Goal: Task Accomplishment & Management: Manage account settings

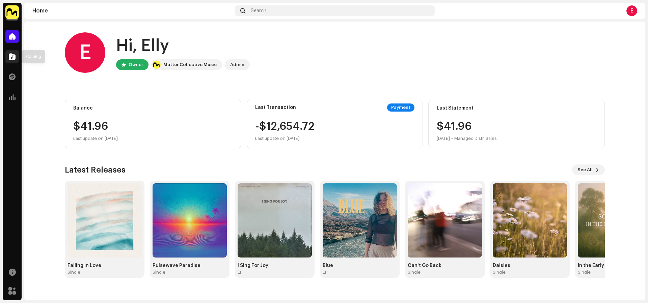
click at [9, 56] on span at bounding box center [12, 56] width 7 height 5
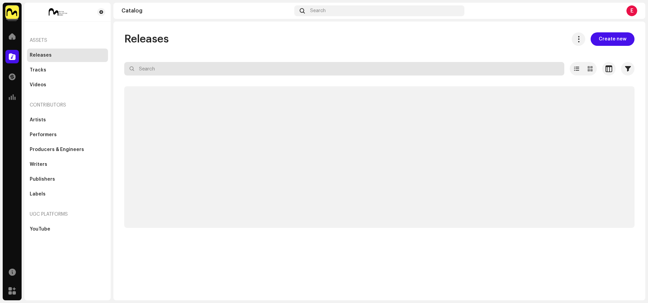
drag, startPoint x: 246, startPoint y: 76, endPoint x: 245, endPoint y: 67, distance: 8.1
click at [245, 74] on re-o-filter-bar "Selected 0 Options Filters Distribution status Never Distributed Processing Iss…" at bounding box center [379, 74] width 510 height 24
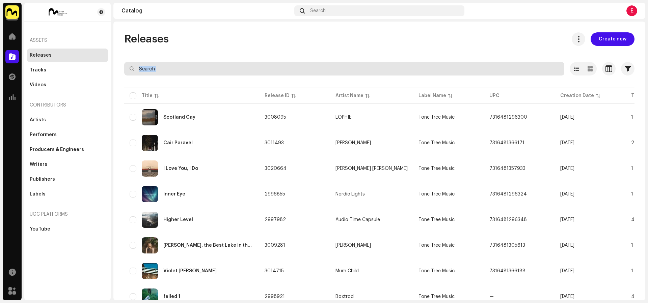
click at [247, 68] on input "text" at bounding box center [344, 68] width 440 height 13
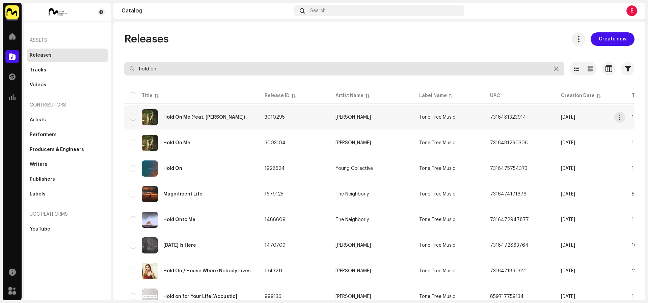
type input "hold on"
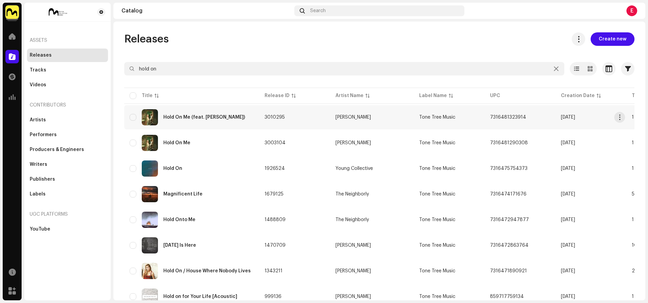
click at [255, 121] on td "Hold On Me (feat. [PERSON_NAME])" at bounding box center [191, 117] width 135 height 24
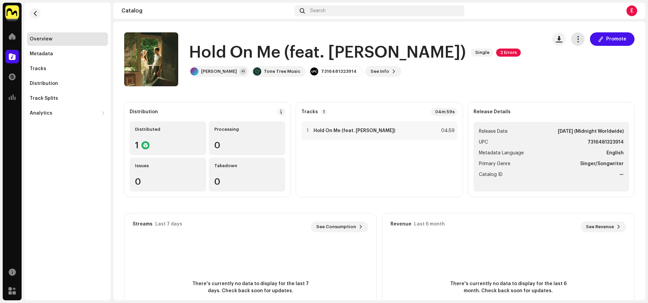
click at [580, 38] on button "button" at bounding box center [577, 38] width 13 height 13
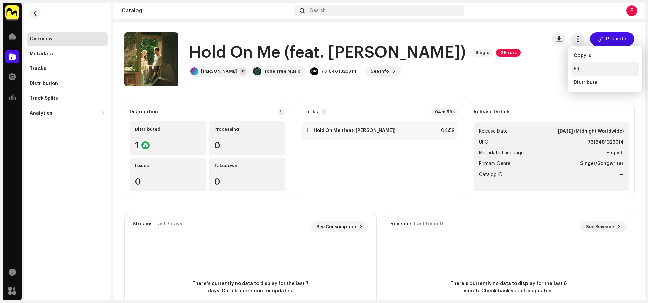
click at [604, 63] on div "Edit" at bounding box center [605, 68] width 68 height 13
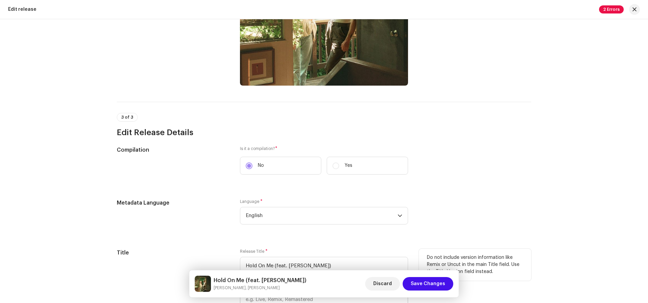
scroll to position [441, 0]
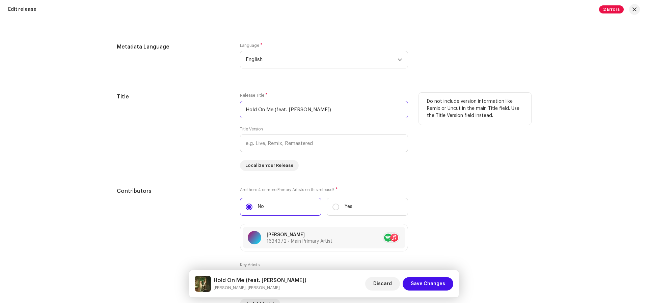
click at [285, 107] on input "Hold On Me (feat. [PERSON_NAME])" at bounding box center [324, 110] width 168 height 18
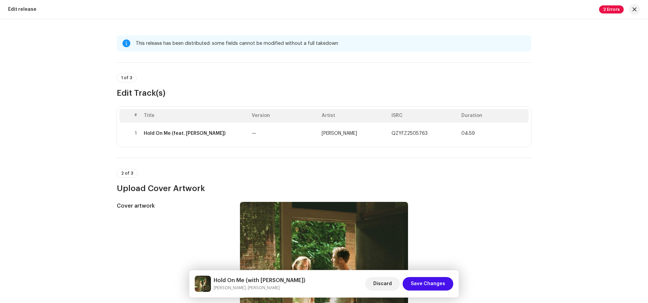
scroll to position [0, 0]
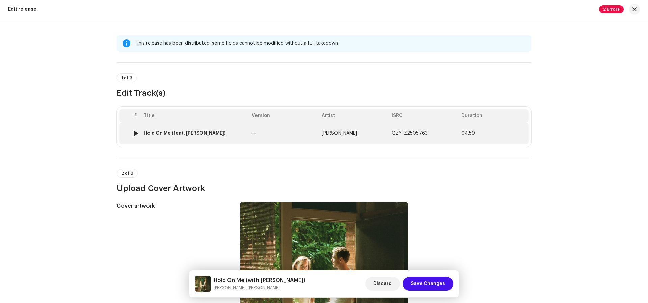
type input "Hold On Me (with [PERSON_NAME])"
click at [254, 129] on td "—" at bounding box center [284, 134] width 70 height 22
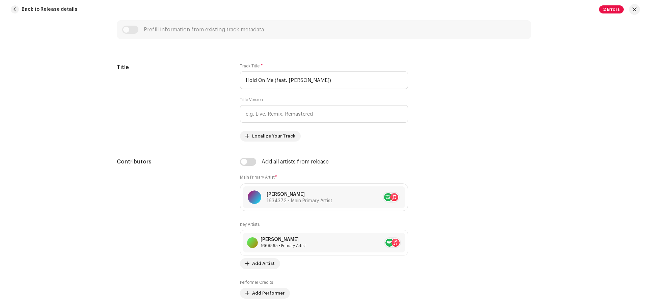
scroll to position [245, 0]
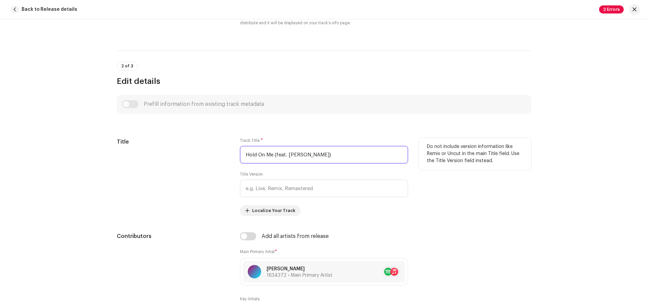
drag, startPoint x: 287, startPoint y: 153, endPoint x: 325, endPoint y: 142, distance: 40.0
click at [287, 153] on input "Hold On Me (feat. [PERSON_NAME])" at bounding box center [324, 155] width 168 height 18
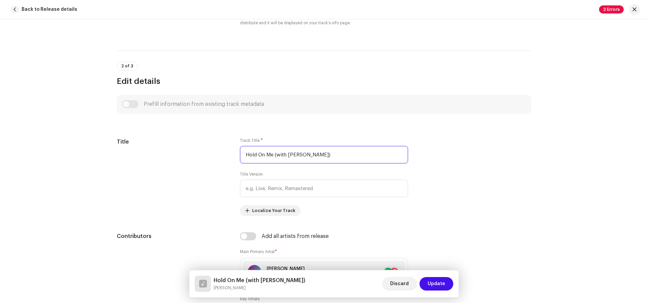
type input "Hold On Me (with [PERSON_NAME])"
click at [444, 276] on div "Discard Update" at bounding box center [417, 284] width 71 height 16
click at [449, 279] on button "Update" at bounding box center [436, 283] width 34 height 13
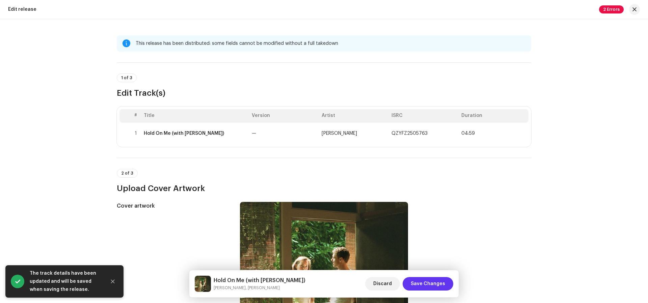
click at [438, 286] on span "Save Changes" at bounding box center [428, 283] width 34 height 13
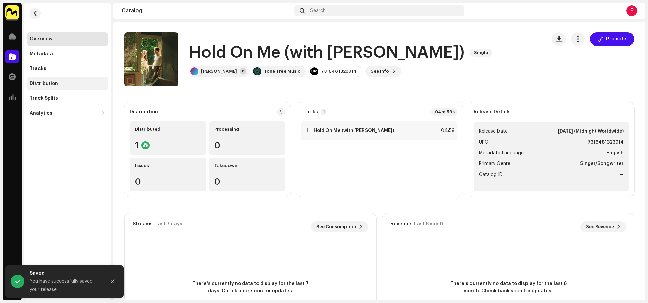
click at [72, 85] on div "Distribution" at bounding box center [68, 83] width 76 height 5
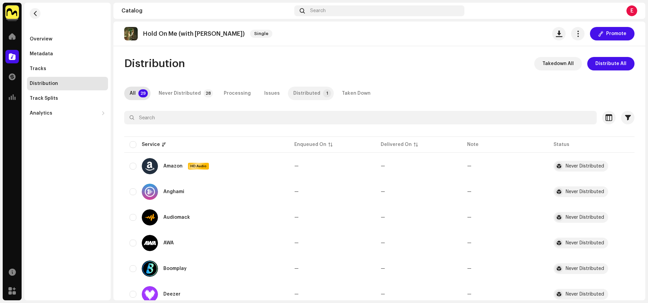
click at [293, 96] on div "Distributed" at bounding box center [306, 93] width 27 height 13
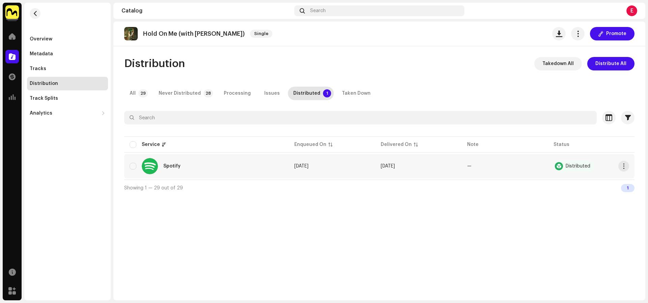
click at [138, 161] on div "Spotify" at bounding box center [207, 166] width 154 height 16
click at [133, 165] on input "checkbox" at bounding box center [133, 166] width 7 height 7
checkbox input "true"
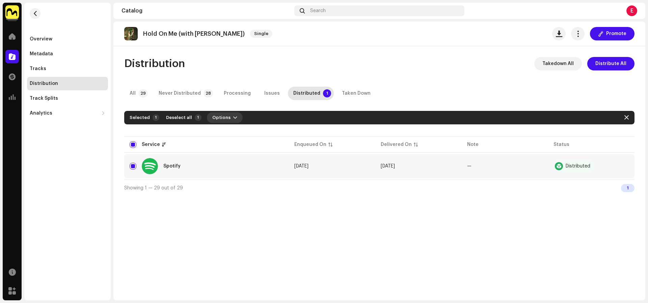
click at [217, 117] on span "Options" at bounding box center [221, 117] width 18 height 13
click at [225, 135] on div "Distribute" at bounding box center [240, 132] width 68 height 13
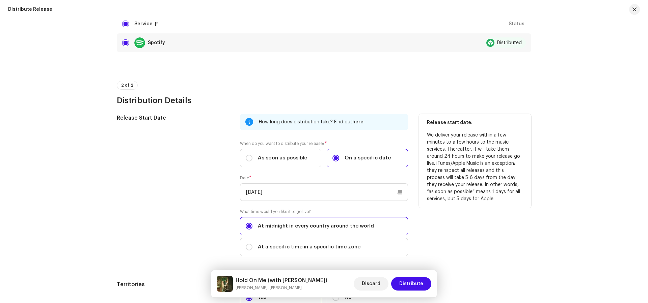
scroll to position [175, 0]
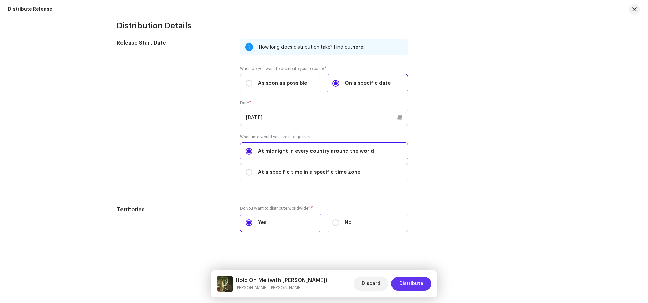
click at [408, 283] on span "Distribute" at bounding box center [411, 283] width 24 height 13
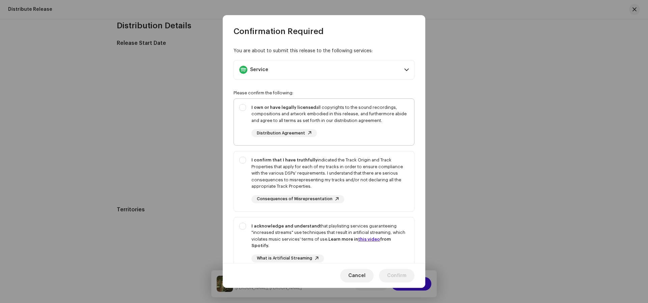
click at [349, 129] on div "I own or have legally licensed all copyrights to the sound recordings, composit…" at bounding box center [329, 120] width 157 height 33
checkbox input "true"
click at [370, 174] on div "I confirm that I have truthfully indicated the Track Origin and Track Propertie…" at bounding box center [329, 173] width 157 height 33
checkbox input "true"
click at [397, 238] on div "I acknowledge and understand that playlisting services guaranteeing "increased …" at bounding box center [329, 236] width 157 height 26
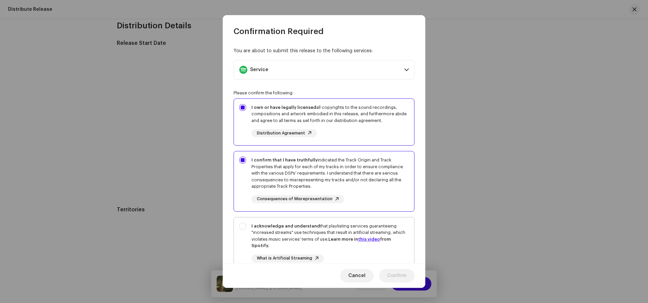
checkbox input "true"
click at [398, 279] on span "Confirm" at bounding box center [396, 275] width 19 height 13
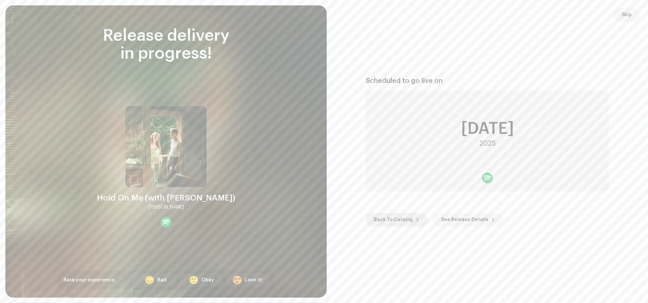
click at [400, 215] on span "Back To Catalog" at bounding box center [393, 219] width 39 height 13
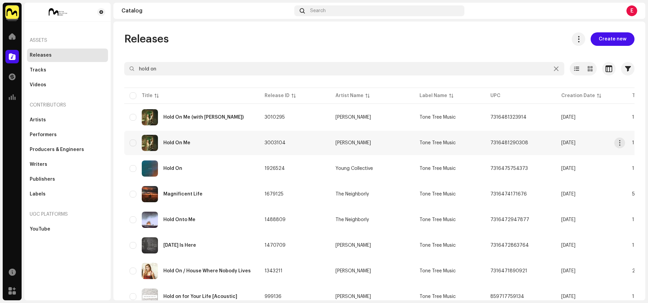
click at [242, 145] on div "Hold On Me" at bounding box center [192, 143] width 124 height 16
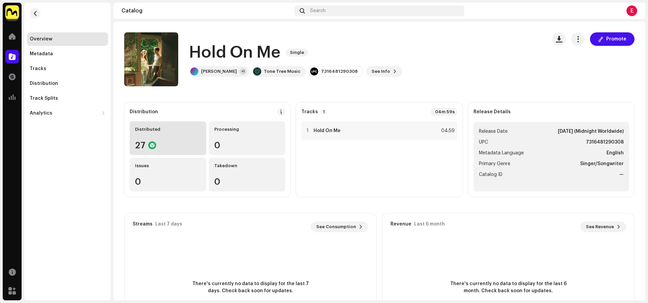
click at [175, 138] on div "Distributed 27" at bounding box center [168, 138] width 77 height 34
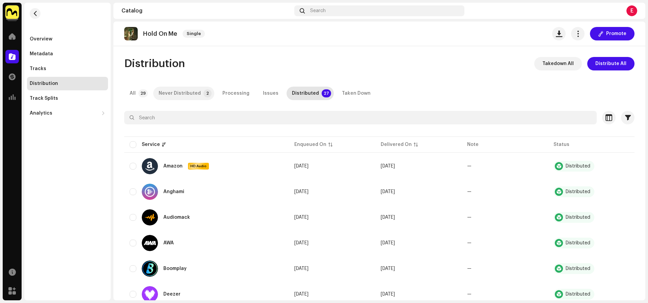
click at [195, 91] on div "Never Distributed" at bounding box center [180, 93] width 42 height 13
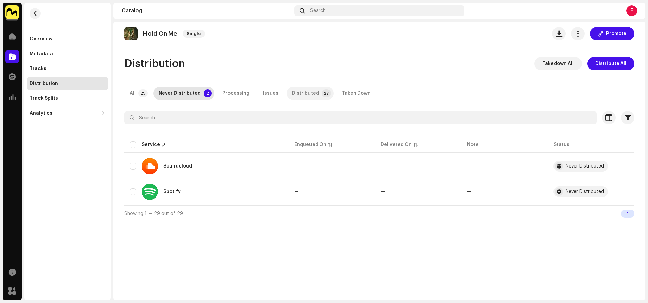
click at [313, 95] on p-tab "Distributed 27" at bounding box center [310, 93] width 47 height 13
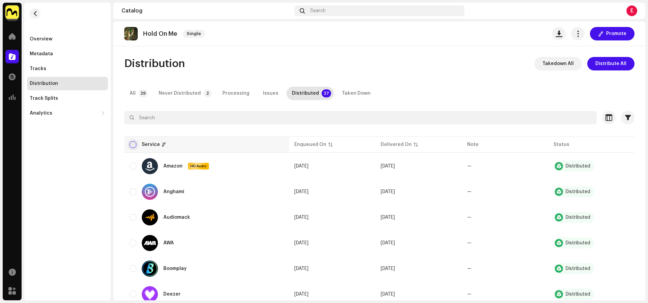
click at [133, 144] on input "checkbox" at bounding box center [133, 144] width 7 height 7
checkbox input "true"
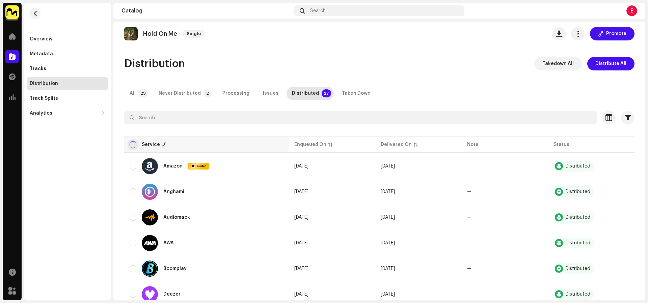
checkbox input "true"
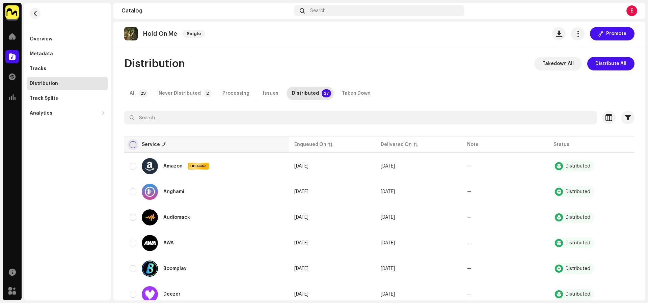
checkbox input "true"
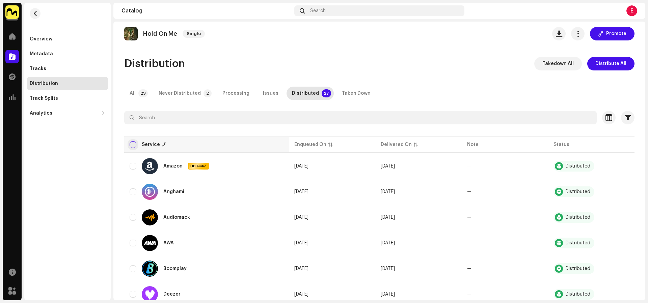
checkbox input "true"
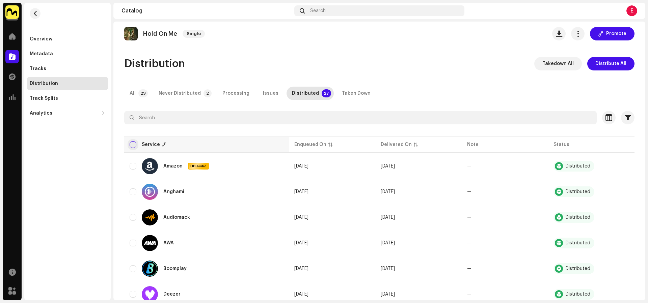
checkbox input "true"
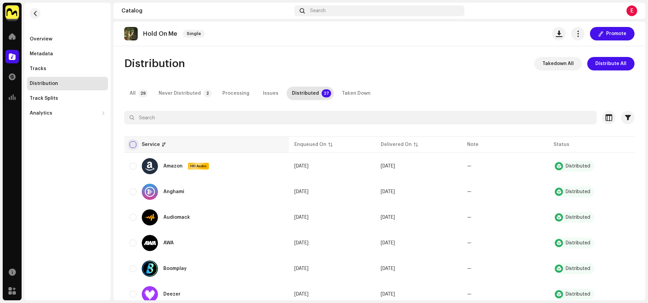
checkbox input "true"
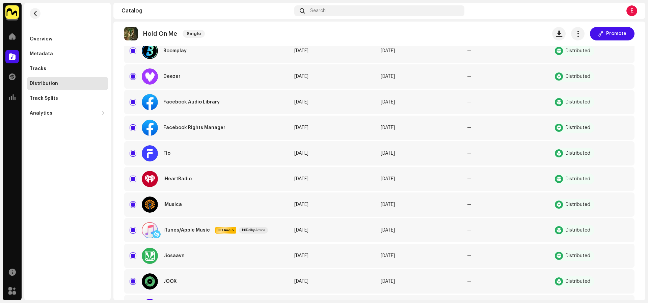
scroll to position [564, 0]
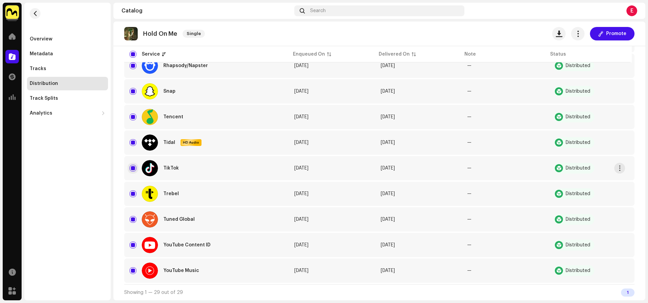
click at [133, 168] on input "Row Selected" at bounding box center [133, 168] width 7 height 7
checkbox input "false"
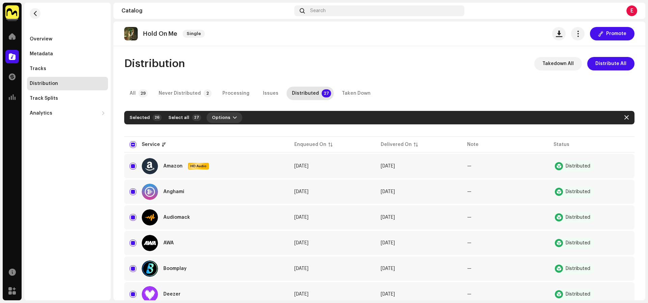
click at [224, 114] on button "Options" at bounding box center [225, 117] width 36 height 11
click at [231, 128] on div "Distribute" at bounding box center [239, 132] width 68 height 13
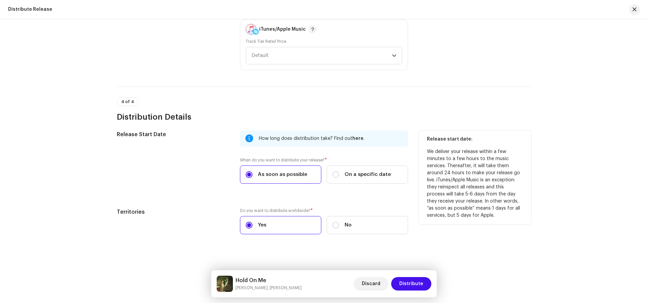
scroll to position [904, 0]
click at [369, 175] on label "On a specific date" at bounding box center [367, 173] width 81 height 18
click at [339, 175] on input "On a specific date" at bounding box center [335, 173] width 7 height 7
radio input "true"
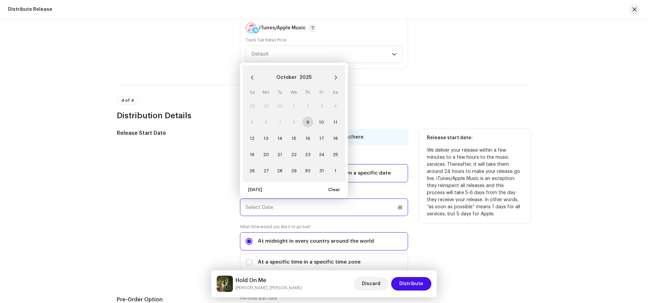
click at [291, 202] on input "text" at bounding box center [324, 208] width 168 height 18
click at [306, 137] on span "16" at bounding box center [307, 138] width 11 height 11
type input "[DATE]"
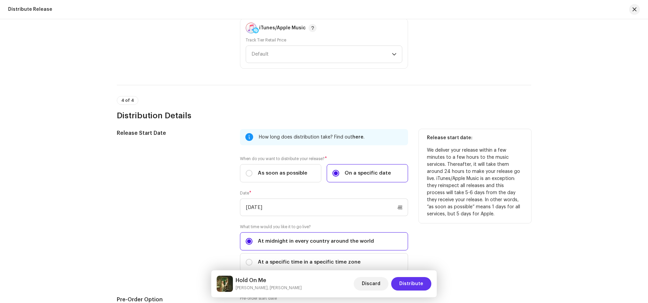
click at [420, 283] on span "Distribute" at bounding box center [411, 283] width 24 height 13
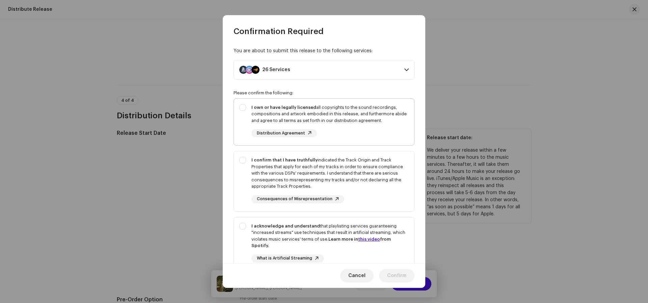
click at [391, 134] on div "I own or have legally licensed all copyrights to the sound recordings, composit…" at bounding box center [329, 120] width 157 height 33
checkbox input "true"
click at [356, 273] on span "Cancel" at bounding box center [356, 275] width 17 height 13
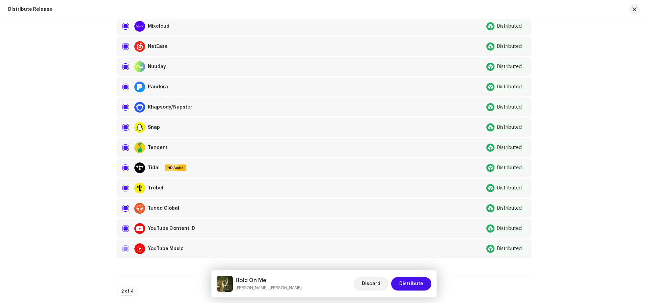
scroll to position [0, 0]
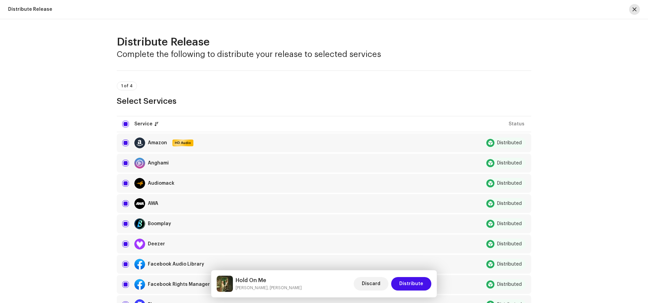
click at [635, 6] on button "button" at bounding box center [634, 9] width 11 height 11
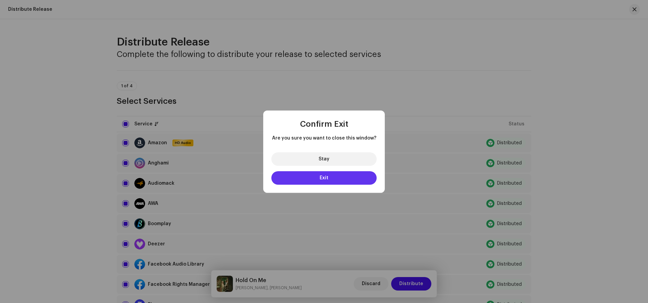
click at [340, 178] on button "Exit" at bounding box center [323, 177] width 105 height 13
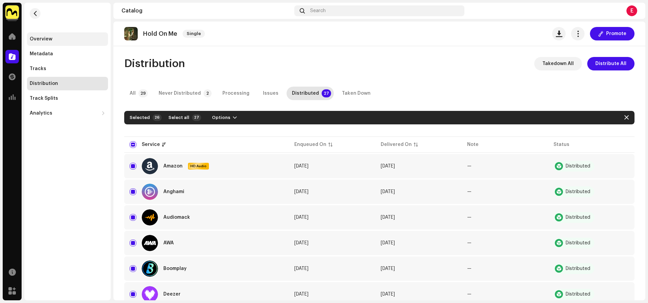
click at [42, 32] on div "Overview" at bounding box center [67, 38] width 81 height 13
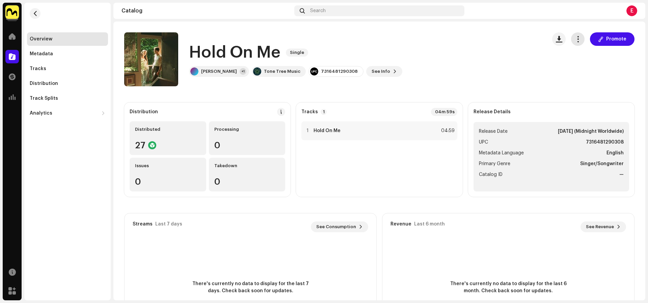
click at [579, 40] on button "button" at bounding box center [577, 38] width 13 height 13
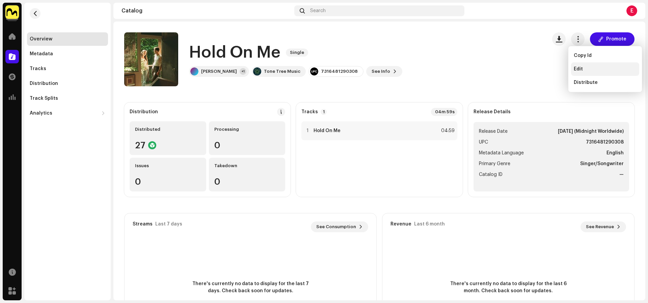
click at [581, 67] on span "Edit" at bounding box center [578, 68] width 9 height 5
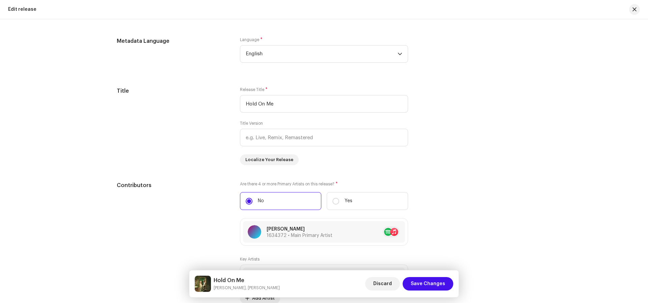
scroll to position [493, 0]
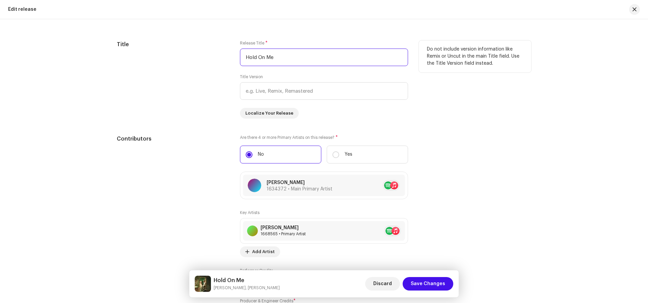
click at [290, 54] on input "Hold On Me" at bounding box center [324, 58] width 168 height 18
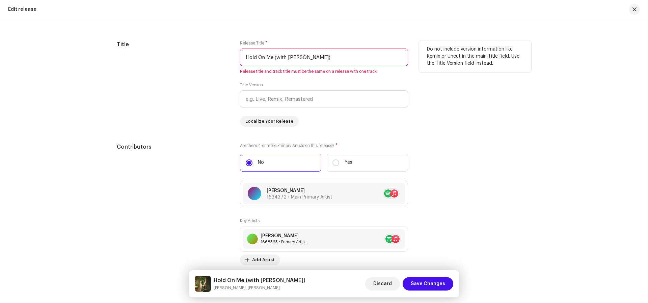
scroll to position [30, 0]
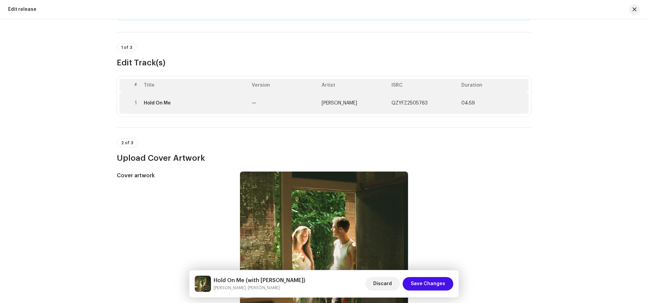
type input "Hold On Me (with [PERSON_NAME])"
click at [220, 102] on div "Hold On Me" at bounding box center [195, 103] width 103 height 5
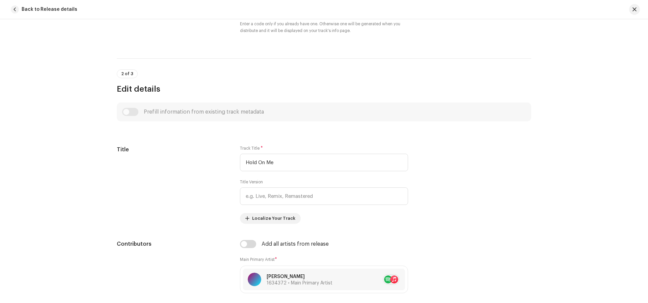
scroll to position [370, 0]
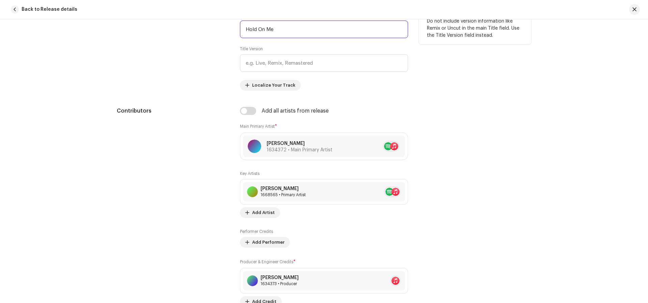
click at [272, 29] on input "Hold On Me" at bounding box center [324, 30] width 168 height 18
paste input "(with [PERSON_NAME])"
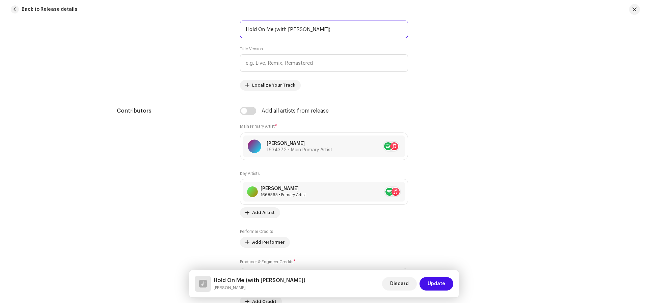
type input "Hold On Me (with [PERSON_NAME])"
click at [437, 277] on div "Discard Update" at bounding box center [417, 284] width 71 height 16
click at [449, 281] on button "Update" at bounding box center [436, 283] width 34 height 13
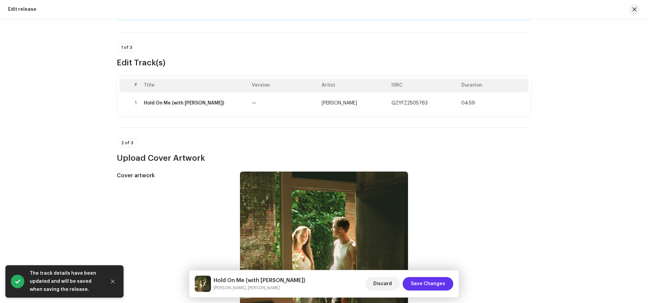
click at [443, 285] on span "Save Changes" at bounding box center [428, 283] width 34 height 13
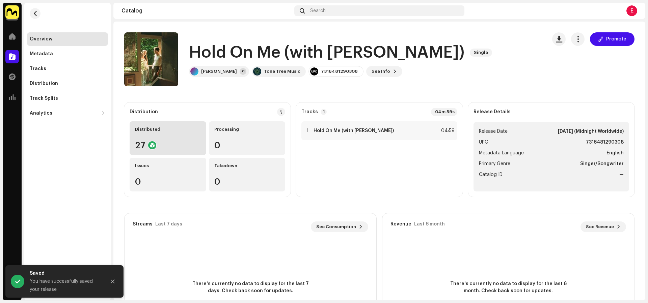
click at [190, 131] on div "Distributed" at bounding box center [168, 129] width 66 height 5
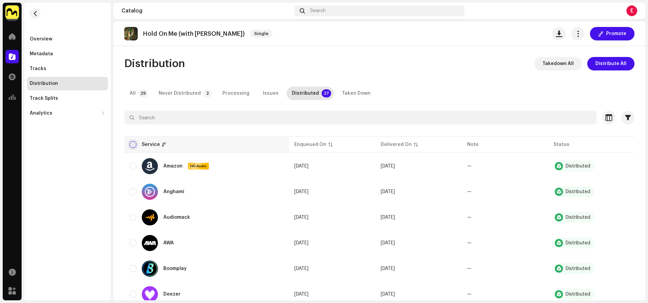
click at [135, 145] on input "checkbox" at bounding box center [133, 144] width 7 height 7
checkbox input "true"
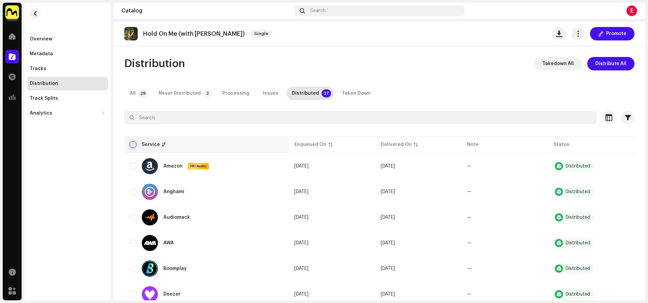
checkbox input "true"
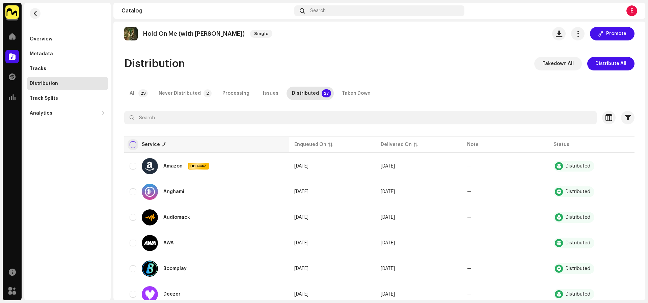
checkbox input "true"
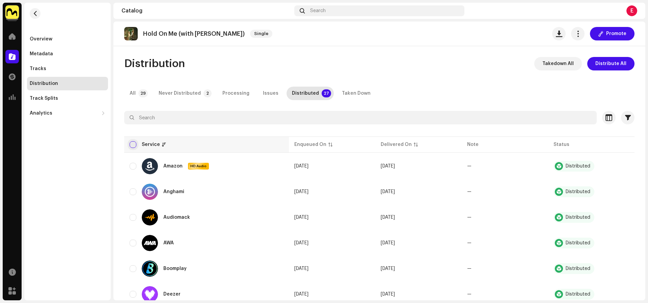
checkbox input "true"
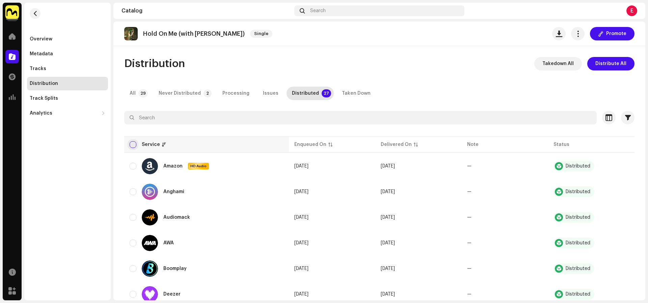
checkbox input "true"
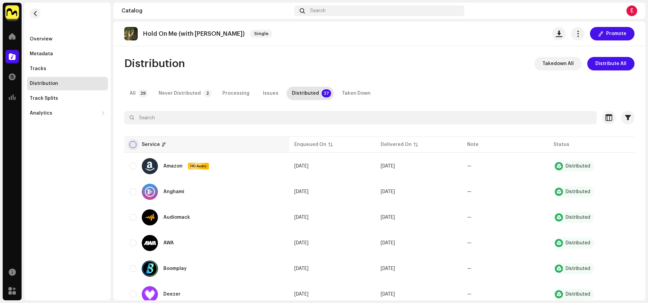
checkbox input "true"
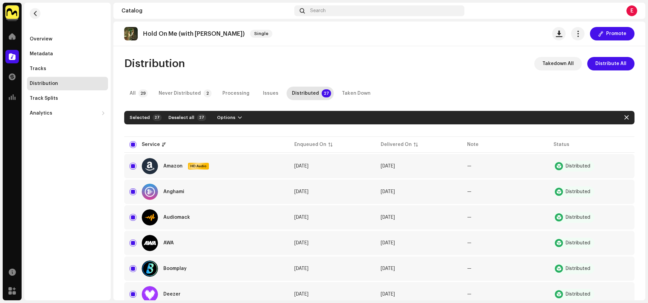
scroll to position [564, 0]
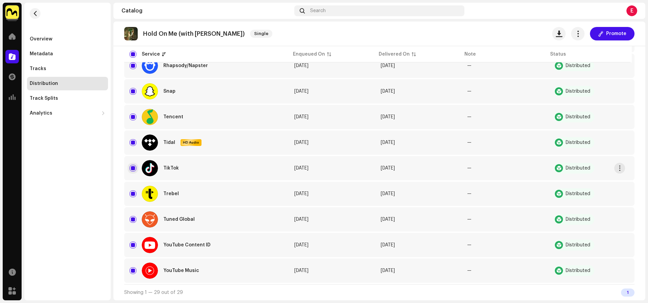
click at [135, 169] on input "Row Selected" at bounding box center [133, 168] width 7 height 7
checkbox input "false"
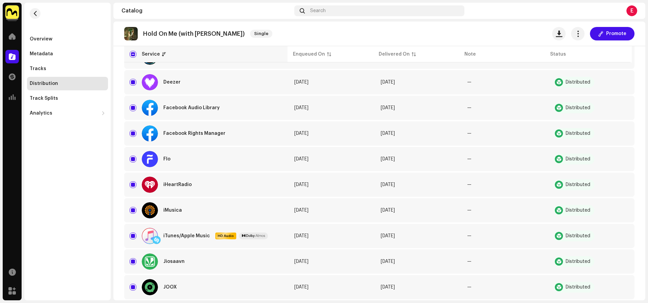
scroll to position [0, 0]
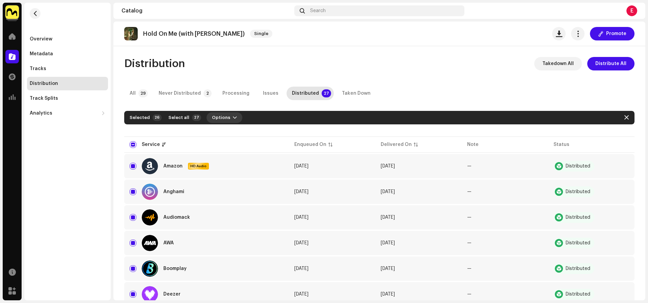
click at [230, 115] on button "Options" at bounding box center [225, 117] width 36 height 11
click at [232, 129] on div "Distribute" at bounding box center [239, 132] width 68 height 13
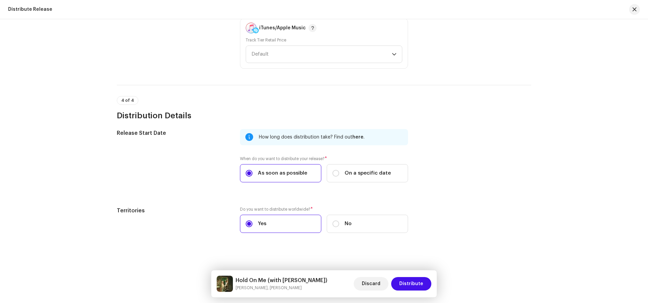
scroll to position [898, 0]
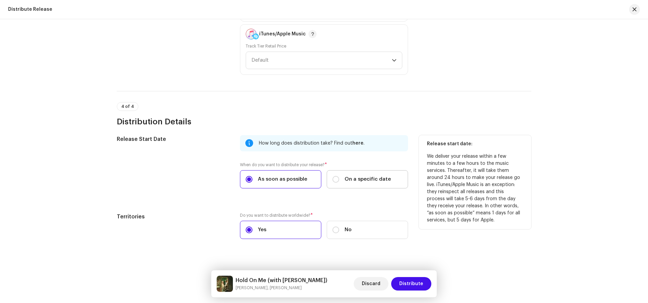
click at [384, 178] on span "On a specific date" at bounding box center [368, 179] width 46 height 7
click at [339, 178] on input "On a specific date" at bounding box center [335, 179] width 7 height 7
radio input "true"
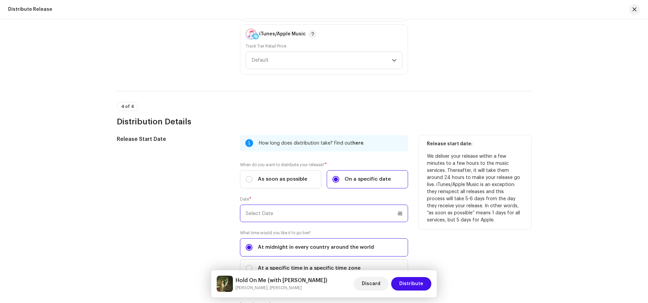
drag, startPoint x: 372, startPoint y: 203, endPoint x: 372, endPoint y: 208, distance: 4.0
click at [372, 205] on input "text" at bounding box center [324, 214] width 168 height 18
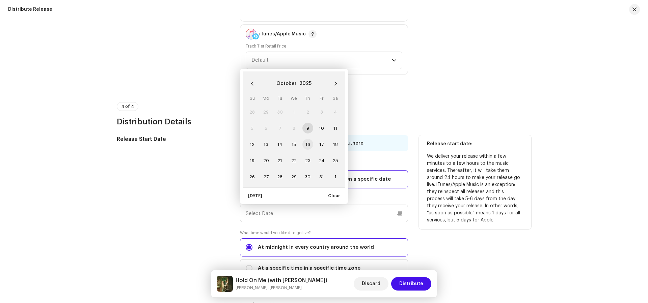
click at [309, 140] on span "16" at bounding box center [307, 144] width 11 height 11
type input "[DATE]"
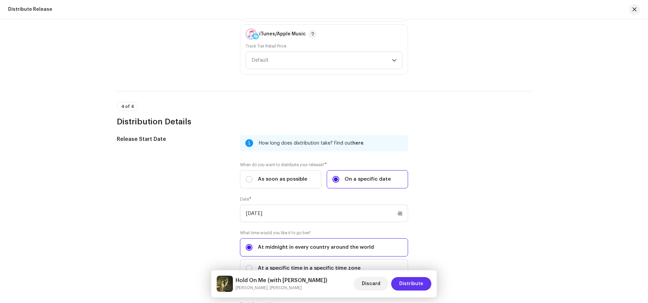
click at [412, 283] on span "Distribute" at bounding box center [411, 283] width 24 height 13
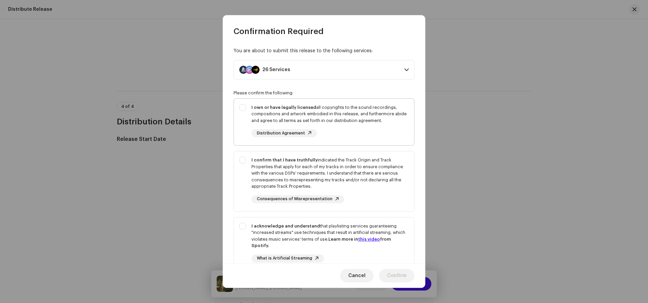
click at [368, 121] on div "I own or have legally licensed all copyrights to the sound recordings, composit…" at bounding box center [329, 114] width 157 height 20
checkbox input "true"
click at [385, 171] on div "I confirm that I have truthfully indicated the Track Origin and Track Propertie…" at bounding box center [329, 173] width 157 height 33
checkbox input "true"
click at [400, 235] on div "I acknowledge and understand that playlisting services guaranteeing "increased …" at bounding box center [329, 236] width 157 height 26
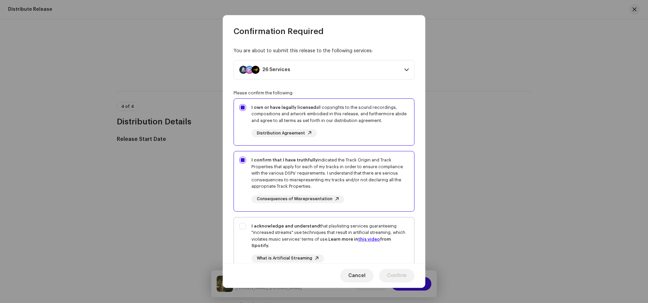
checkbox input "true"
click at [399, 272] on span "Confirm" at bounding box center [396, 275] width 19 height 13
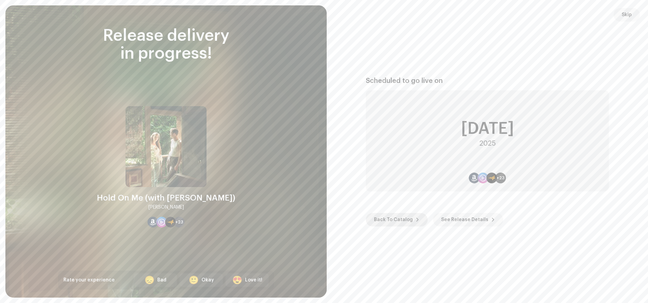
click at [415, 221] on span at bounding box center [417, 219] width 4 height 5
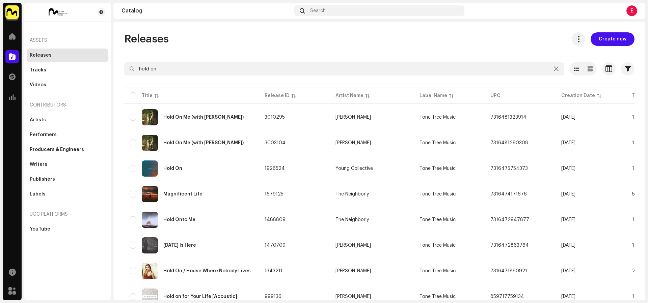
click at [10, 14] on img at bounding box center [11, 11] width 13 height 13
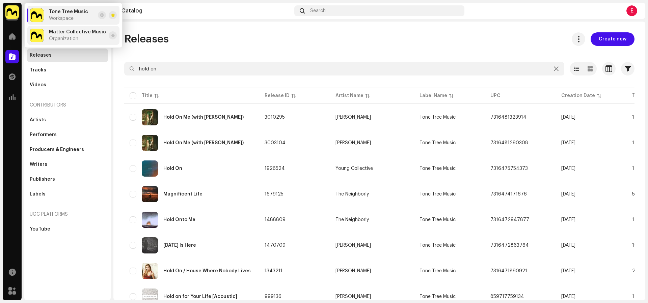
click at [60, 39] on span "Organization" at bounding box center [63, 38] width 29 height 5
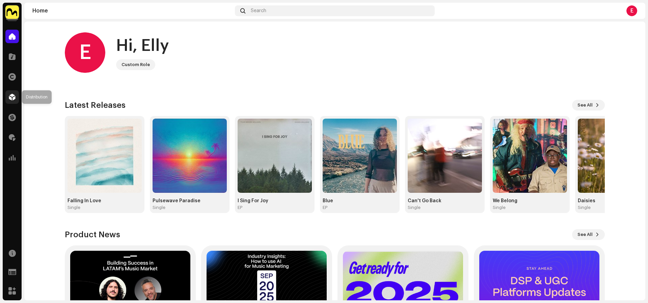
click at [11, 94] on span at bounding box center [12, 96] width 7 height 5
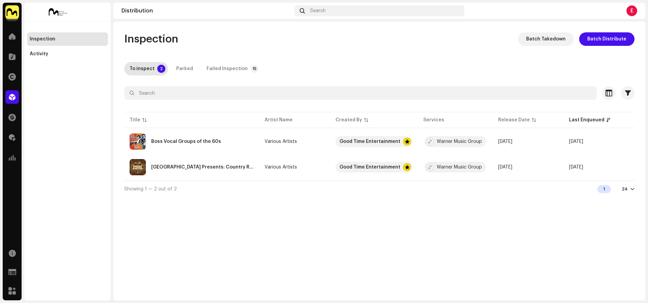
click at [17, 12] on img at bounding box center [11, 11] width 13 height 13
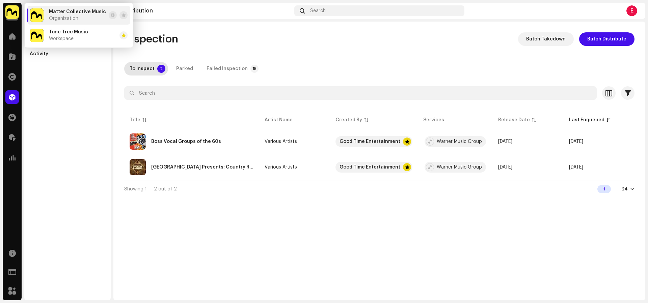
click at [60, 25] on ul "Matter Collective Music Organization Tone Tree Music Workspace" at bounding box center [79, 25] width 108 height 45
click at [70, 32] on span "Tone Tree Music" at bounding box center [68, 31] width 39 height 5
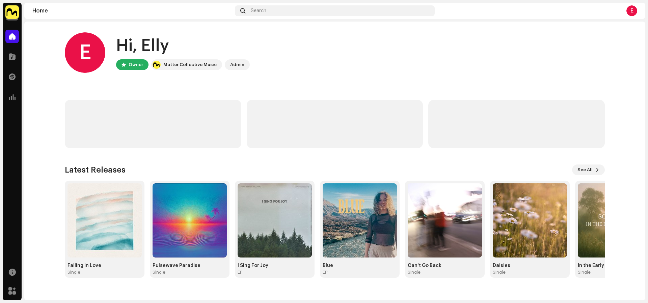
click at [19, 57] on div "Catalog" at bounding box center [12, 56] width 19 height 19
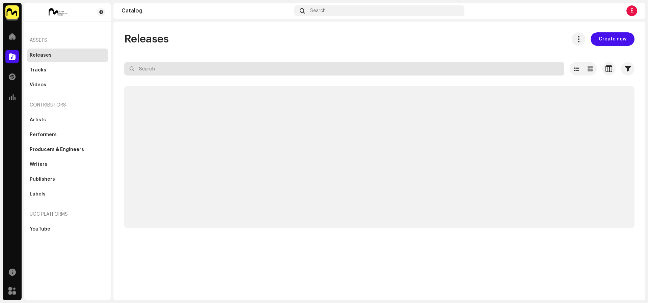
click at [206, 64] on input "text" at bounding box center [344, 68] width 440 height 13
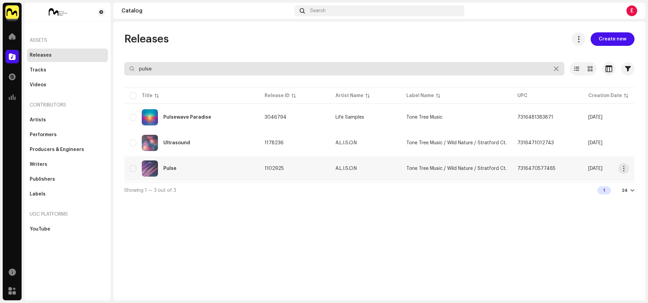
type input "pulse"
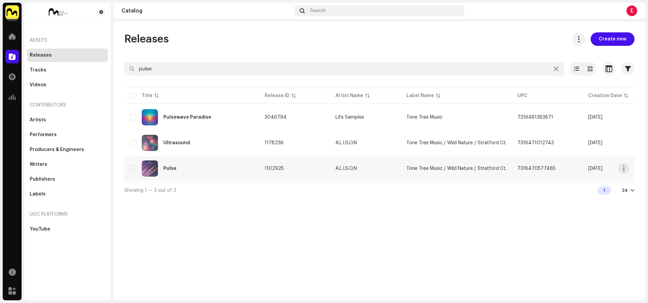
click at [321, 166] on td "1102925" at bounding box center [294, 169] width 71 height 24
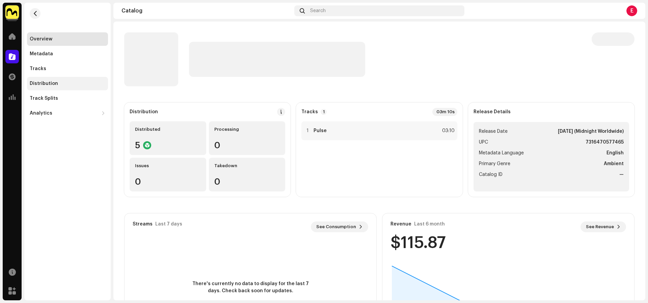
click at [61, 86] on div "Distribution" at bounding box center [68, 83] width 76 height 5
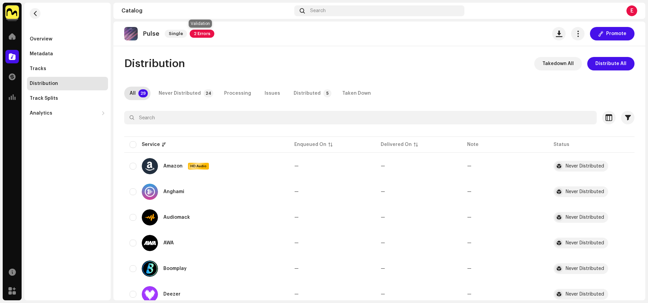
click at [200, 32] on span "2 Errors" at bounding box center [202, 34] width 25 height 8
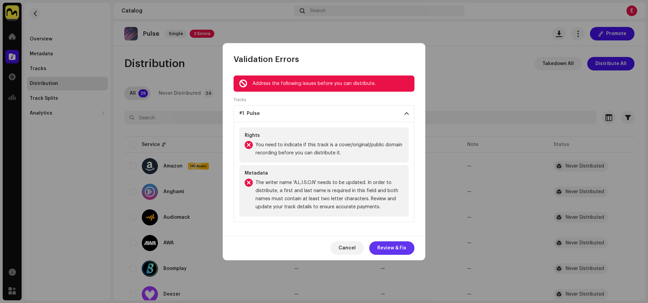
click at [402, 250] on span "Review & Fix" at bounding box center [391, 248] width 29 height 13
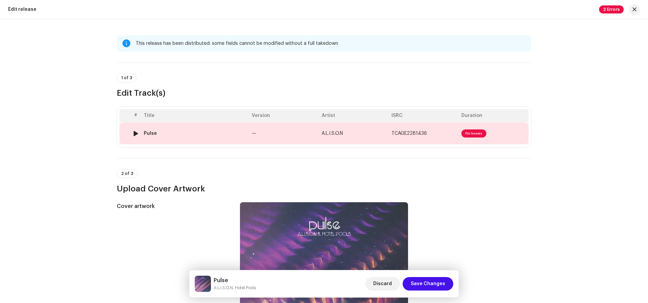
click at [400, 139] on td "TCAGE2281436" at bounding box center [424, 134] width 70 height 22
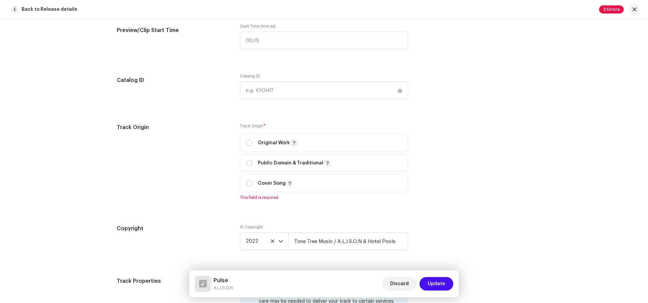
scroll to position [816, 0]
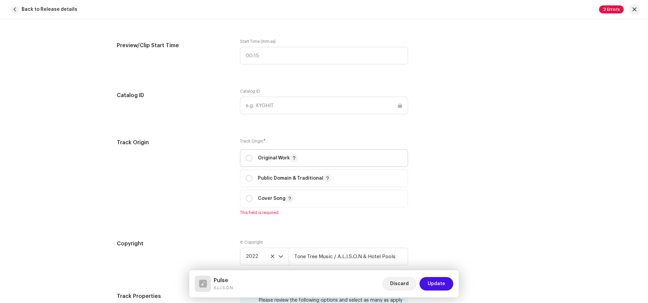
click at [269, 157] on p "Original Work" at bounding box center [278, 158] width 40 height 8
radio input "true"
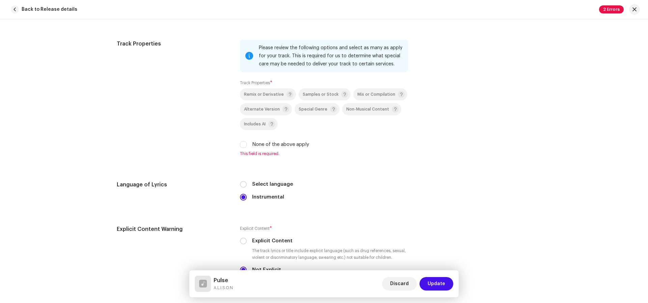
click at [288, 144] on label "None of the above apply" at bounding box center [280, 144] width 57 height 7
click at [247, 144] on input "None of the above apply" at bounding box center [243, 144] width 7 height 7
checkbox input "true"
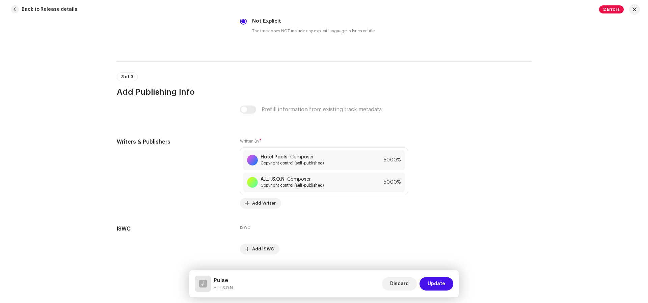
scroll to position [1316, 0]
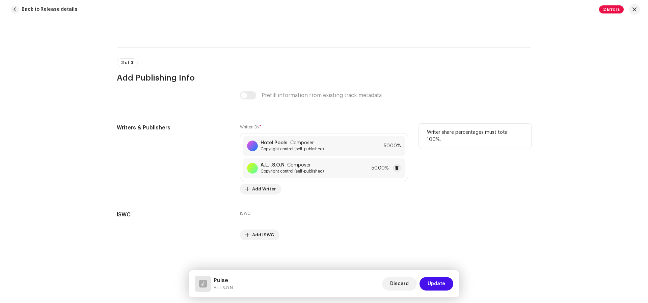
click at [341, 168] on div "A.L.I.S.O.N Composer Copyright control (self-published) 50.00%" at bounding box center [324, 169] width 162 height 20
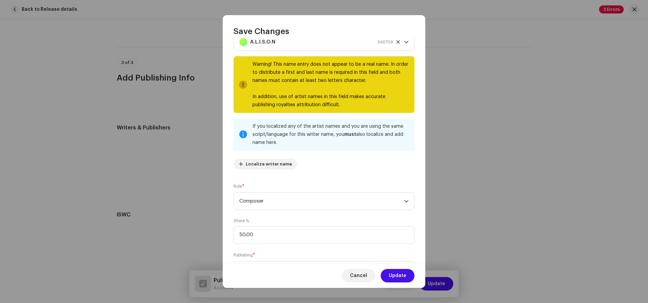
scroll to position [0, 0]
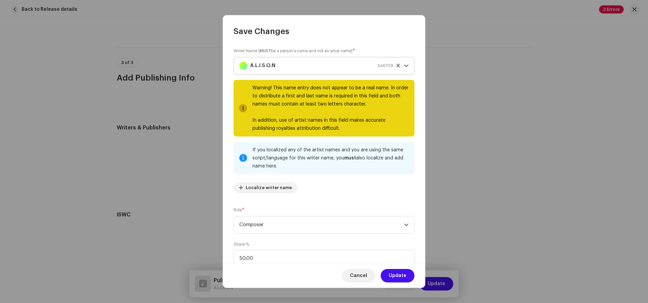
click at [396, 65] on icon at bounding box center [397, 65] width 3 height 3
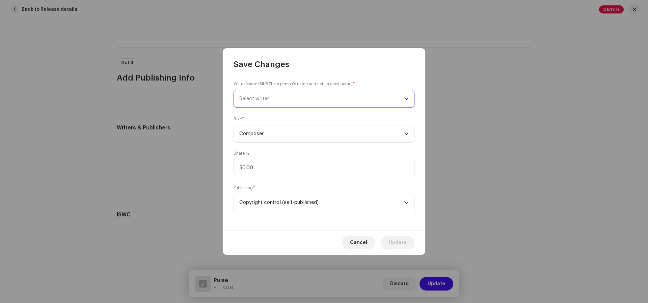
click at [344, 102] on span "Select writer" at bounding box center [321, 98] width 165 height 17
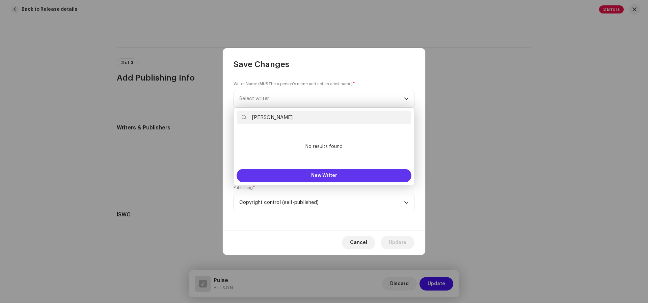
type input "Arthur Tessier"
click at [321, 178] on button "New Writer" at bounding box center [324, 175] width 175 height 13
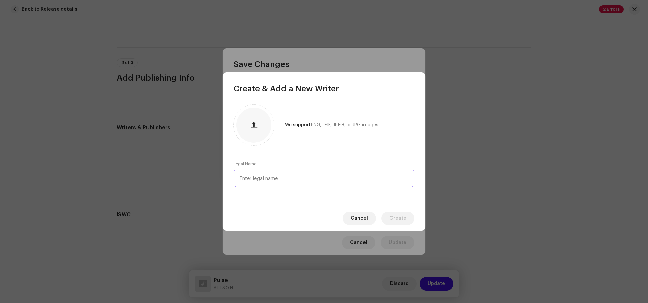
click at [328, 181] on input "text" at bounding box center [324, 179] width 181 height 18
type input "Arthur Tessier"
click at [403, 220] on span "Create" at bounding box center [397, 218] width 17 height 13
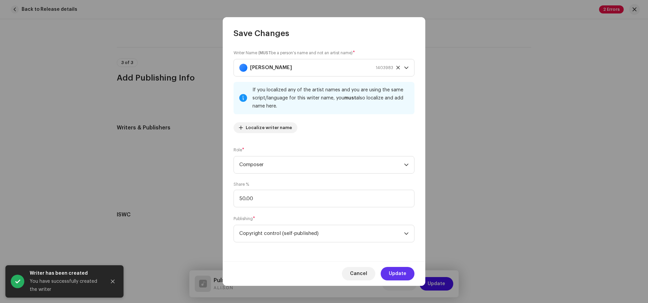
click at [408, 273] on button "Update" at bounding box center [398, 273] width 34 height 13
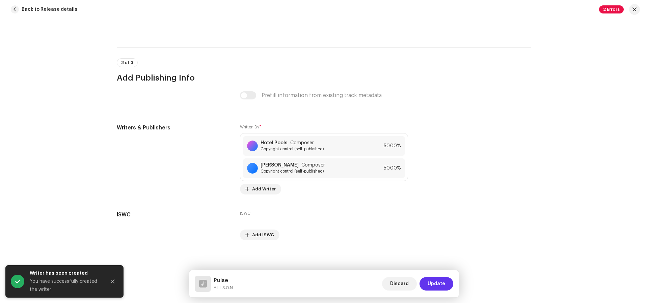
click at [440, 283] on span "Update" at bounding box center [437, 283] width 18 height 13
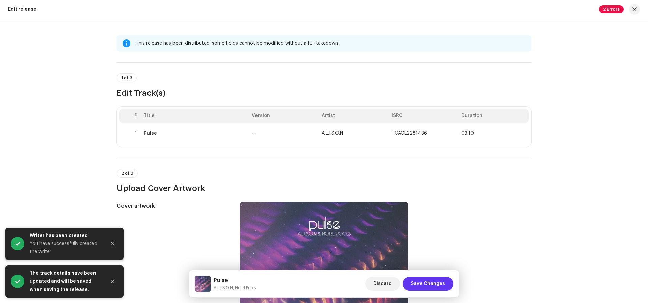
click at [434, 285] on span "Save Changes" at bounding box center [428, 283] width 34 height 13
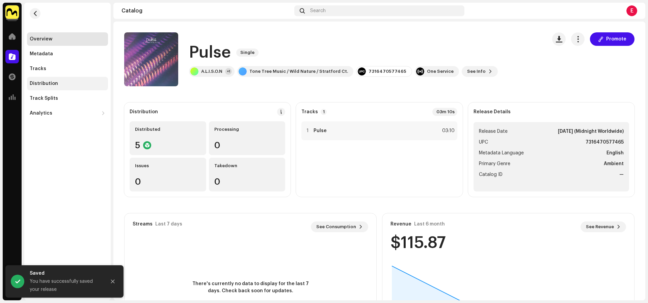
click at [63, 86] on div "Distribution" at bounding box center [67, 83] width 81 height 13
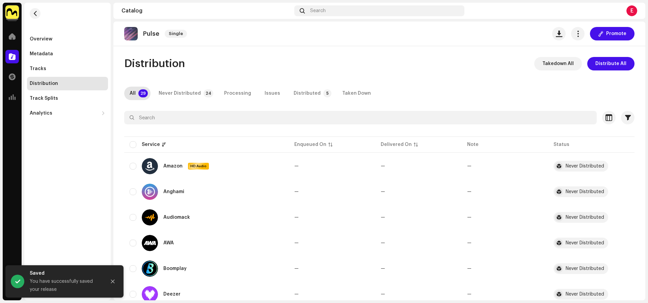
click at [288, 97] on p-tab "Distributed 5" at bounding box center [311, 93] width 46 height 13
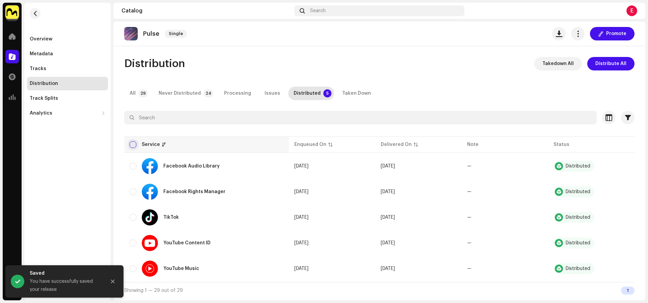
click at [134, 143] on input "checkbox" at bounding box center [133, 144] width 7 height 7
checkbox input "true"
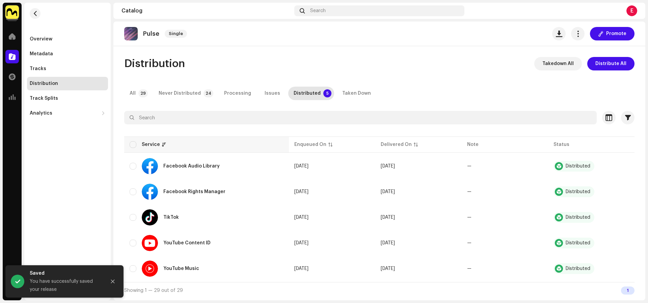
checkbox input "true"
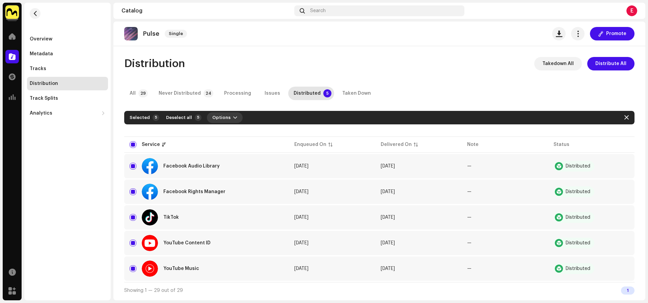
click at [225, 117] on span "Options" at bounding box center [221, 117] width 18 height 13
click at [228, 134] on span "Distribute" at bounding box center [221, 132] width 24 height 5
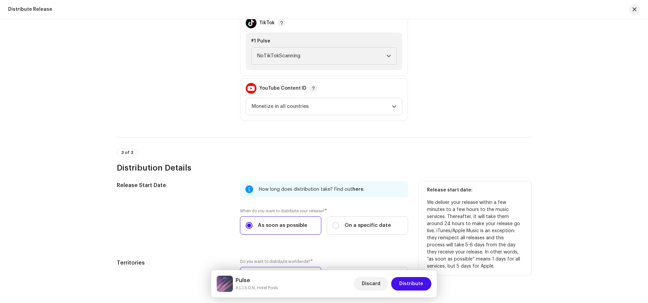
scroll to position [380, 0]
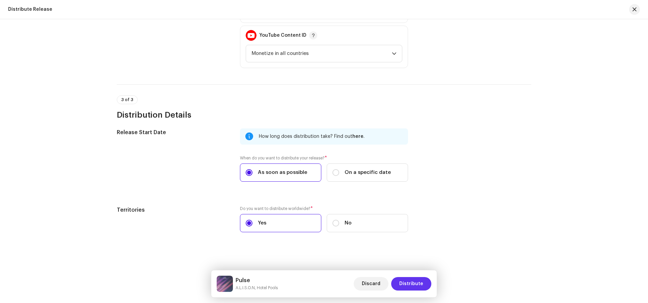
click at [417, 283] on span "Distribute" at bounding box center [411, 283] width 24 height 13
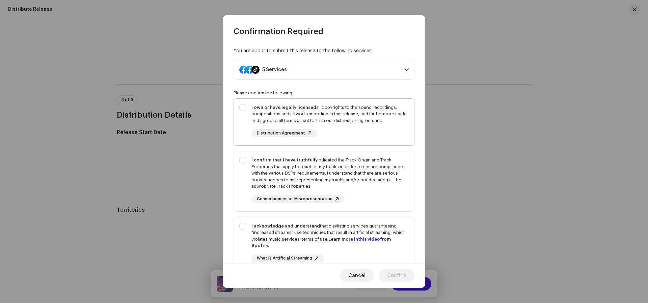
click at [371, 134] on div "I own or have legally licensed all copyrights to the sound recordings, composit…" at bounding box center [329, 120] width 157 height 33
checkbox input "true"
click at [386, 186] on div "I confirm that I have truthfully indicated the Track Origin and Track Propertie…" at bounding box center [329, 173] width 157 height 33
checkbox input "true"
drag, startPoint x: 398, startPoint y: 260, endPoint x: 398, endPoint y: 263, distance: 3.8
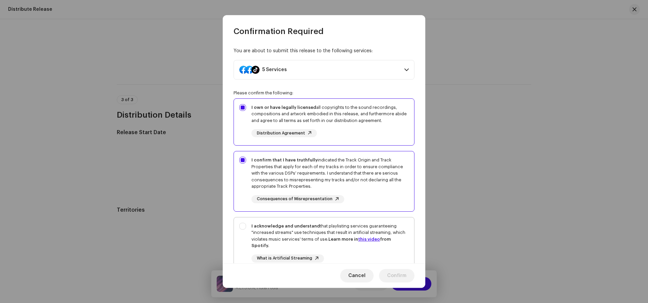
click at [398, 260] on div "What is Artificial Streaming The Negative Impact of Fake Streams" at bounding box center [329, 264] width 157 height 19
checkbox input "true"
click at [399, 272] on span "Confirm" at bounding box center [396, 275] width 19 height 13
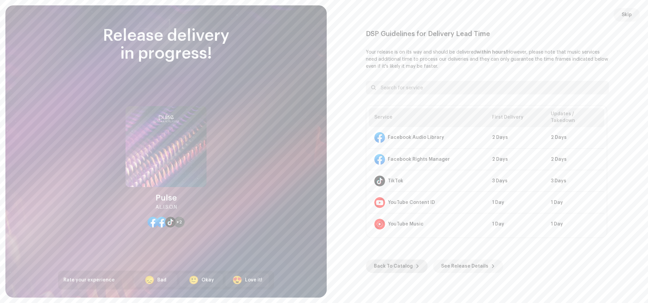
click at [379, 269] on span "Back To Catalog" at bounding box center [393, 266] width 39 height 13
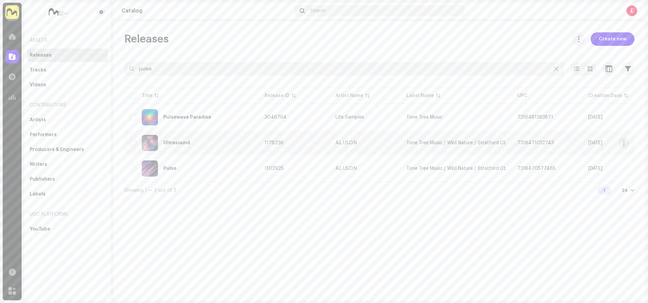
click at [203, 144] on div "Ultrasound" at bounding box center [192, 143] width 124 height 16
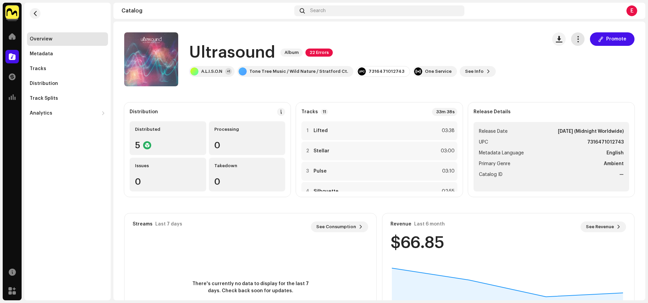
click at [575, 40] on span "button" at bounding box center [578, 38] width 6 height 5
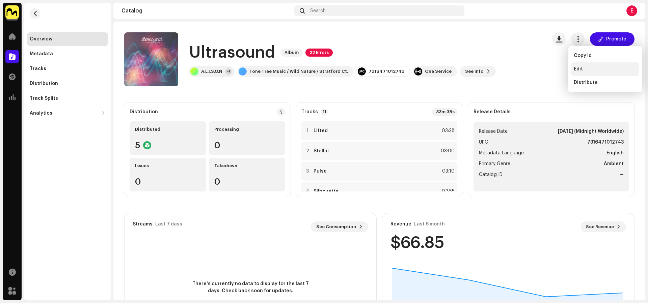
click at [586, 71] on div "Edit" at bounding box center [605, 68] width 63 height 5
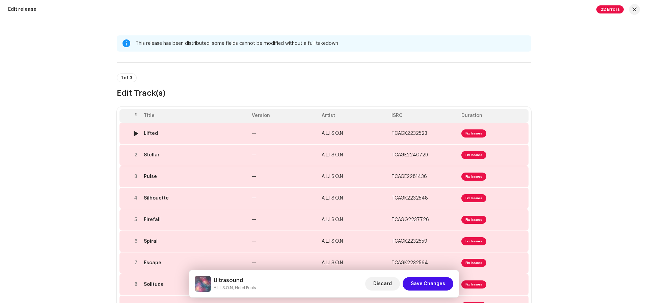
click at [294, 130] on td "—" at bounding box center [284, 134] width 70 height 22
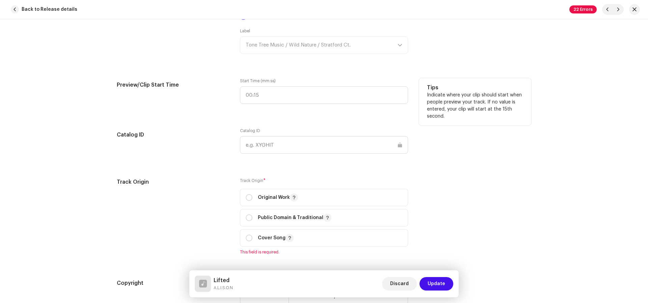
scroll to position [839, 0]
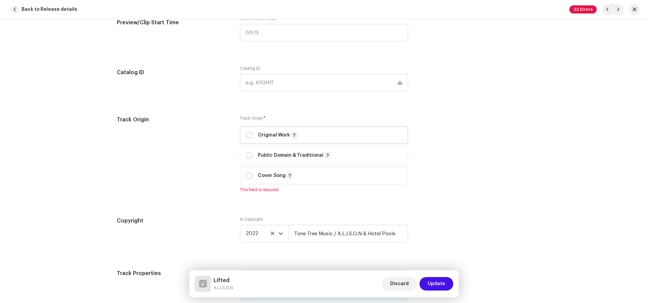
click at [275, 131] on p "Original Work" at bounding box center [278, 135] width 40 height 8
radio input "true"
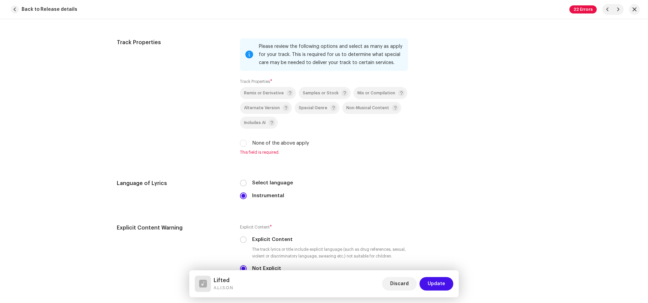
click at [300, 141] on label "None of the above apply" at bounding box center [280, 143] width 57 height 7
click at [247, 141] on input "None of the above apply" at bounding box center [243, 143] width 7 height 7
checkbox input "true"
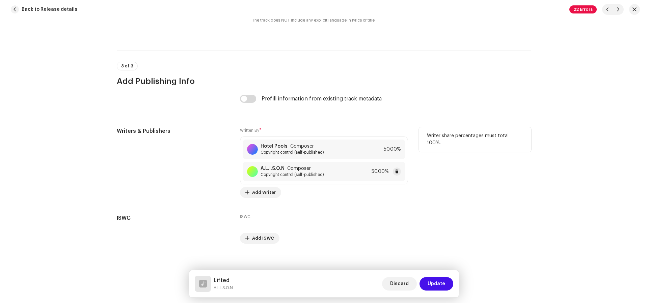
scroll to position [1316, 0]
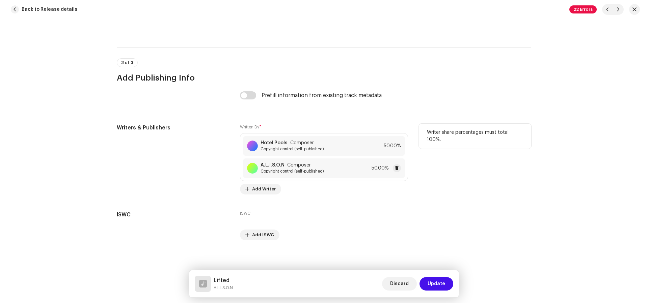
click at [347, 164] on div "A.L.I.S.O.N Composer Copyright control (self-published) 50.00%" at bounding box center [324, 169] width 162 height 20
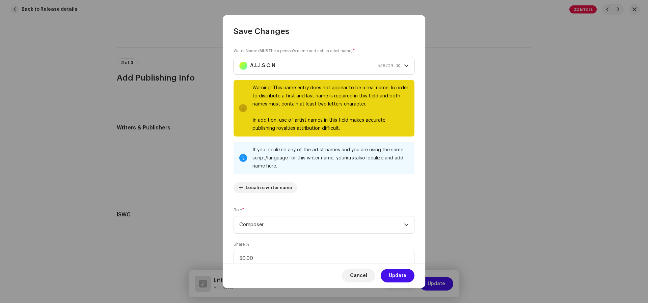
click at [396, 67] on icon at bounding box center [398, 65] width 4 height 4
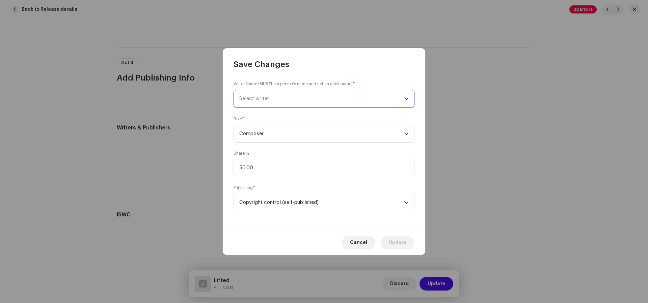
click at [323, 95] on span "Select writer" at bounding box center [321, 98] width 165 height 17
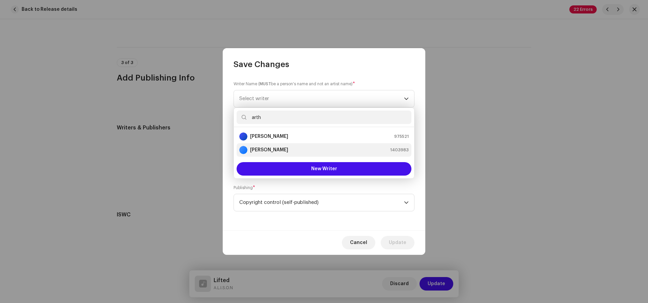
type input "arth"
click at [303, 147] on div "Arthur Tessier 1403983" at bounding box center [323, 150] width 169 height 8
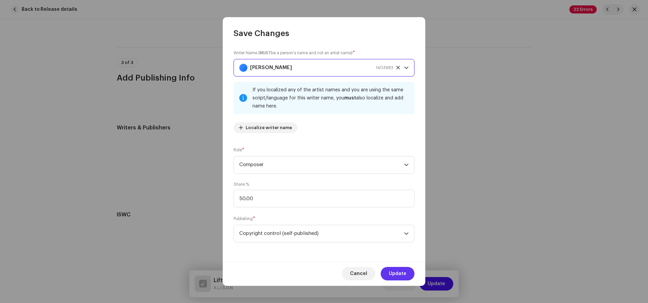
click at [396, 272] on span "Update" at bounding box center [398, 273] width 18 height 13
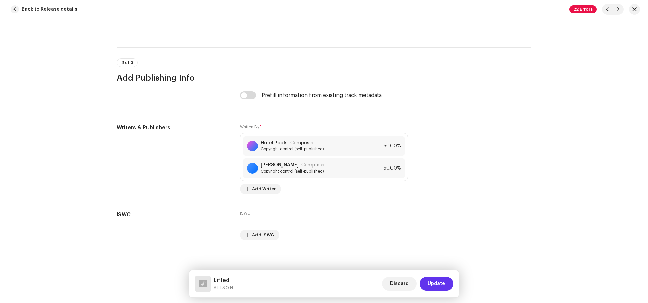
click at [446, 287] on button "Update" at bounding box center [436, 283] width 34 height 13
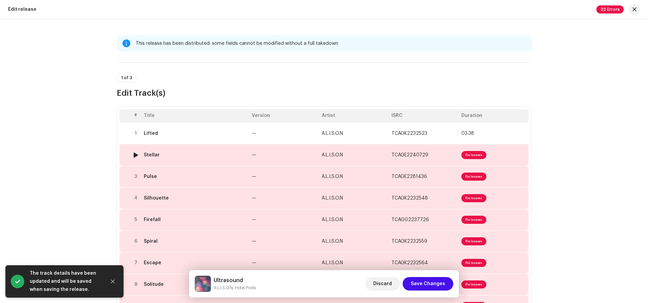
click at [381, 157] on td "A.L.I.S.O.N" at bounding box center [354, 155] width 70 height 22
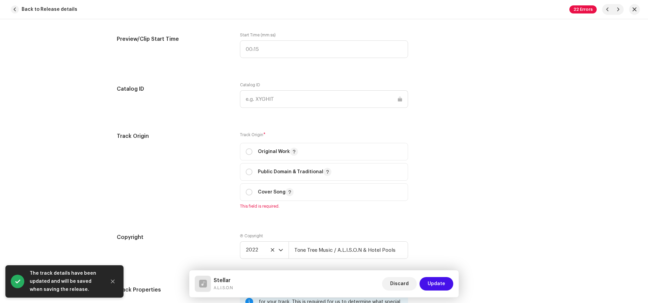
scroll to position [847, 0]
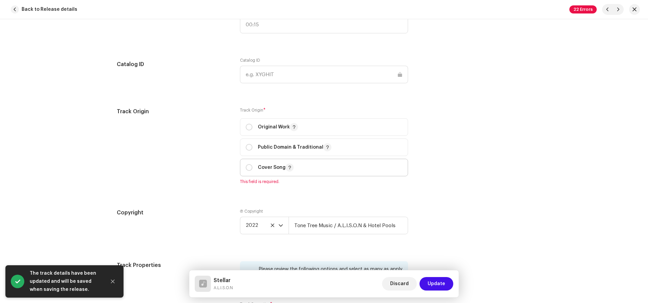
click at [268, 165] on p "Cover Song" at bounding box center [276, 168] width 36 height 8
radio input "true"
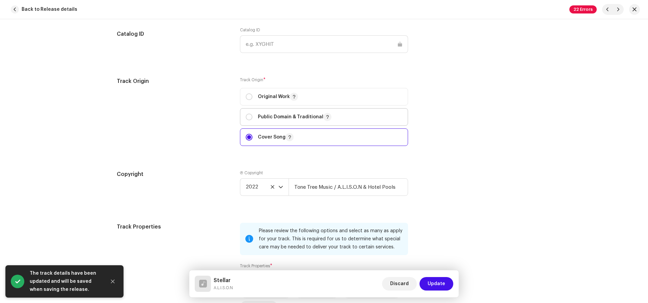
scroll to position [836, 0]
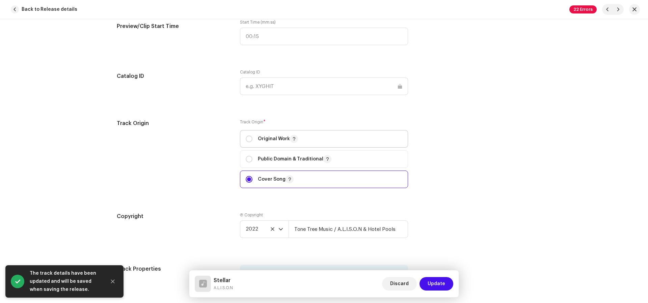
click at [270, 141] on span "Original Work" at bounding box center [324, 139] width 157 height 17
radio input "true"
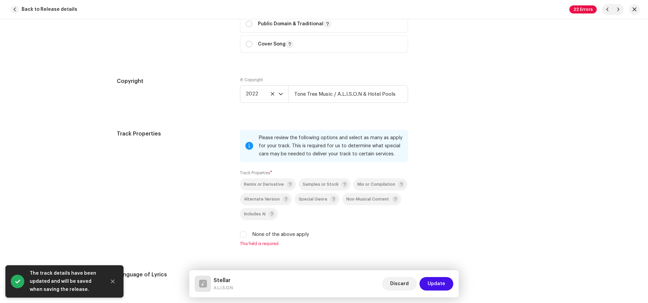
scroll to position [1092, 0]
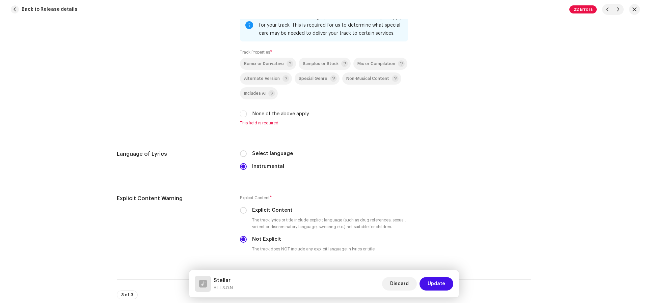
click at [290, 113] on label "None of the above apply" at bounding box center [280, 113] width 57 height 7
click at [247, 113] on input "None of the above apply" at bounding box center [243, 114] width 7 height 7
checkbox input "true"
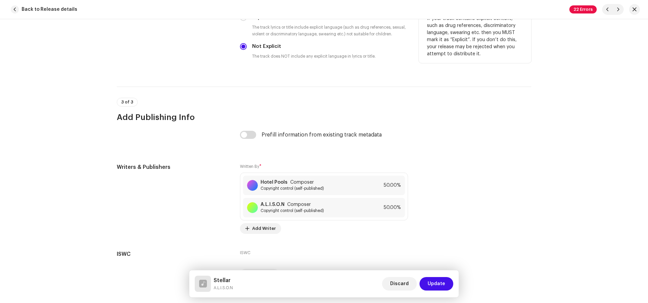
scroll to position [1316, 0]
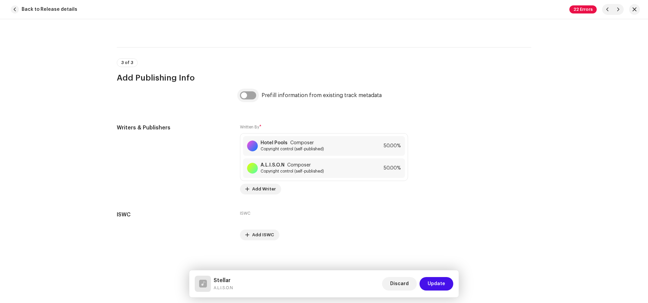
click at [247, 91] on input "checkbox" at bounding box center [248, 95] width 16 height 8
checkbox input "true"
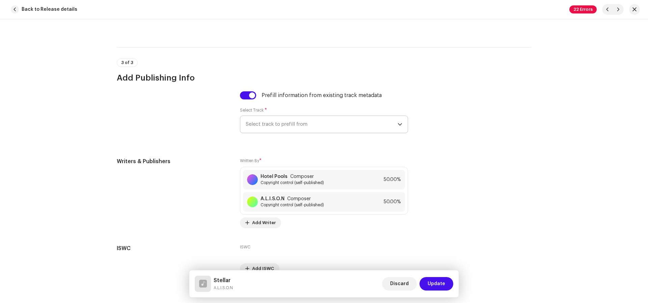
click at [305, 128] on span "Select track to prefill from" at bounding box center [322, 124] width 152 height 17
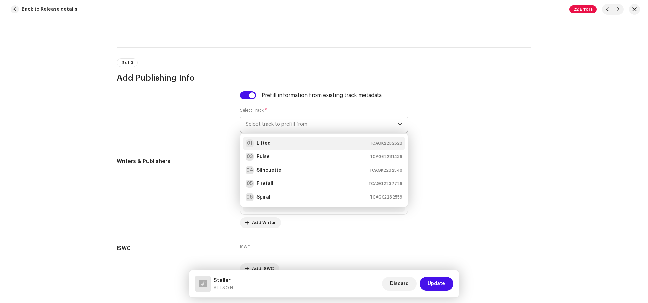
click at [308, 139] on div "01 Lifted TCAGK2232523" at bounding box center [324, 143] width 157 height 8
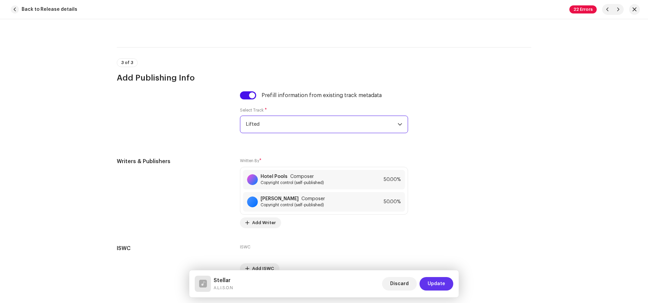
click at [442, 283] on span "Update" at bounding box center [437, 283] width 18 height 13
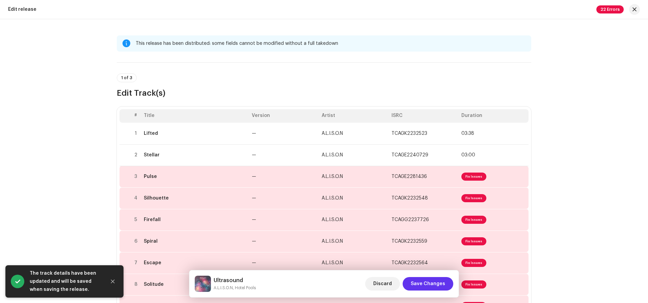
click at [438, 283] on span "Save Changes" at bounding box center [428, 283] width 34 height 13
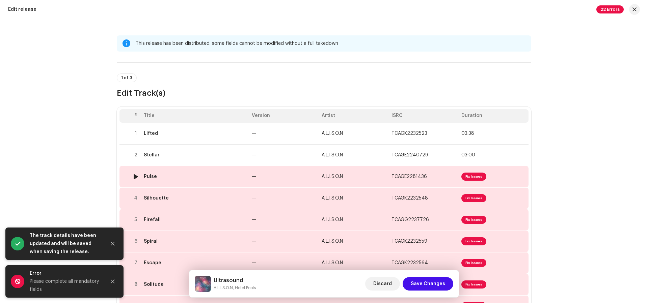
click at [367, 177] on td "A.L.I.S.O.N" at bounding box center [354, 177] width 70 height 22
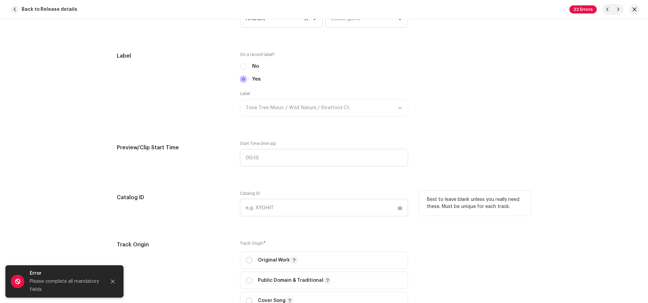
scroll to position [836, 0]
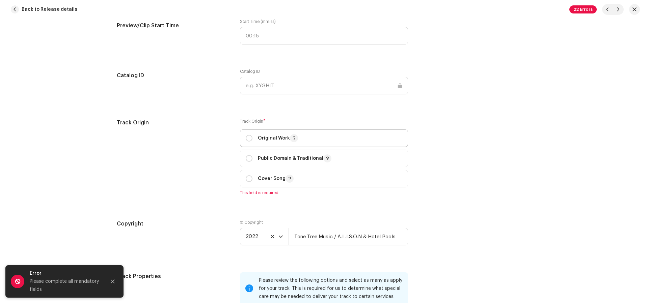
click at [266, 130] on span "Original Work" at bounding box center [324, 138] width 157 height 17
radio input "true"
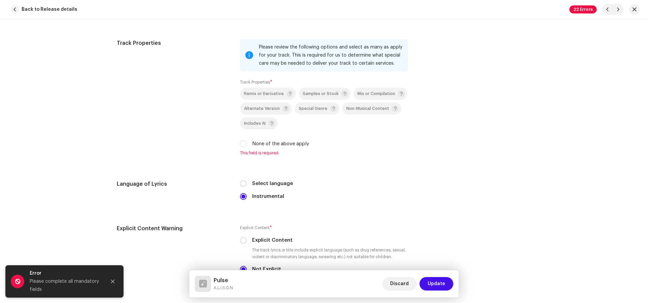
click at [277, 143] on label "None of the above apply" at bounding box center [280, 143] width 57 height 7
click at [247, 143] on input "None of the above apply" at bounding box center [243, 144] width 7 height 7
checkbox input "true"
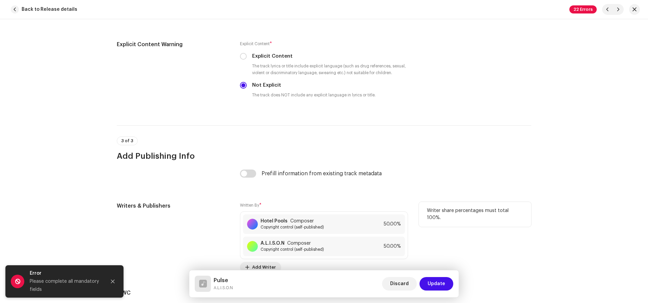
scroll to position [1316, 0]
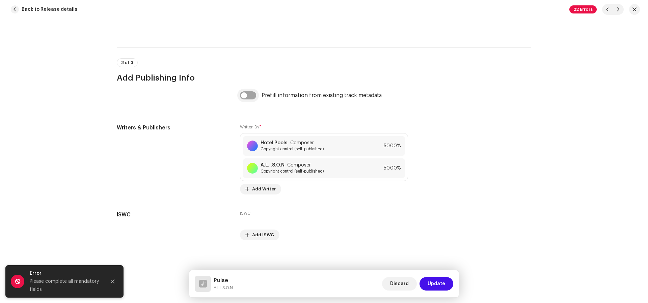
click at [247, 93] on input "checkbox" at bounding box center [248, 95] width 16 height 8
checkbox input "true"
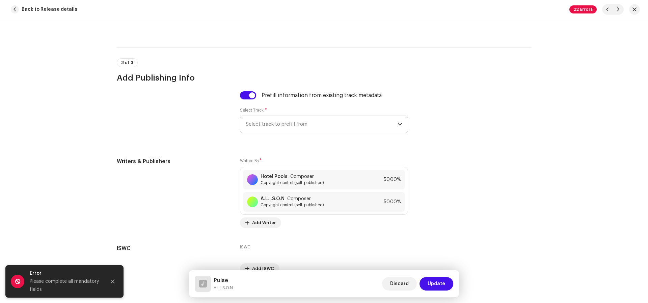
click at [282, 128] on span "Select track to prefill from" at bounding box center [322, 124] width 152 height 17
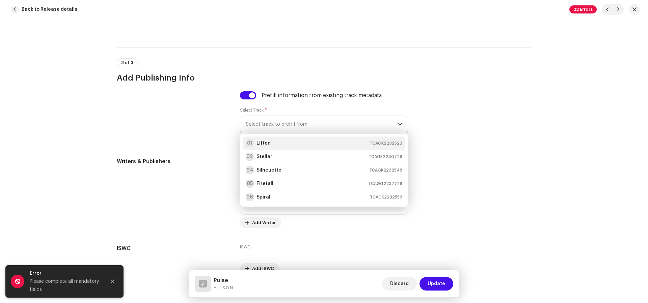
click at [286, 139] on div "01 Lifted TCAGK2232523" at bounding box center [324, 143] width 157 height 8
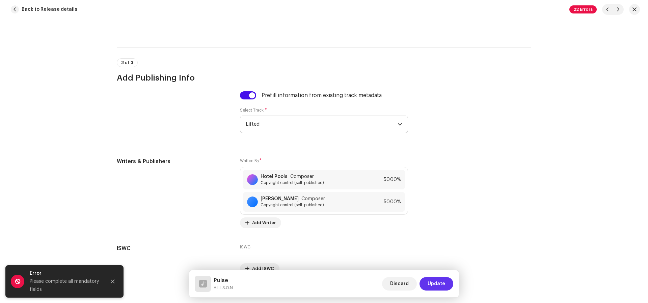
click at [438, 280] on span "Update" at bounding box center [437, 283] width 18 height 13
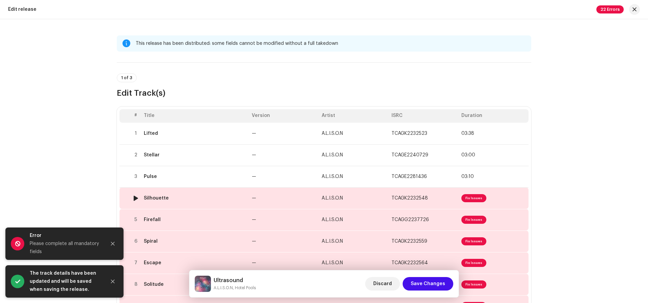
click at [307, 191] on td "—" at bounding box center [284, 199] width 70 height 22
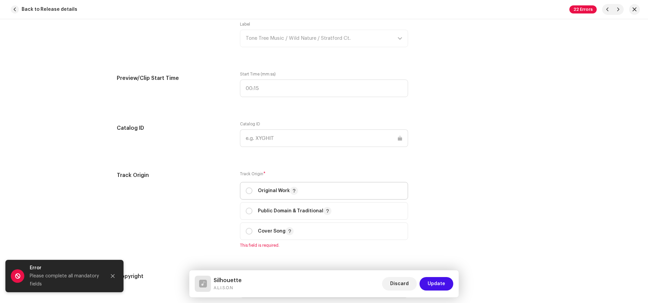
drag, startPoint x: 271, startPoint y: 190, endPoint x: 335, endPoint y: 191, distance: 63.8
click at [271, 190] on p "Original Work" at bounding box center [278, 191] width 40 height 8
radio input "true"
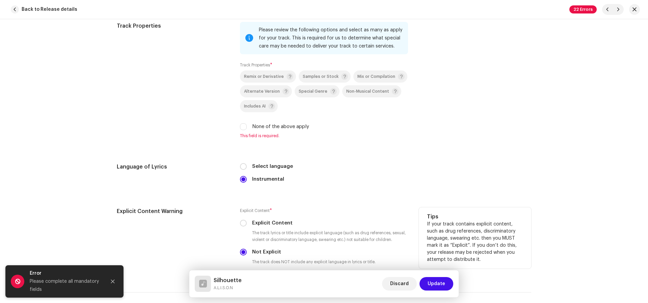
scroll to position [1155, 0]
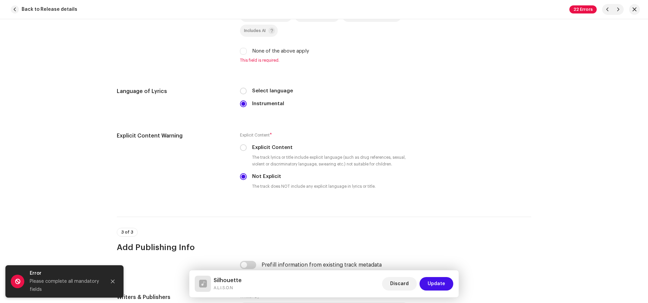
click at [295, 48] on label "None of the above apply" at bounding box center [280, 51] width 57 height 7
click at [247, 48] on input "None of the above apply" at bounding box center [243, 51] width 7 height 7
checkbox input "true"
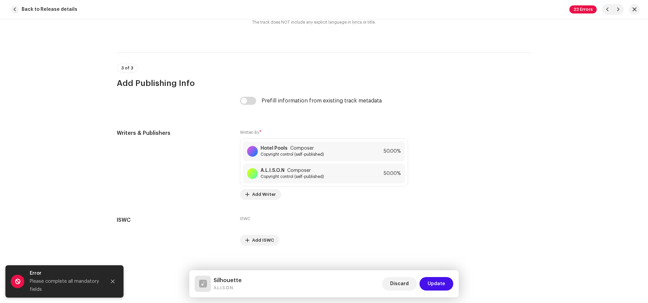
scroll to position [1316, 0]
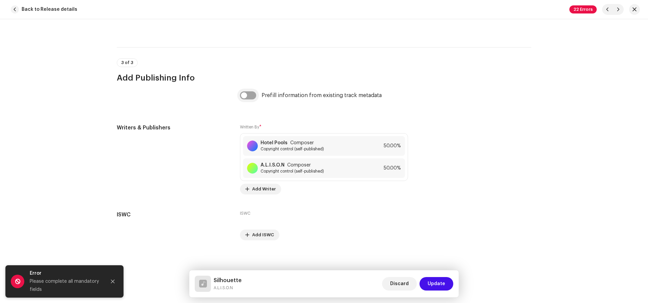
click at [250, 95] on input "checkbox" at bounding box center [248, 95] width 16 height 8
checkbox input "true"
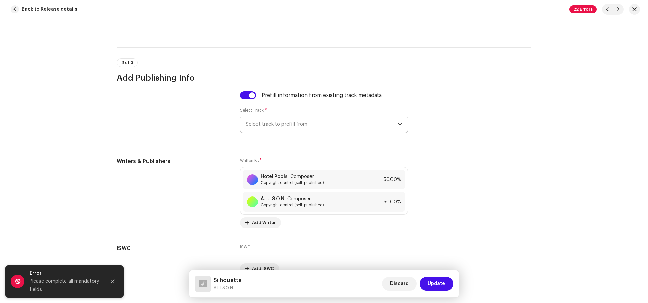
click at [295, 127] on span "Select track to prefill from" at bounding box center [322, 124] width 152 height 17
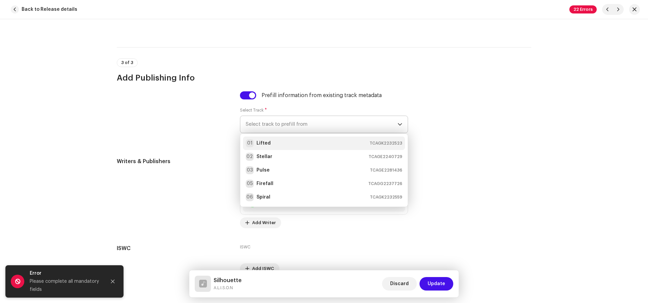
click at [297, 139] on div "01 Lifted TCAGK2232523" at bounding box center [324, 143] width 157 height 8
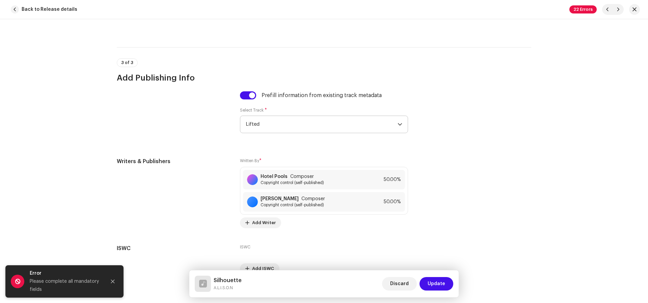
click at [434, 279] on span "Update" at bounding box center [437, 283] width 18 height 13
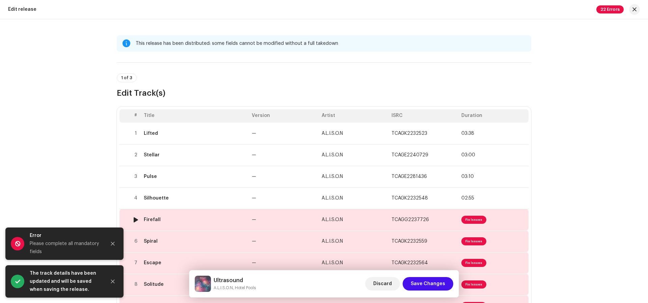
click at [293, 220] on td "—" at bounding box center [284, 220] width 70 height 22
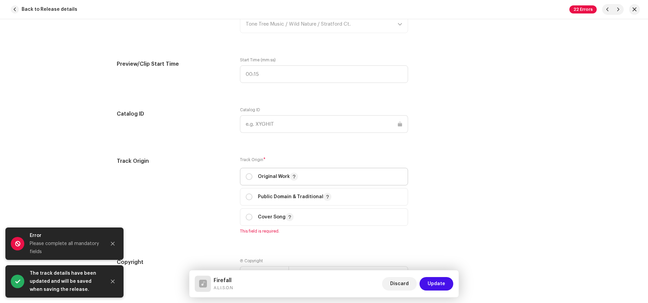
click at [275, 175] on p "Original Work" at bounding box center [278, 177] width 40 height 8
radio input "true"
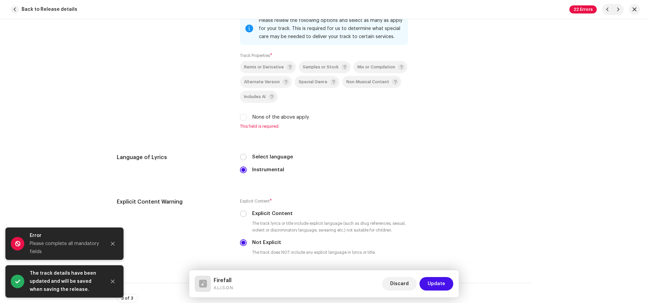
scroll to position [1089, 0]
click at [297, 115] on label "None of the above apply" at bounding box center [280, 116] width 57 height 7
click at [247, 115] on input "None of the above apply" at bounding box center [243, 116] width 7 height 7
checkbox input "true"
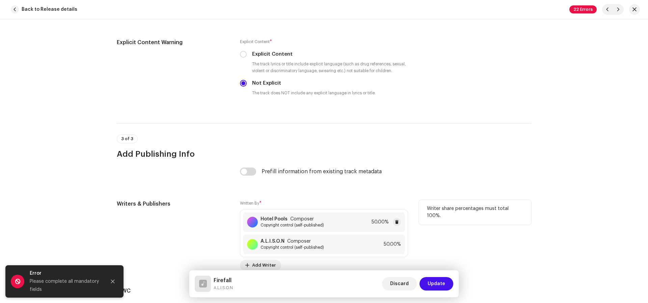
scroll to position [1282, 0]
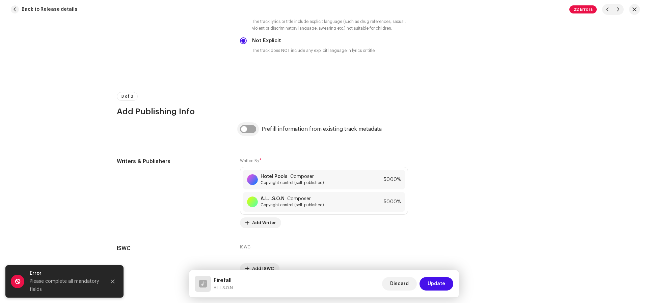
click at [250, 129] on input "checkbox" at bounding box center [248, 129] width 16 height 8
checkbox input "true"
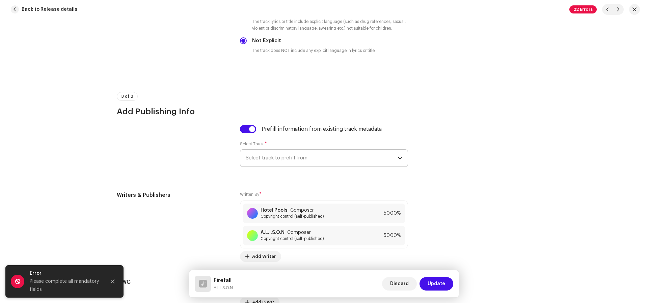
click at [283, 152] on span "Select track to prefill from" at bounding box center [322, 158] width 152 height 17
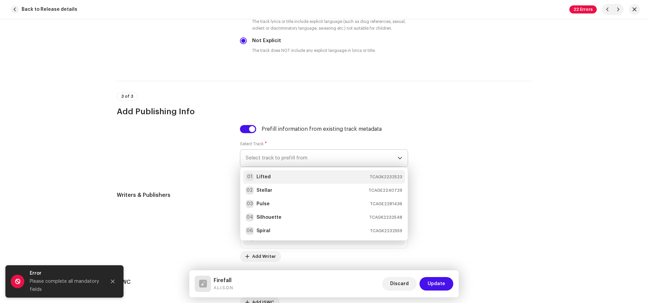
click at [291, 173] on div "01 Lifted TCAGK2232523" at bounding box center [324, 177] width 157 height 8
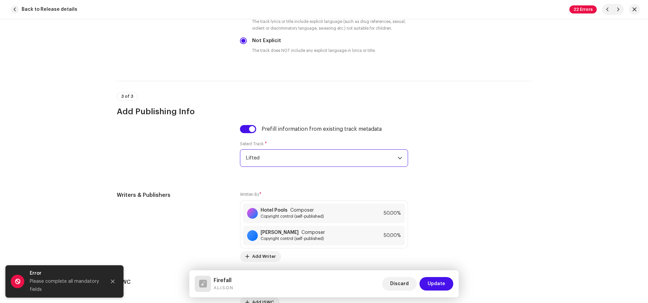
click at [448, 278] on button "Update" at bounding box center [436, 283] width 34 height 13
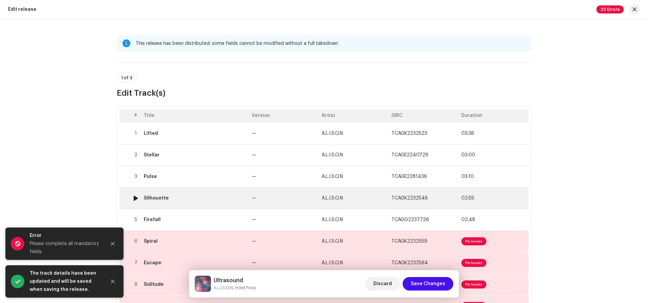
scroll to position [145, 0]
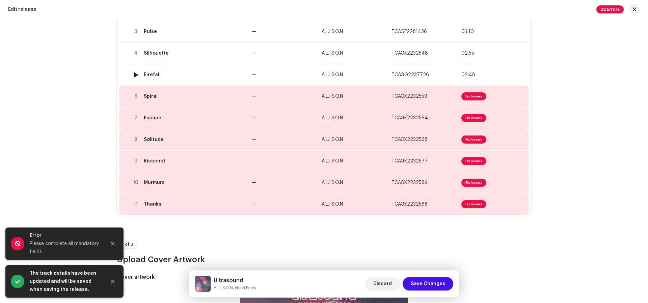
click at [283, 87] on td "—" at bounding box center [284, 97] width 70 height 22
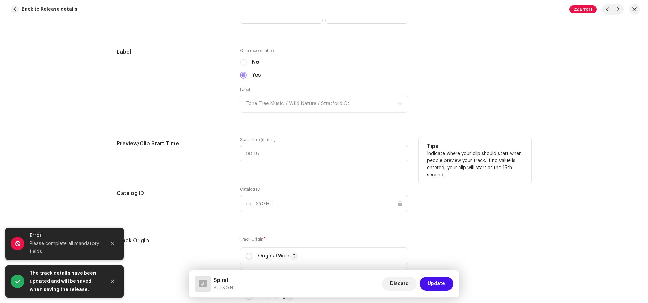
scroll to position [830, 0]
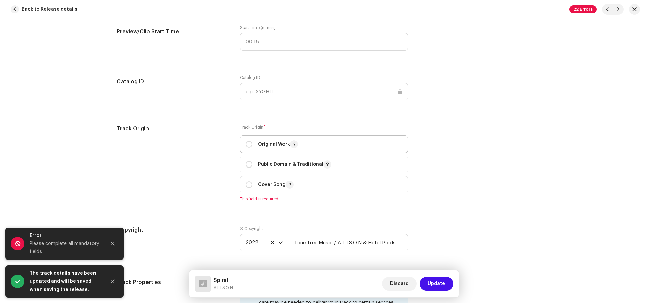
click at [260, 140] on p "Original Work" at bounding box center [278, 144] width 40 height 8
radio input "true"
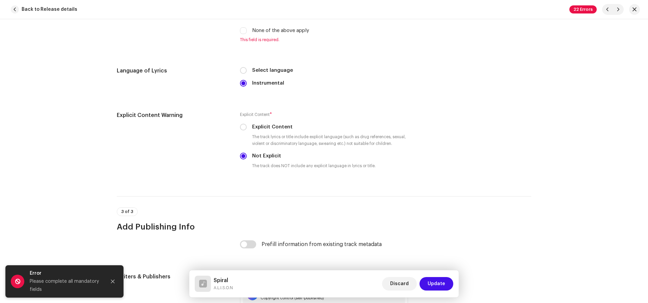
scroll to position [1073, 0]
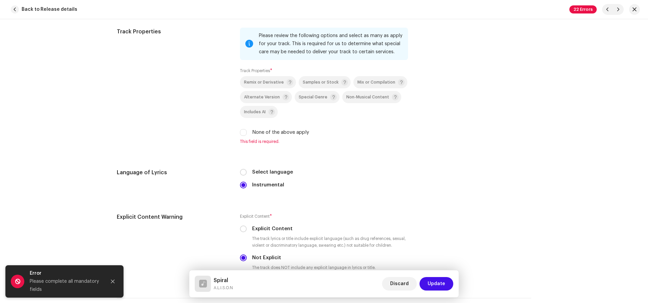
click at [278, 133] on label "None of the above apply" at bounding box center [280, 132] width 57 height 7
click at [247, 133] on input "None of the above apply" at bounding box center [243, 132] width 7 height 7
checkbox input "true"
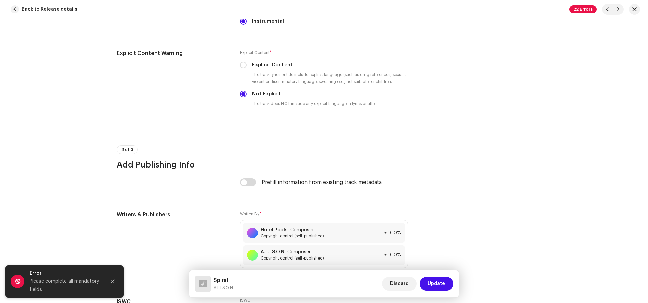
scroll to position [1297, 0]
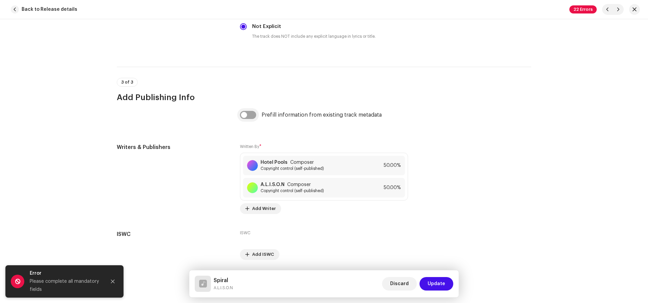
click at [249, 116] on input "checkbox" at bounding box center [248, 115] width 16 height 8
checkbox input "true"
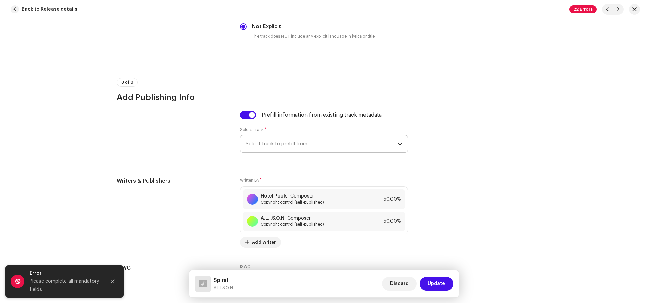
click at [270, 140] on span "Select track to prefill from" at bounding box center [322, 144] width 152 height 17
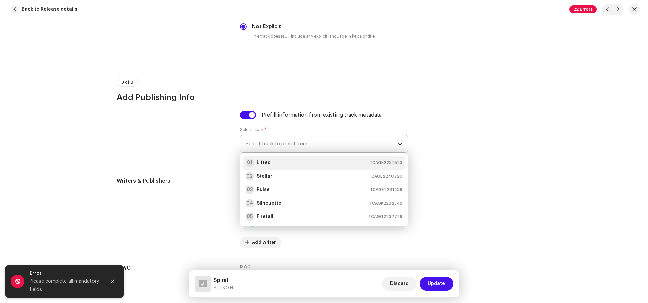
click at [295, 165] on li "01 Lifted TCAGK2232523" at bounding box center [324, 162] width 162 height 13
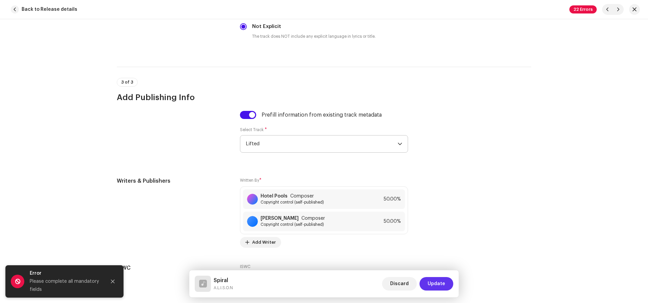
click at [447, 282] on button "Update" at bounding box center [436, 283] width 34 height 13
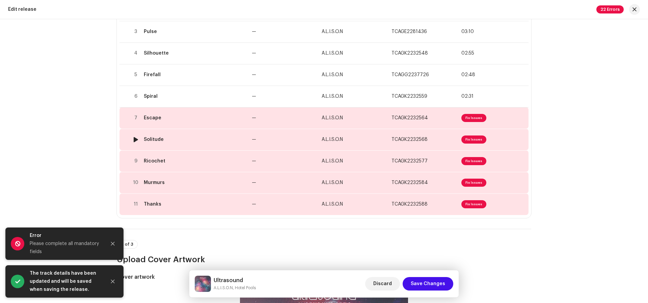
click at [287, 130] on td "—" at bounding box center [284, 140] width 70 height 22
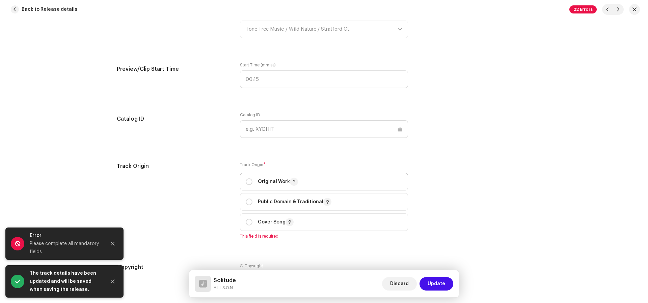
drag, startPoint x: 267, startPoint y: 180, endPoint x: 283, endPoint y: 183, distance: 16.6
click at [267, 180] on p "Original Work" at bounding box center [278, 182] width 40 height 8
radio input "true"
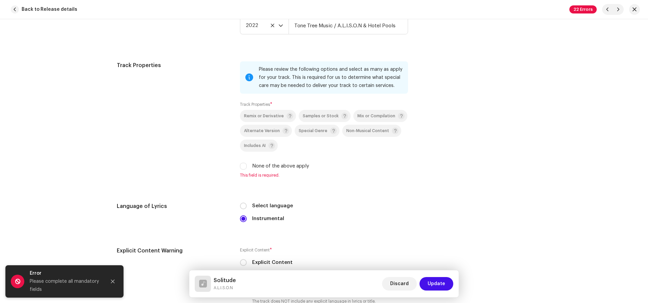
drag, startPoint x: 305, startPoint y: 165, endPoint x: 308, endPoint y: 166, distance: 3.8
click at [305, 165] on label "None of the above apply" at bounding box center [280, 166] width 57 height 7
click at [247, 165] on input "None of the above apply" at bounding box center [243, 166] width 7 height 7
checkbox input "true"
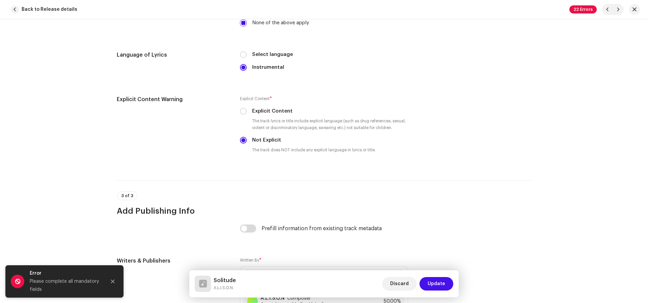
scroll to position [1316, 0]
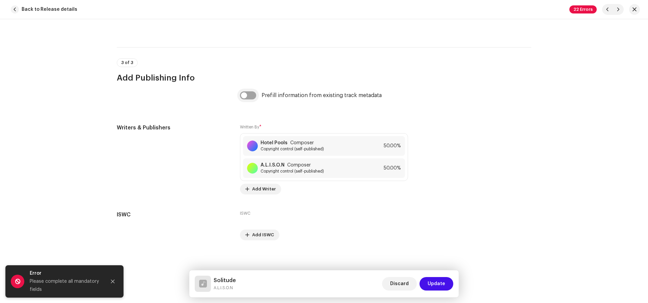
click at [245, 93] on input "checkbox" at bounding box center [248, 95] width 16 height 8
checkbox input "true"
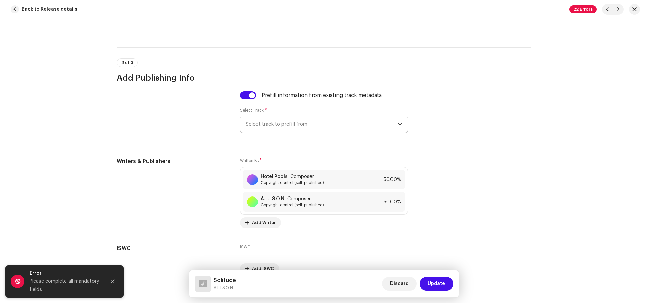
click at [278, 117] on span "Select track to prefill from" at bounding box center [322, 124] width 152 height 17
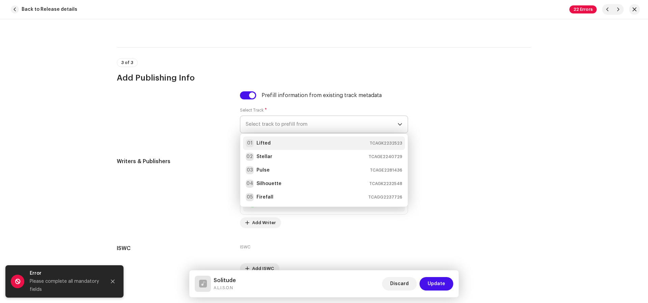
click at [289, 137] on li "01 Lifted TCAGK2232523" at bounding box center [324, 143] width 162 height 13
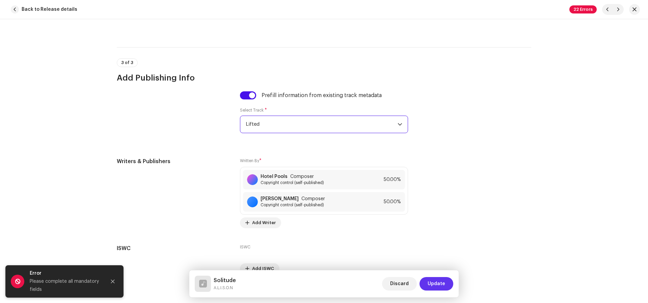
click at [428, 282] on button "Update" at bounding box center [436, 283] width 34 height 13
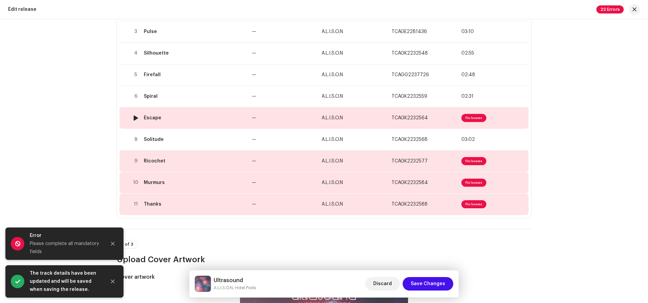
click at [242, 125] on td "Escape" at bounding box center [195, 118] width 108 height 22
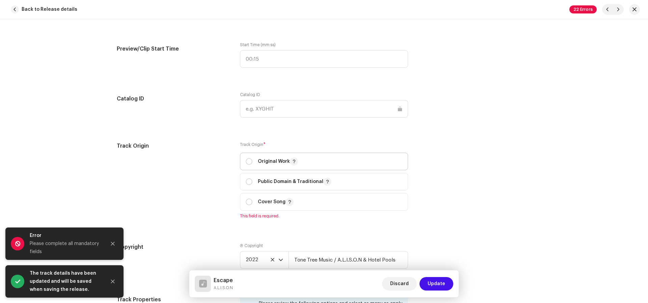
drag, startPoint x: 277, startPoint y: 158, endPoint x: 301, endPoint y: 161, distance: 24.5
click at [277, 158] on p "Original Work" at bounding box center [278, 162] width 40 height 8
radio input "true"
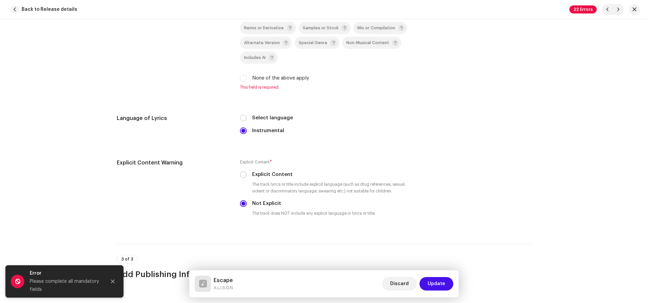
scroll to position [1121, 0]
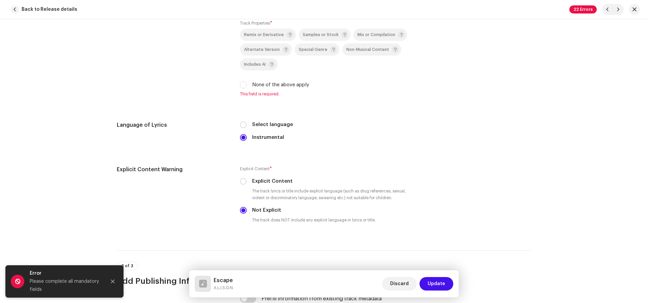
click at [302, 83] on label "None of the above apply" at bounding box center [280, 84] width 57 height 7
click at [247, 83] on input "None of the above apply" at bounding box center [243, 85] width 7 height 7
checkbox input "true"
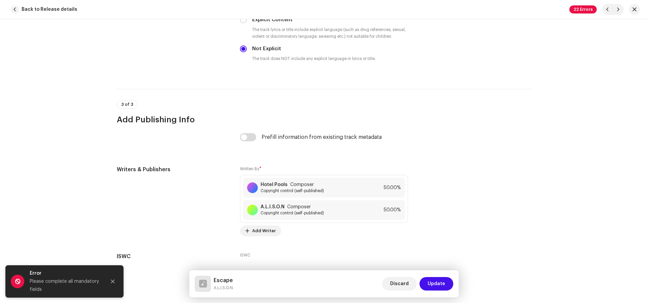
scroll to position [1316, 0]
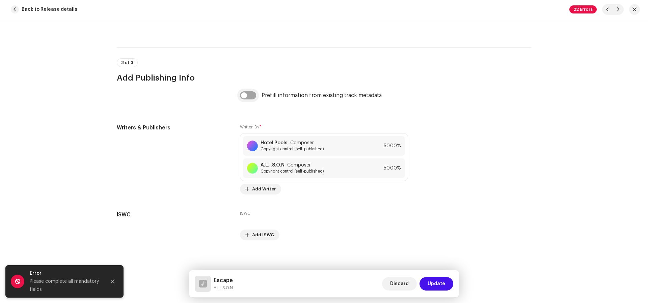
click at [251, 97] on input "checkbox" at bounding box center [248, 95] width 16 height 8
checkbox input "true"
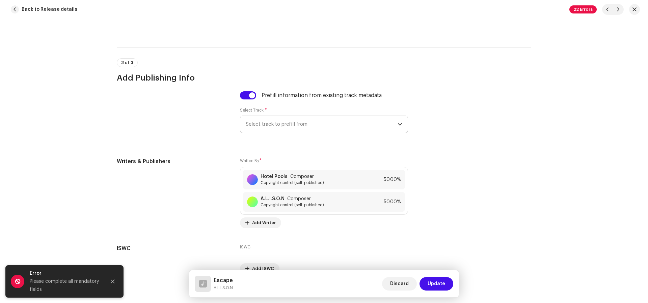
click at [274, 124] on span "Select track to prefill from" at bounding box center [322, 124] width 152 height 17
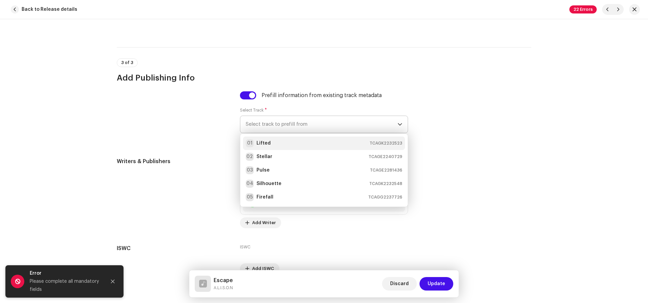
click at [287, 144] on div "01 Lifted TCAGK2232523" at bounding box center [324, 143] width 157 height 8
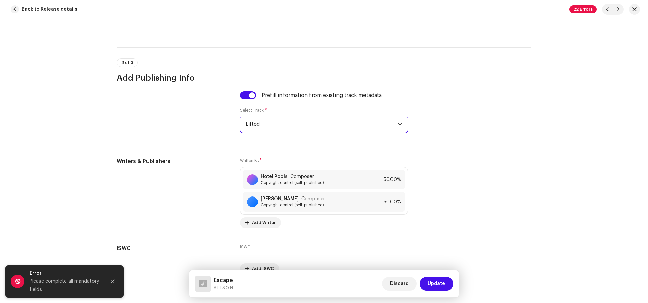
click at [440, 282] on span "Update" at bounding box center [437, 283] width 18 height 13
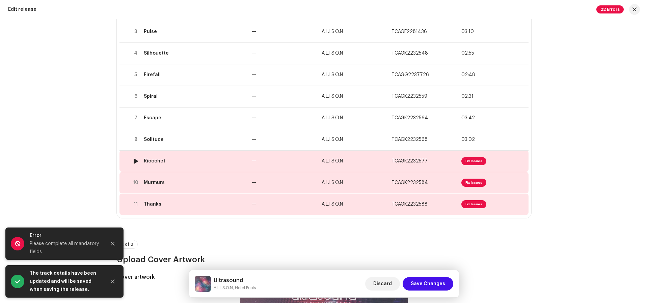
click at [273, 165] on td "—" at bounding box center [284, 162] width 70 height 22
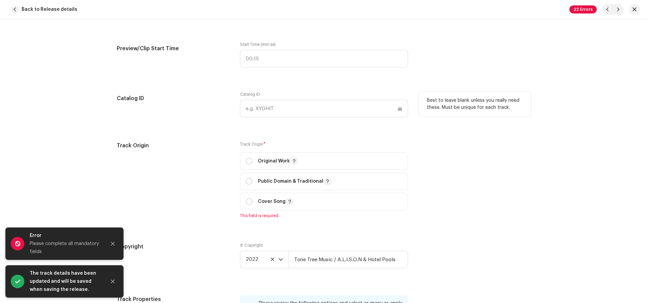
scroll to position [862, 0]
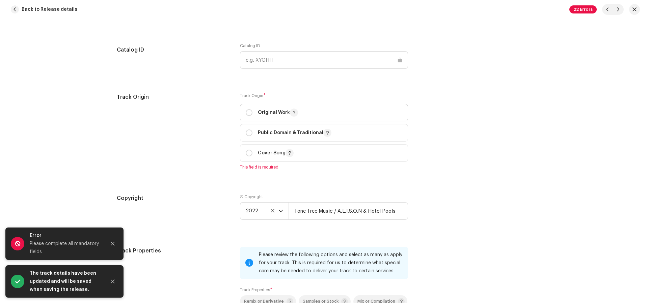
click at [278, 112] on p "Original Work" at bounding box center [278, 113] width 40 height 8
radio input "true"
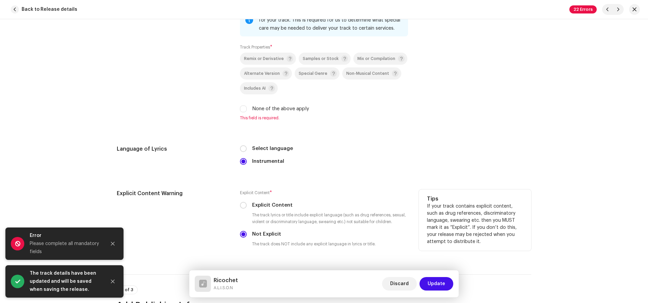
scroll to position [1172, 0]
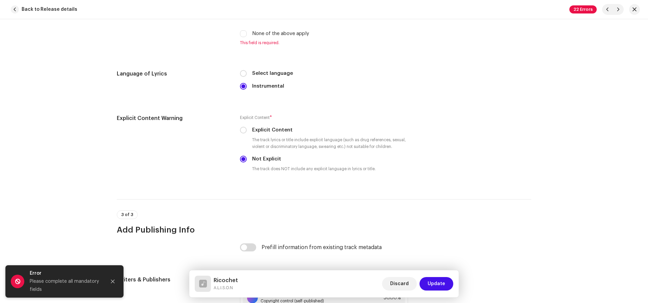
click at [304, 33] on label "None of the above apply" at bounding box center [280, 33] width 57 height 7
click at [247, 33] on input "None of the above apply" at bounding box center [243, 33] width 7 height 7
checkbox input "true"
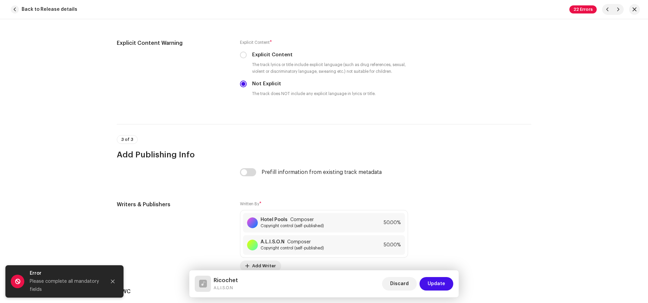
scroll to position [1316, 0]
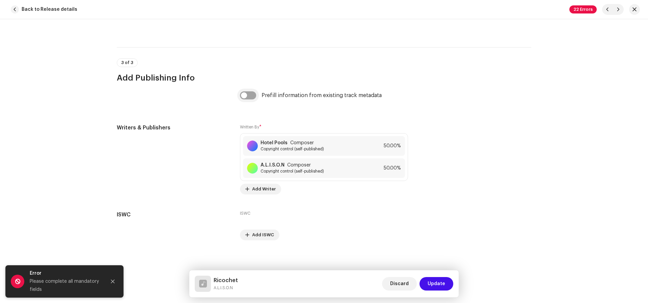
click at [251, 92] on input "checkbox" at bounding box center [248, 95] width 16 height 8
checkbox input "true"
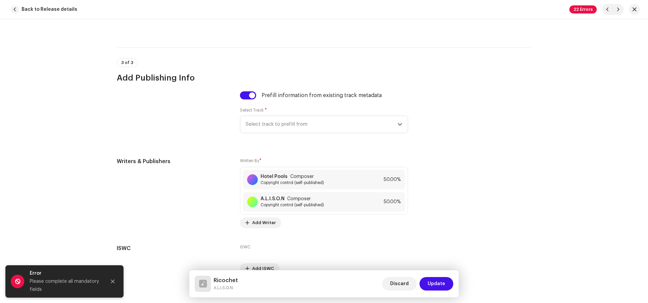
click at [270, 113] on div "Select Track * Select track to prefill from" at bounding box center [324, 121] width 168 height 26
click at [280, 124] on span "Select track to prefill from" at bounding box center [322, 124] width 152 height 17
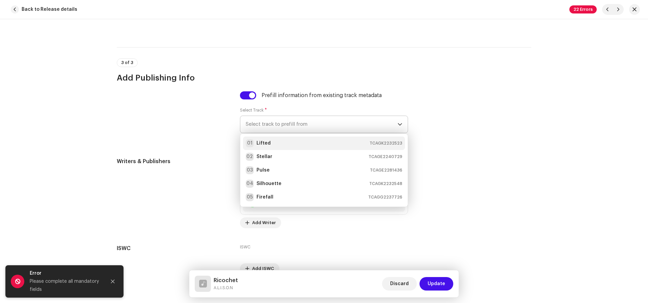
click at [288, 139] on div "01 Lifted TCAGK2232523" at bounding box center [324, 143] width 157 height 8
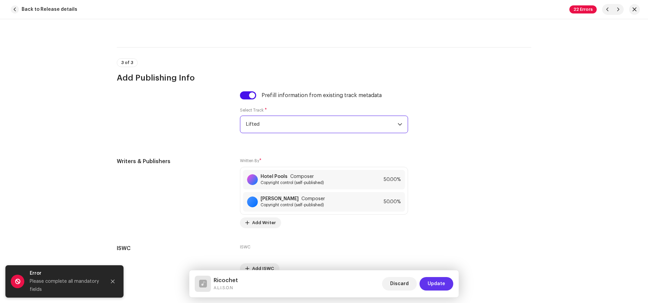
click at [438, 284] on span "Update" at bounding box center [437, 283] width 18 height 13
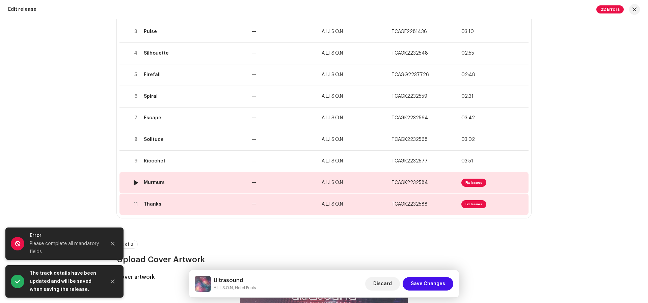
click at [287, 179] on td "—" at bounding box center [284, 183] width 70 height 22
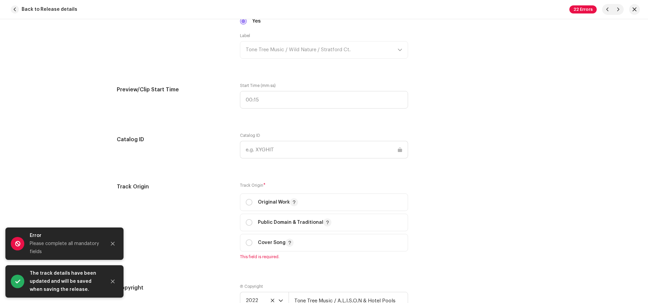
scroll to position [920, 0]
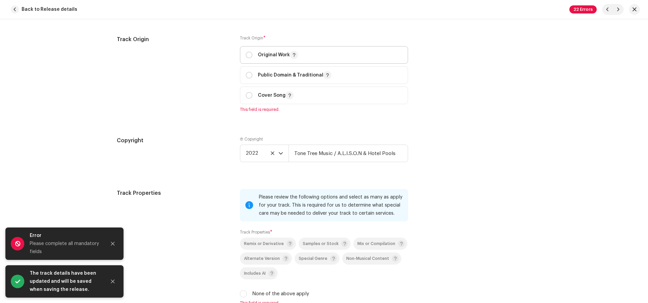
click at [269, 53] on p "Original Work" at bounding box center [278, 55] width 40 height 8
radio input "true"
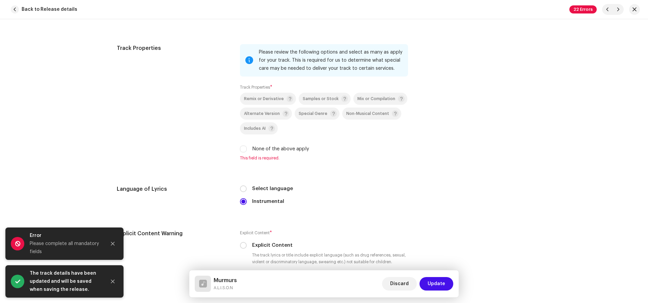
scroll to position [1061, 0]
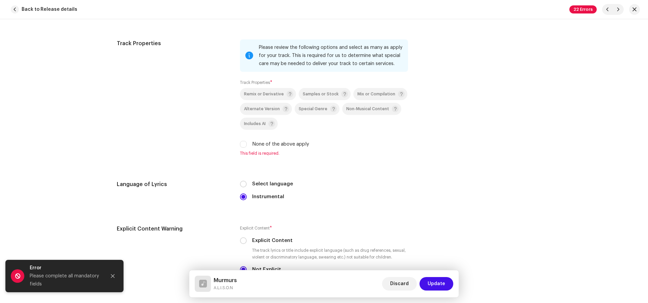
click at [286, 141] on label "None of the above apply" at bounding box center [280, 144] width 57 height 7
click at [247, 141] on input "None of the above apply" at bounding box center [243, 144] width 7 height 7
checkbox input "true"
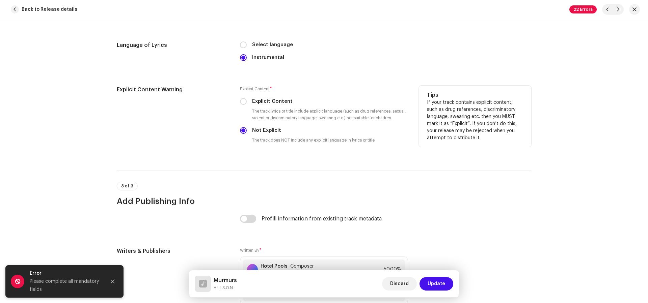
scroll to position [1316, 0]
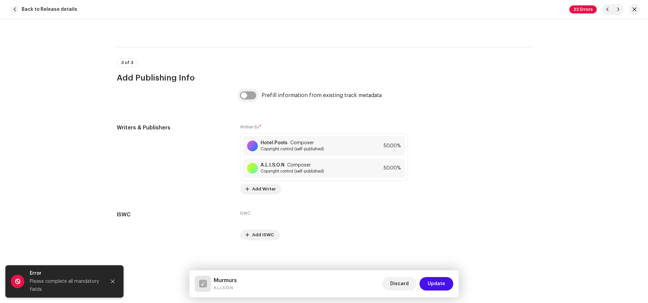
click at [250, 93] on input "checkbox" at bounding box center [248, 95] width 16 height 8
checkbox input "true"
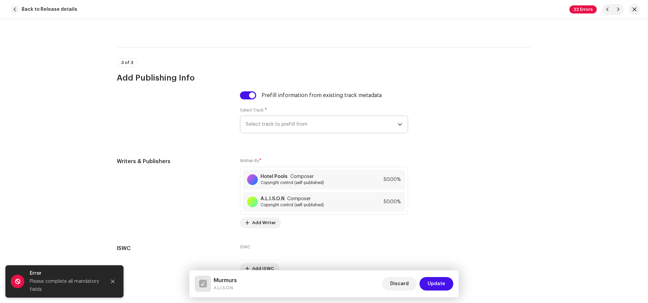
click at [273, 117] on span "Select track to prefill from" at bounding box center [322, 124] width 152 height 17
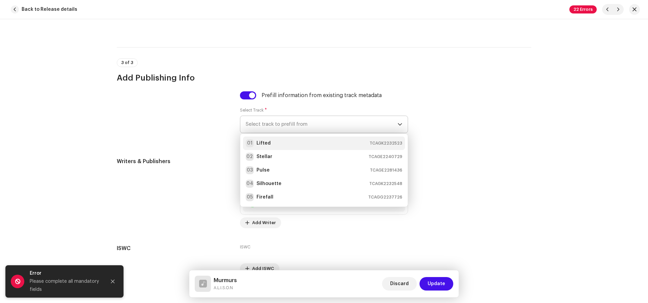
click at [287, 141] on div "01 Lifted TCAGK2232523" at bounding box center [324, 143] width 157 height 8
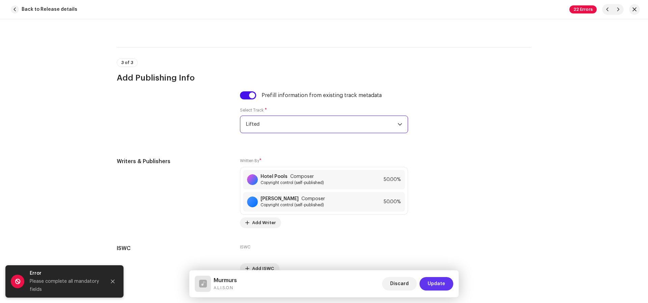
click at [439, 290] on span "Update" at bounding box center [437, 283] width 18 height 13
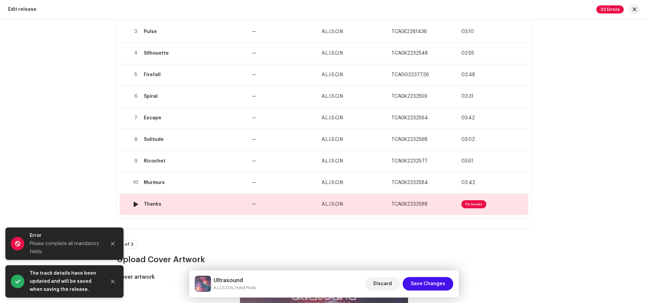
click at [324, 211] on td "A.L.I.S.O.N" at bounding box center [354, 205] width 70 height 22
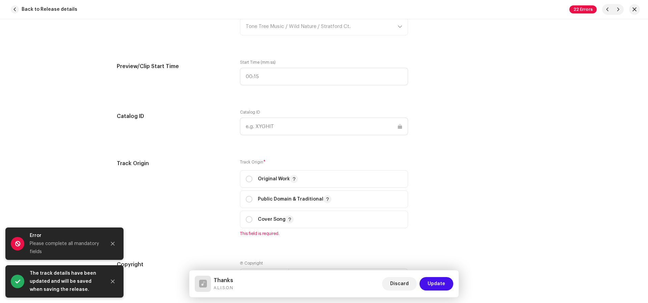
scroll to position [819, 0]
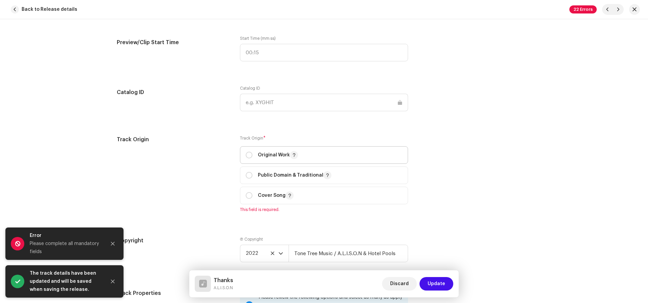
click at [259, 155] on p "Original Work" at bounding box center [278, 155] width 40 height 8
radio input "true"
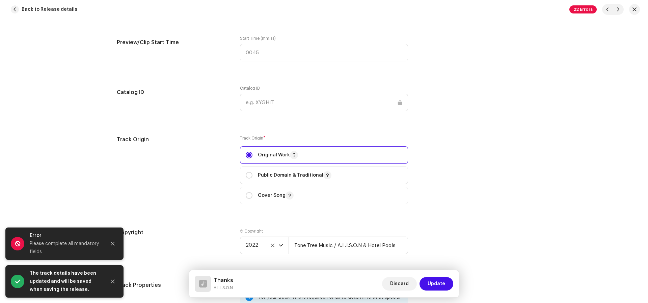
scroll to position [1041, 0]
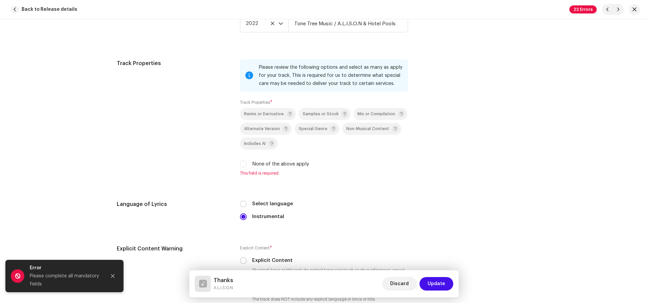
click at [298, 162] on label "None of the above apply" at bounding box center [280, 164] width 57 height 7
click at [247, 162] on input "None of the above apply" at bounding box center [243, 164] width 7 height 7
checkbox input "true"
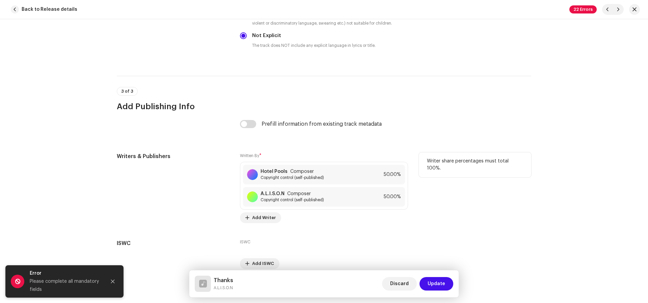
scroll to position [1316, 0]
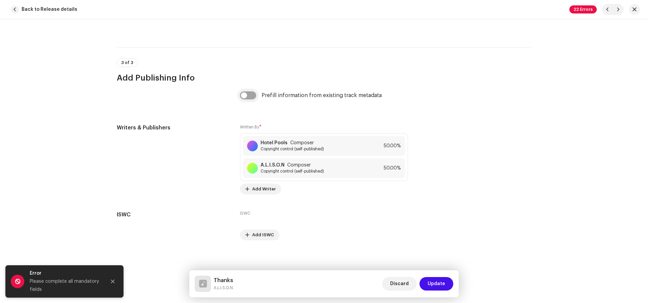
click at [249, 96] on input "checkbox" at bounding box center [248, 95] width 16 height 8
checkbox input "true"
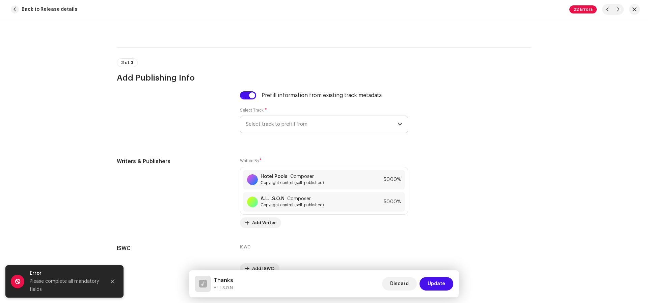
click at [276, 121] on span "Select track to prefill from" at bounding box center [322, 124] width 152 height 17
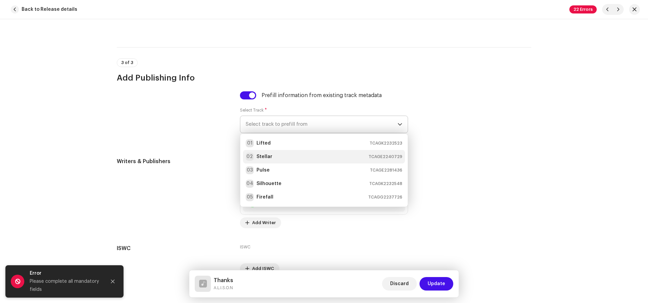
click at [295, 150] on li "02 Stellar TCAGE2240729" at bounding box center [324, 156] width 162 height 13
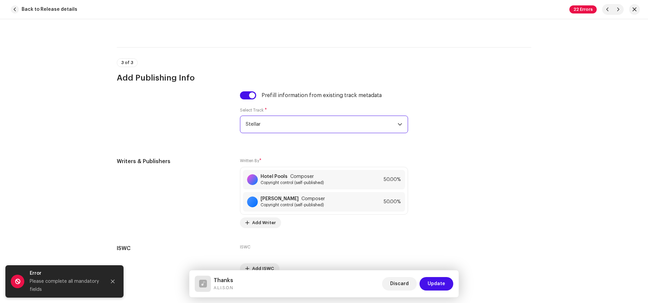
click at [444, 283] on span "Update" at bounding box center [437, 283] width 18 height 13
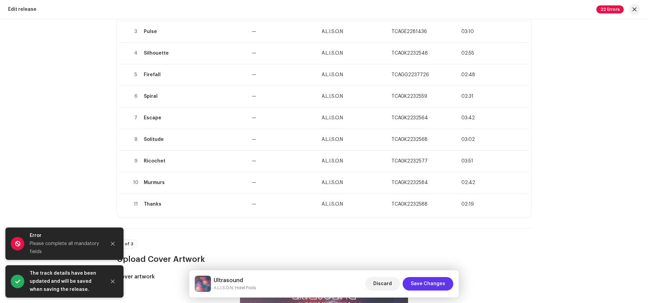
click at [446, 286] on button "Save Changes" at bounding box center [428, 283] width 51 height 13
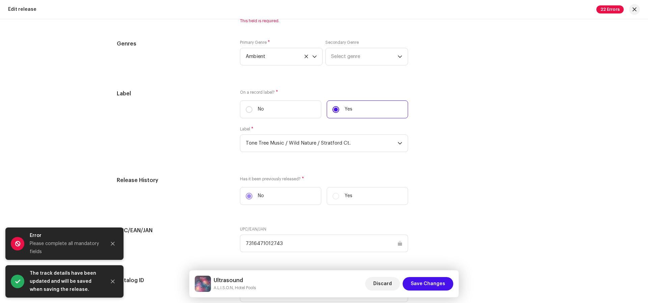
scroll to position [856, 0]
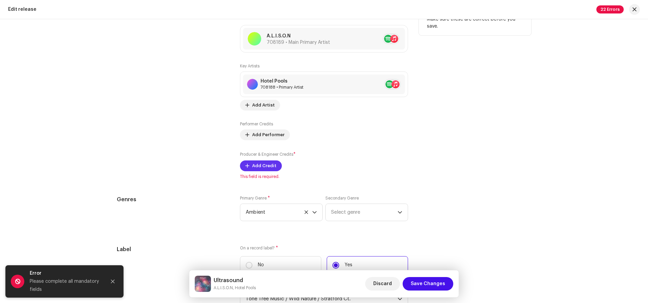
click at [272, 164] on span "Add Credit" at bounding box center [264, 165] width 24 height 13
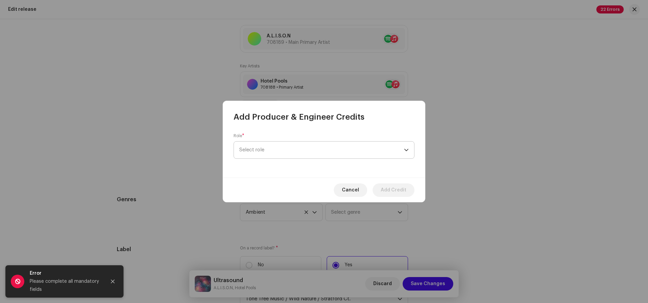
click at [270, 155] on span "Select role" at bounding box center [321, 150] width 165 height 17
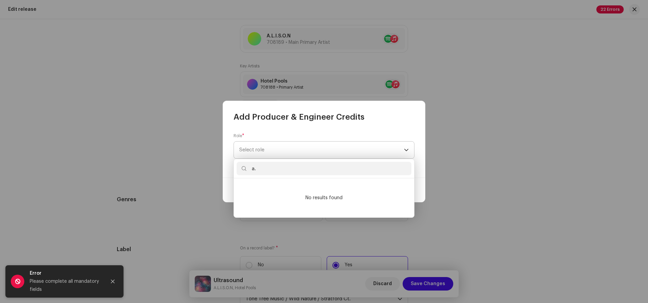
type input "a"
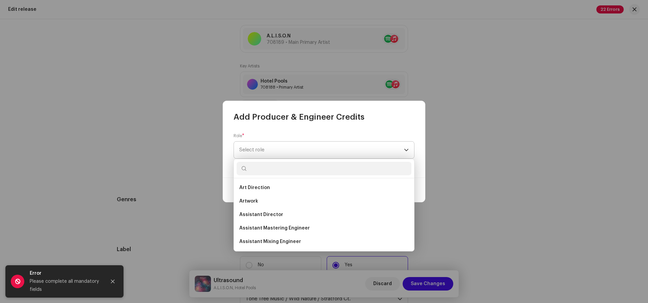
type input "A"
type input "prod"
click at [272, 237] on li "Producer" at bounding box center [324, 241] width 175 height 13
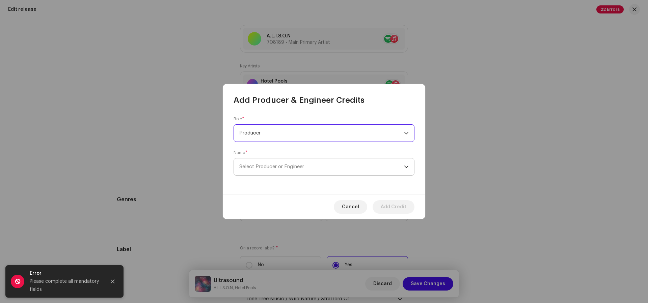
click at [280, 170] on span "Select Producer or Engineer" at bounding box center [321, 167] width 165 height 17
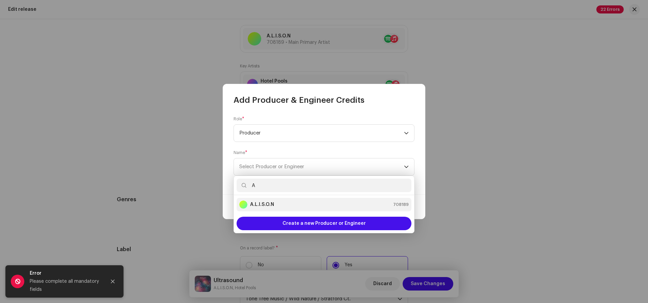
type input "A"
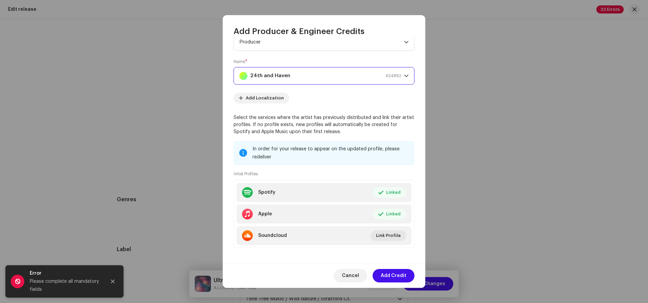
scroll to position [26, 0]
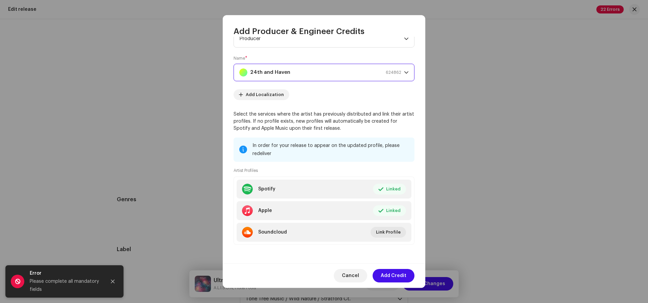
click at [330, 79] on div "24th and Haven 624862" at bounding box center [320, 72] width 162 height 17
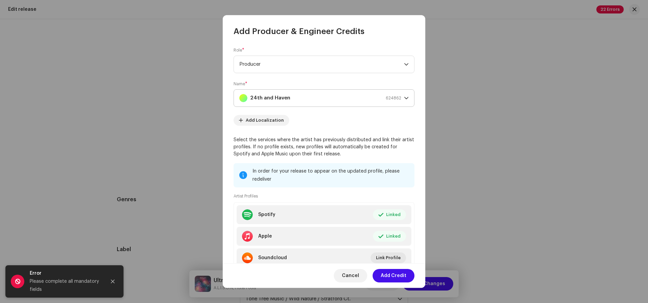
click at [363, 101] on div "24th and Haven 624862" at bounding box center [320, 98] width 162 height 17
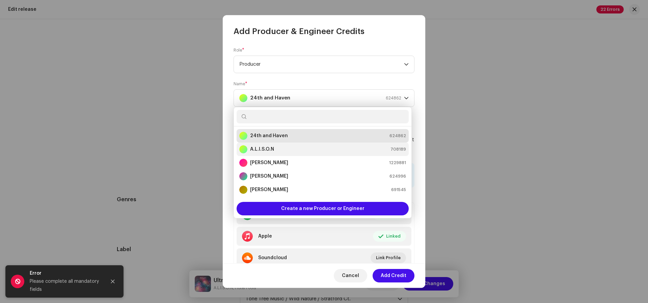
click at [311, 155] on li "A.L.I.S.O.N 708189" at bounding box center [323, 149] width 172 height 13
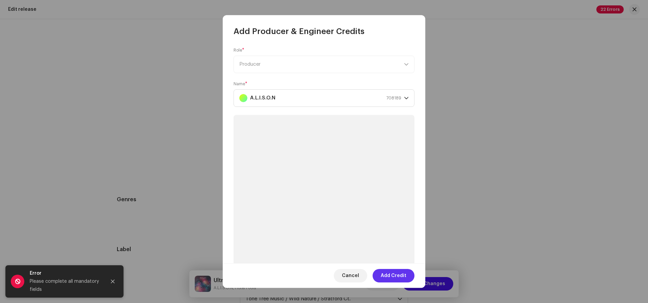
click at [395, 275] on span "Add Credit" at bounding box center [394, 275] width 26 height 13
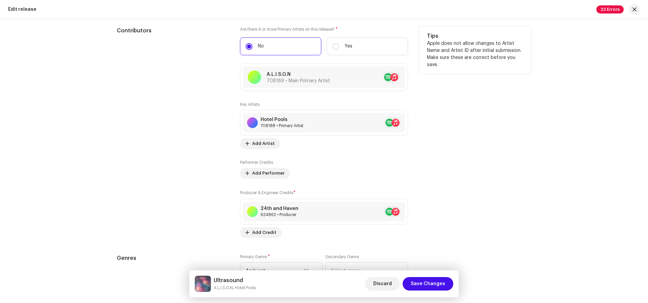
scroll to position [854, 0]
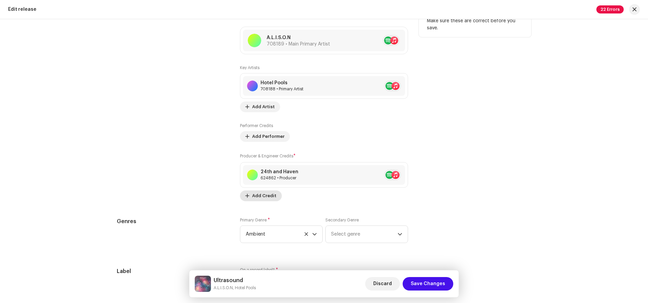
click at [266, 193] on span "Add Credit" at bounding box center [264, 195] width 24 height 13
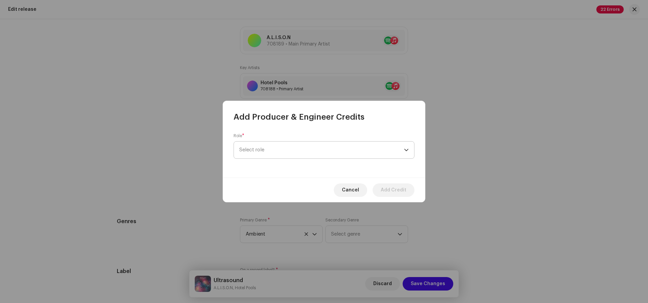
click at [275, 146] on span "Select role" at bounding box center [321, 150] width 165 height 17
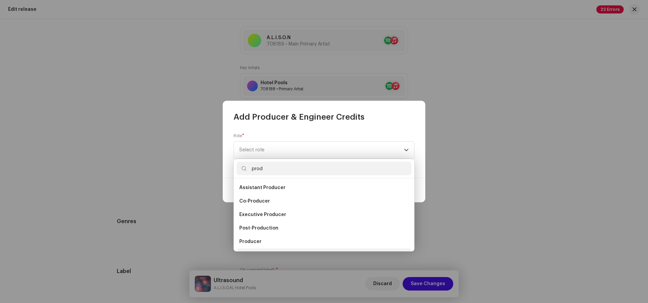
scroll to position [11, 0]
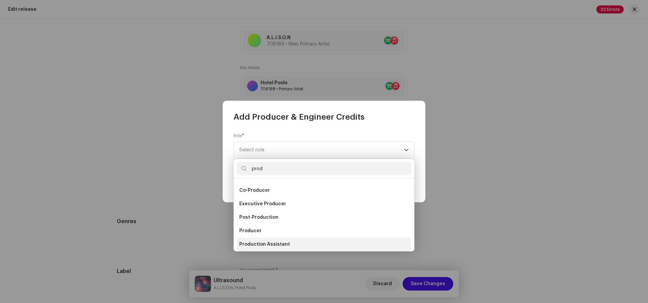
type input "prod"
click at [300, 242] on li "Production Assistant" at bounding box center [324, 244] width 175 height 13
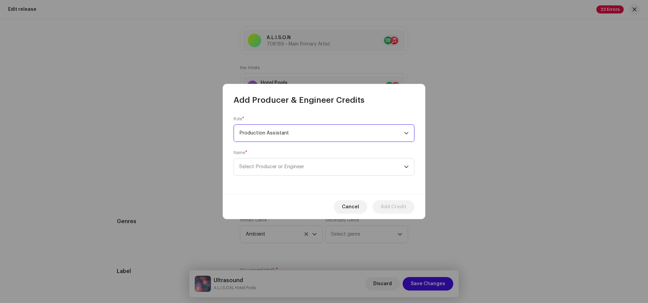
click at [406, 130] on div "dropdown trigger" at bounding box center [406, 133] width 5 height 17
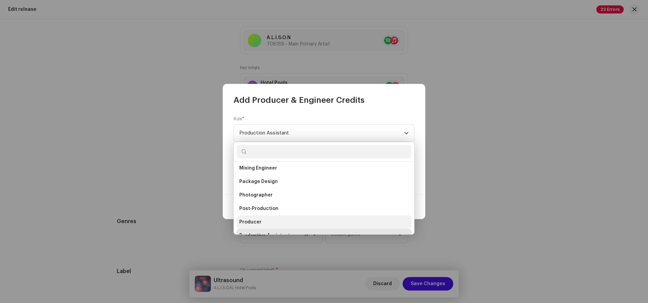
click at [271, 220] on li "Producer" at bounding box center [324, 222] width 175 height 13
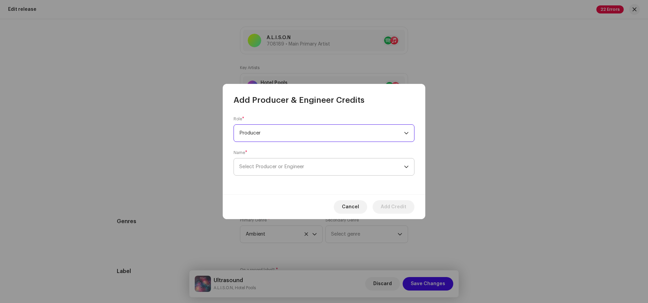
scroll to position [227, 0]
click at [270, 168] on span "Select Producer or Engineer" at bounding box center [271, 166] width 65 height 5
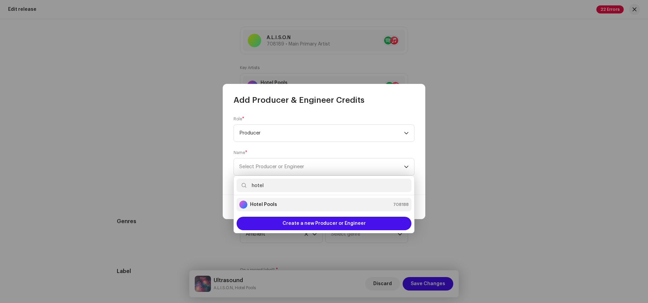
type input "hotel"
click at [269, 206] on strong "Hotel Pools" at bounding box center [263, 204] width 27 height 7
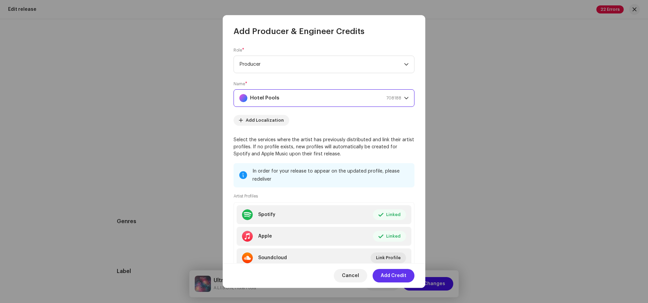
click at [392, 276] on span "Add Credit" at bounding box center [394, 275] width 26 height 13
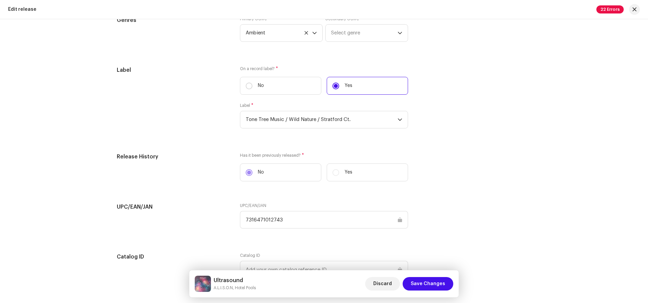
scroll to position [1207, 0]
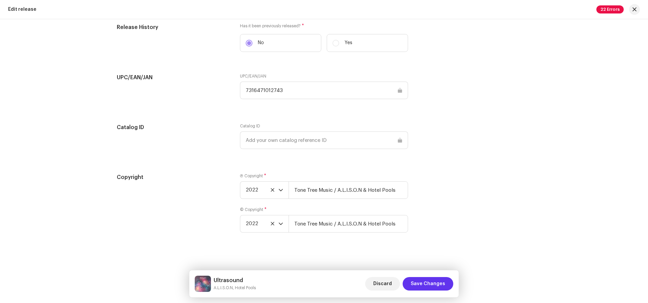
click at [445, 281] on span "Save Changes" at bounding box center [428, 283] width 34 height 13
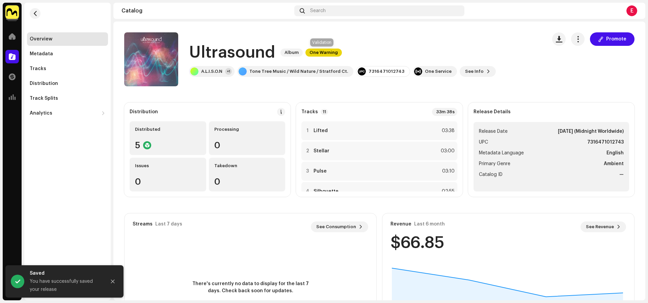
click at [332, 56] on span "One Warning" at bounding box center [323, 53] width 36 height 8
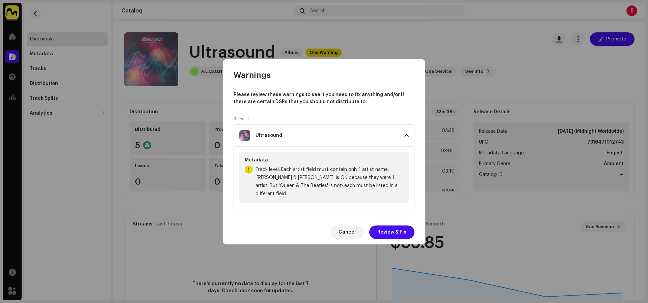
drag, startPoint x: 335, startPoint y: 177, endPoint x: 313, endPoint y: 139, distance: 44.2
click at [335, 176] on span "Track level: Each artist field must contain only 1 artist name. 'Simon & Garfun…" at bounding box center [329, 182] width 148 height 32
click at [322, 141] on div "Ultrasound" at bounding box center [319, 135] width 160 height 11
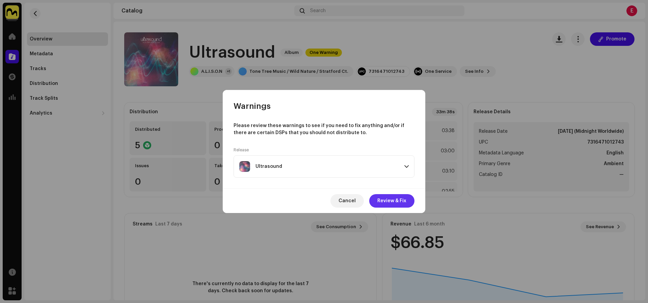
click at [394, 205] on span "Review & Fix" at bounding box center [391, 200] width 29 height 13
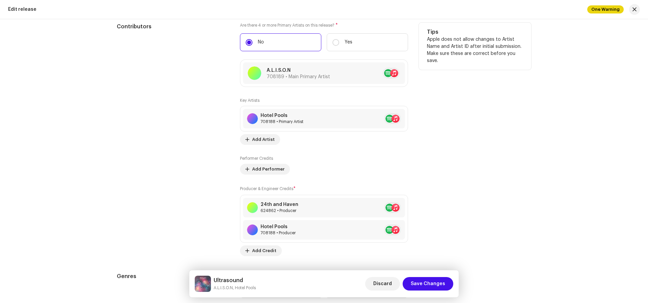
scroll to position [823, 0]
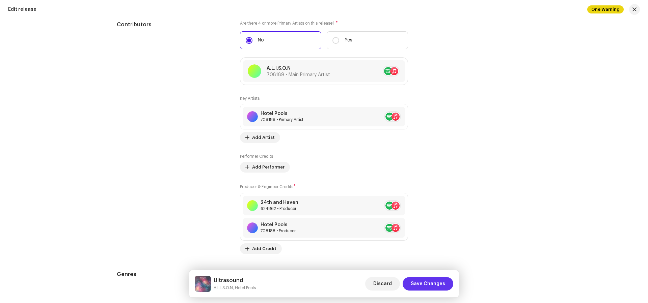
click at [436, 284] on span "Save Changes" at bounding box center [428, 283] width 34 height 13
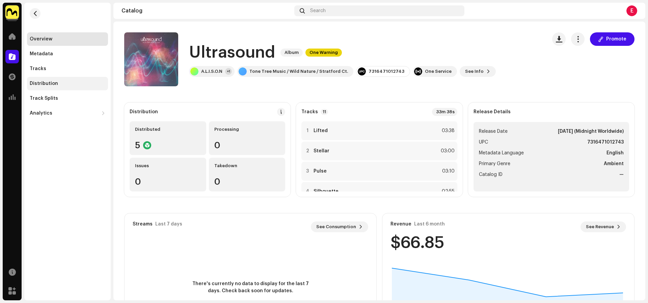
click at [40, 81] on div "Distribution" at bounding box center [44, 83] width 28 height 5
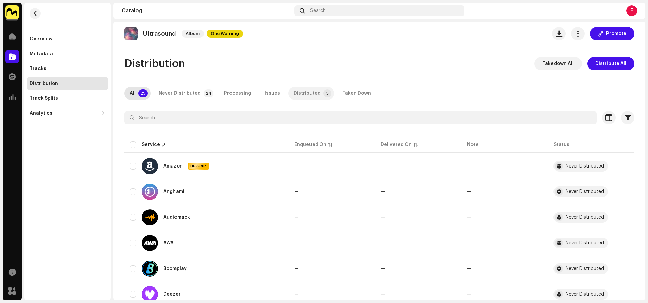
click at [301, 92] on div "Distributed" at bounding box center [307, 93] width 27 height 13
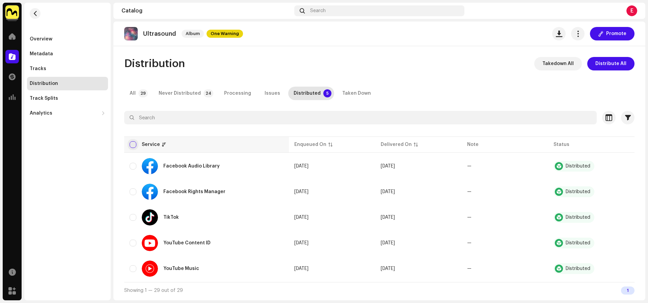
click at [134, 144] on input "checkbox" at bounding box center [133, 144] width 7 height 7
checkbox input "true"
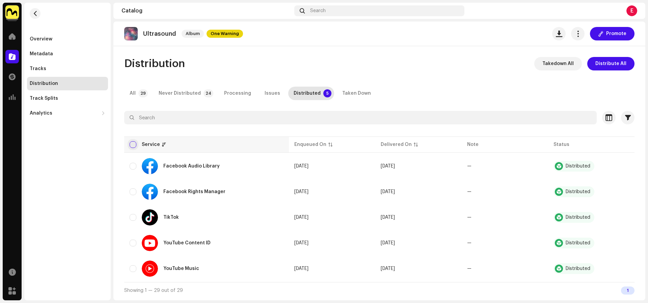
checkbox input "true"
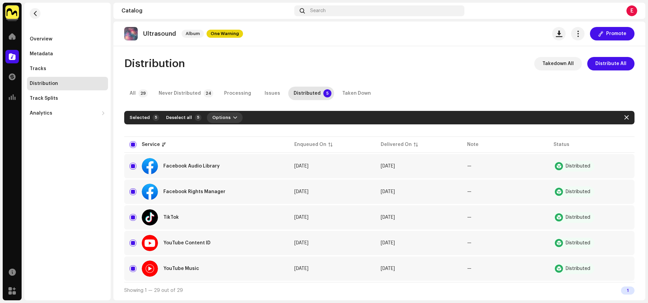
click at [223, 117] on span "Options" at bounding box center [221, 117] width 18 height 13
click at [232, 132] on div "Distribute" at bounding box center [240, 132] width 63 height 5
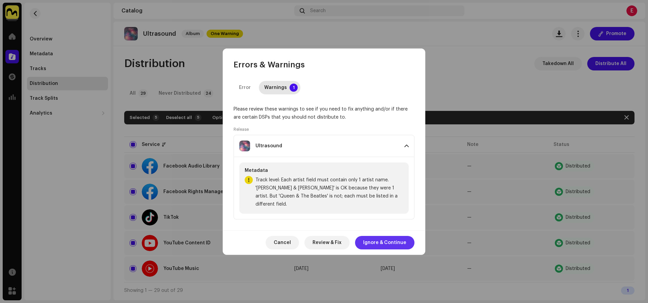
click at [388, 236] on span "Ignore & Continue" at bounding box center [384, 242] width 43 height 13
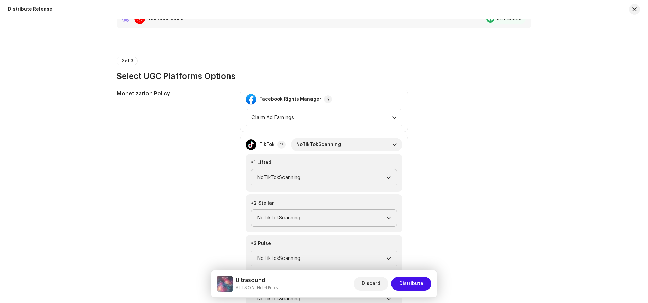
scroll to position [247, 0]
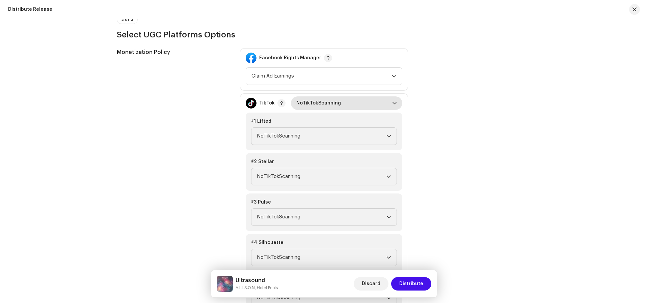
click at [328, 105] on span "NoTikTokScanning" at bounding box center [344, 103] width 96 height 13
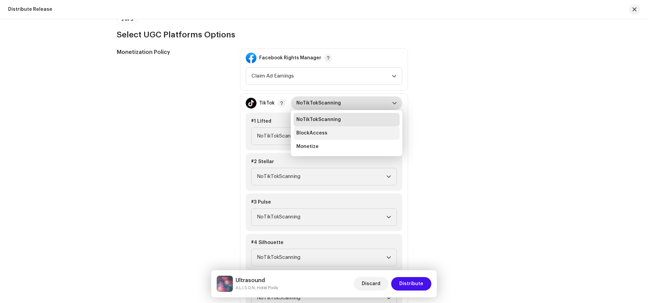
click at [327, 137] on li "BlockAccess" at bounding box center [347, 133] width 106 height 13
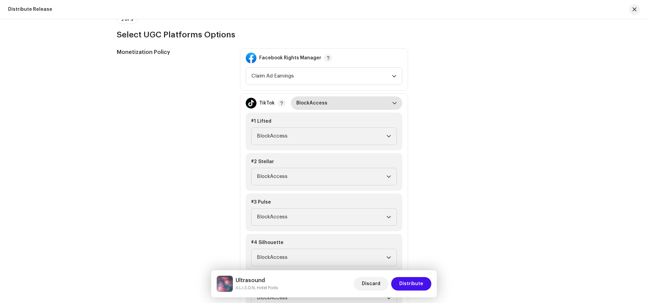
click at [323, 100] on span "BlockAccess" at bounding box center [344, 103] width 96 height 13
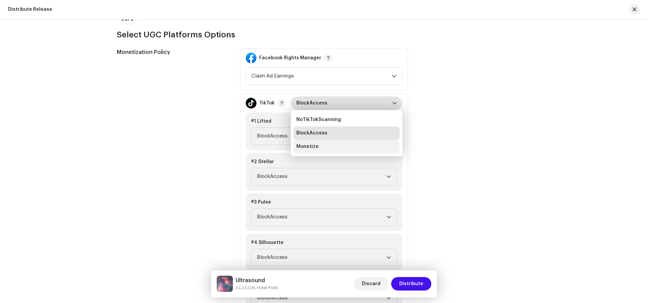
click at [332, 142] on li "Monetize" at bounding box center [347, 146] width 106 height 13
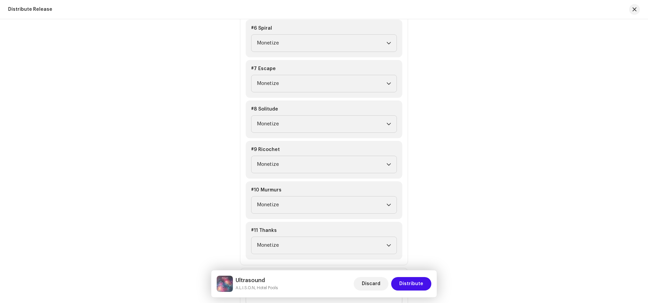
scroll to position [785, 0]
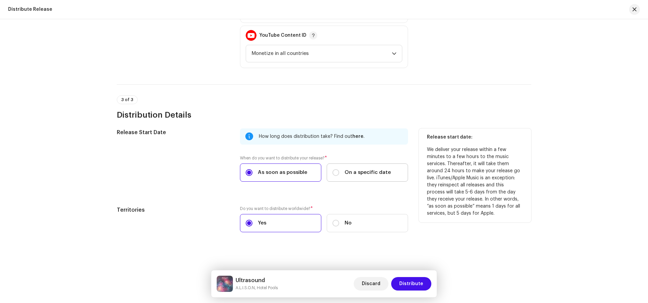
click at [372, 169] on span "On a specific date" at bounding box center [368, 172] width 46 height 7
click at [339, 169] on input "On a specific date" at bounding box center [335, 172] width 7 height 7
radio input "true"
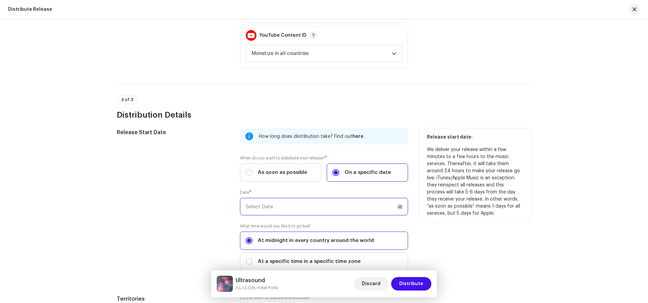
click at [348, 204] on input "text" at bounding box center [324, 207] width 168 height 18
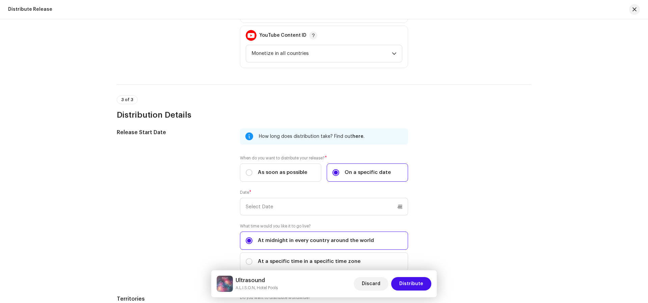
click at [384, 100] on div "3 of 3 Distribution Details" at bounding box center [324, 108] width 414 height 25
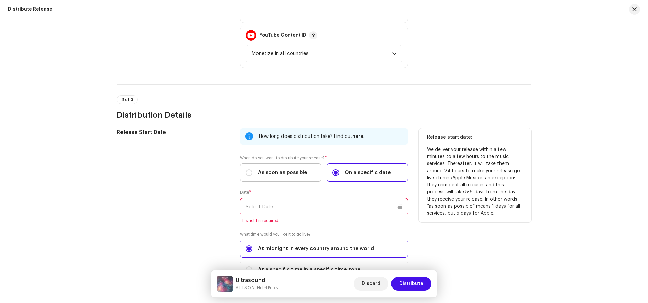
click at [290, 176] on label "As soon as possible" at bounding box center [280, 173] width 81 height 18
click at [252, 176] on input "As soon as possible" at bounding box center [249, 172] width 7 height 7
radio input "true"
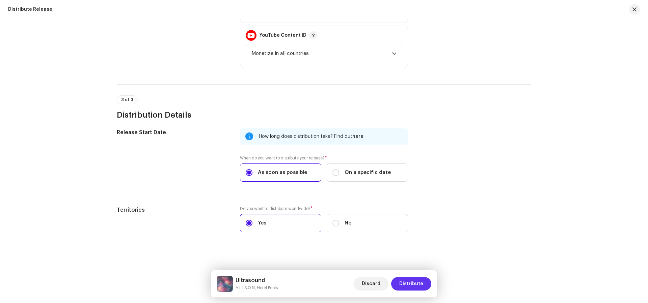
click at [414, 285] on span "Distribute" at bounding box center [411, 283] width 24 height 13
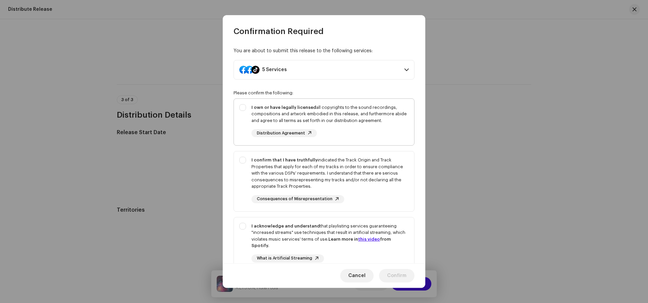
click at [357, 122] on div "I own or have legally licensed all copyrights to the sound recordings, composit…" at bounding box center [329, 114] width 157 height 20
checkbox input "true"
click at [382, 195] on div "I confirm that I have truthfully indicated the Track Origin and Track Propertie…" at bounding box center [329, 180] width 157 height 47
checkbox input "true"
click at [394, 247] on div "I acknowledge and understand that playlisting services guaranteeing "increased …" at bounding box center [329, 236] width 157 height 26
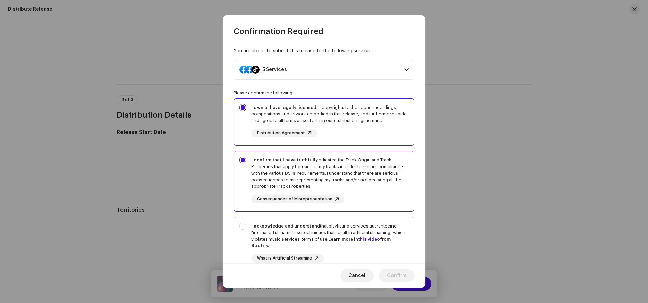
checkbox input "true"
click at [399, 270] on span "Confirm" at bounding box center [396, 275] width 19 height 13
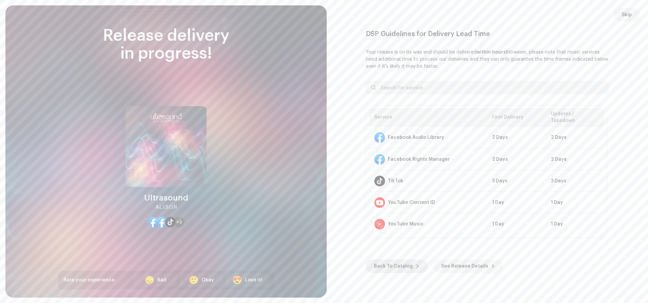
click at [389, 264] on span "Back To Catalog" at bounding box center [393, 266] width 39 height 13
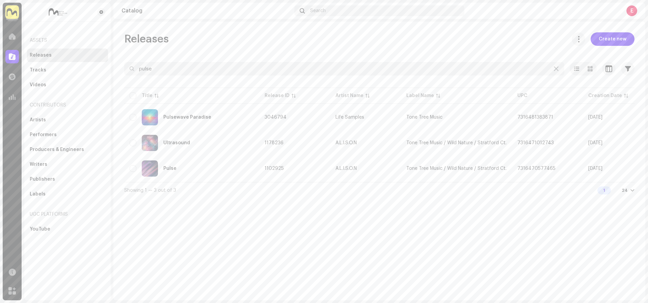
click at [13, 12] on img at bounding box center [11, 11] width 13 height 13
click at [60, 32] on span "Matter Collective Music" at bounding box center [77, 31] width 57 height 5
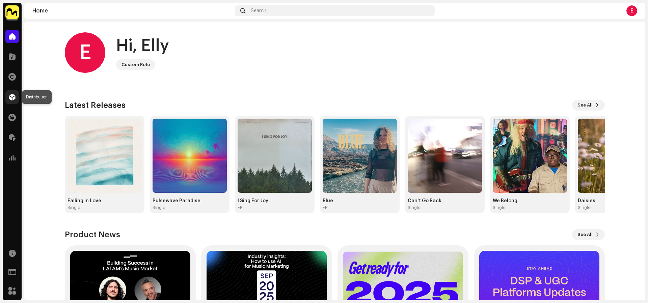
click at [13, 94] on span at bounding box center [12, 96] width 7 height 5
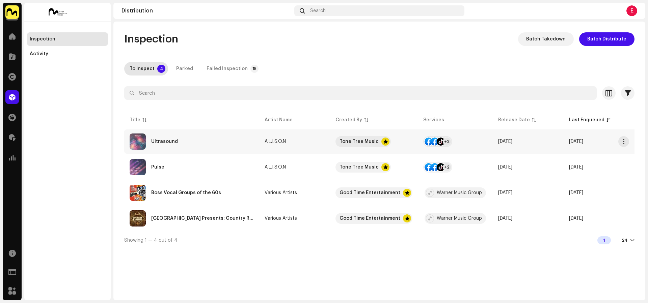
click at [195, 144] on div "Ultrasound" at bounding box center [192, 142] width 124 height 16
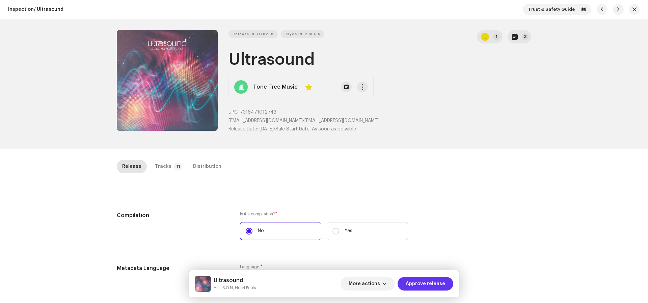
click at [441, 286] on span "Approve release" at bounding box center [425, 283] width 39 height 13
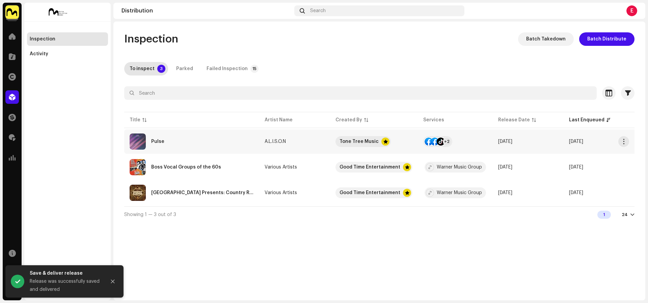
click at [310, 151] on td "A.L.I.S.O.N" at bounding box center [294, 142] width 71 height 24
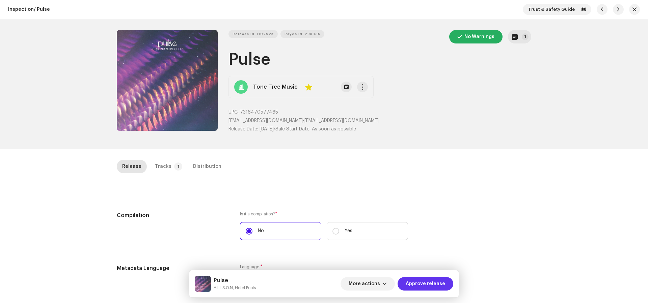
click at [418, 283] on span "Approve release" at bounding box center [425, 283] width 39 height 13
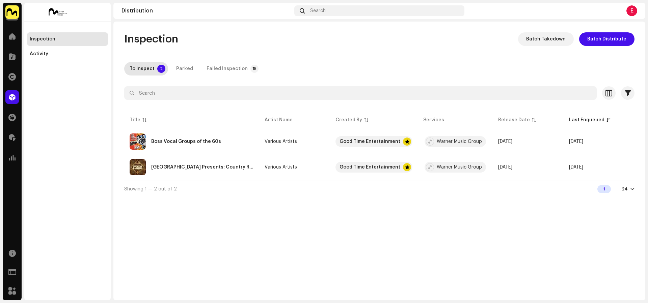
click at [6, 17] on img at bounding box center [11, 11] width 13 height 13
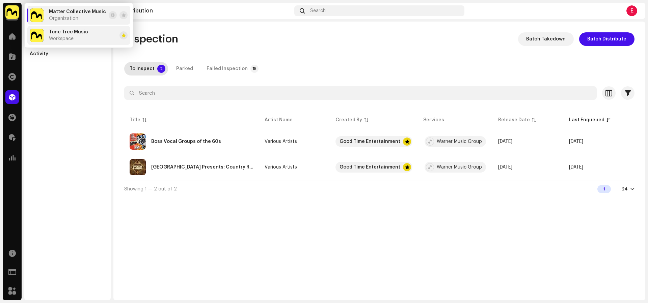
click at [52, 38] on span "Workspace" at bounding box center [61, 38] width 25 height 5
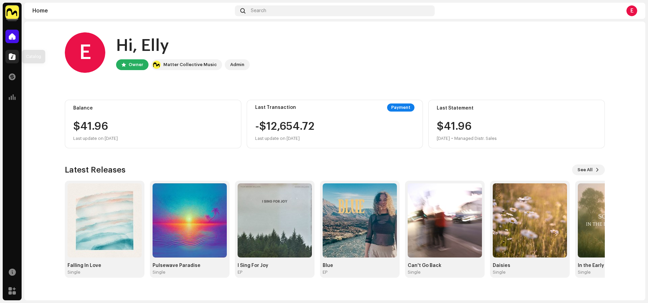
click at [11, 60] on div at bounding box center [11, 56] width 13 height 13
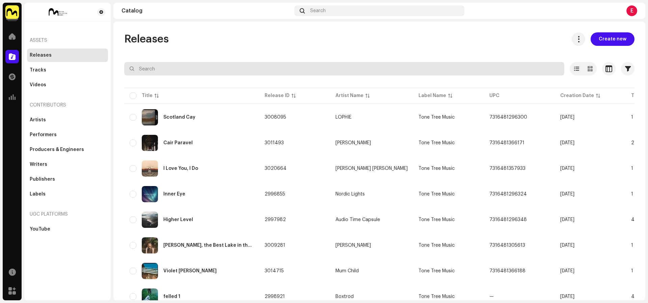
click at [195, 63] on input "text" at bounding box center [344, 68] width 440 height 13
type input "vanishing"
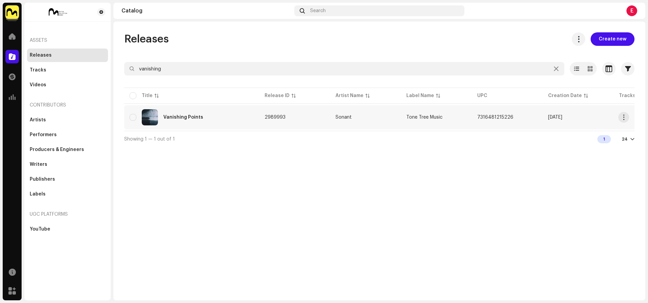
click at [202, 119] on div "Vanishing Points" at bounding box center [192, 117] width 124 height 16
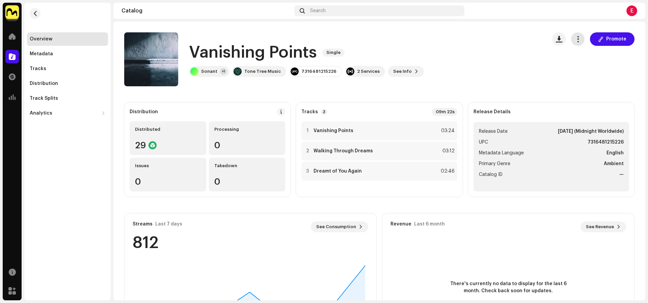
click at [575, 40] on span "button" at bounding box center [578, 38] width 6 height 5
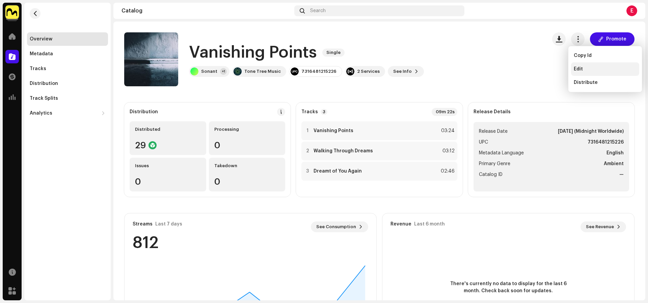
click at [576, 72] on span "Edit" at bounding box center [578, 68] width 9 height 5
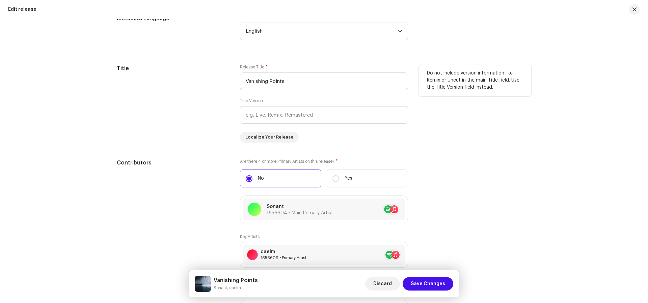
scroll to position [575, 0]
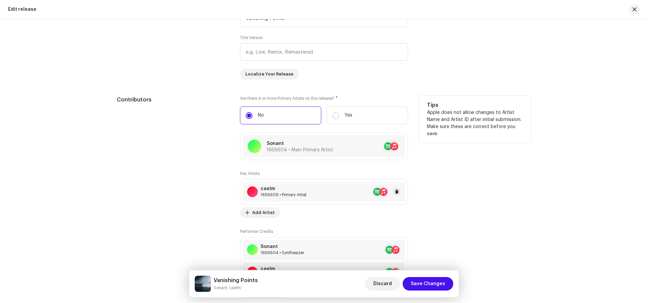
click at [368, 188] on div "caelm 1656609 • Primary Artist" at bounding box center [324, 192] width 162 height 20
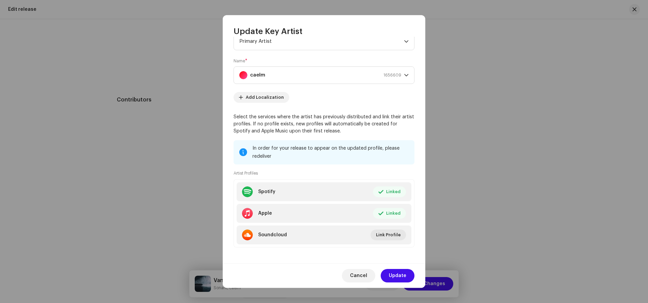
scroll to position [26, 0]
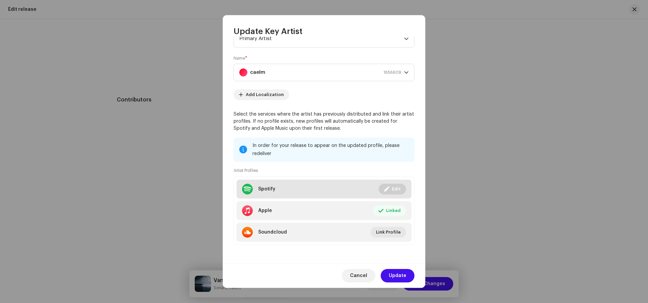
click at [386, 188] on span at bounding box center [386, 189] width 5 height 5
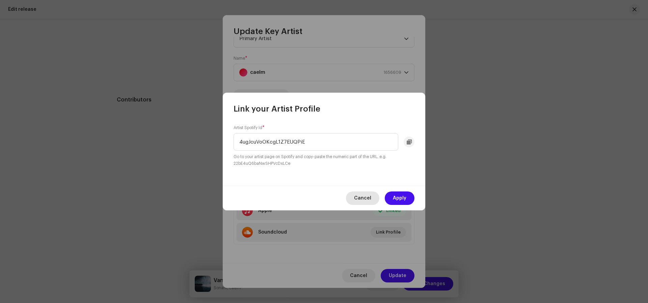
click at [359, 199] on span "Cancel" at bounding box center [362, 198] width 17 height 13
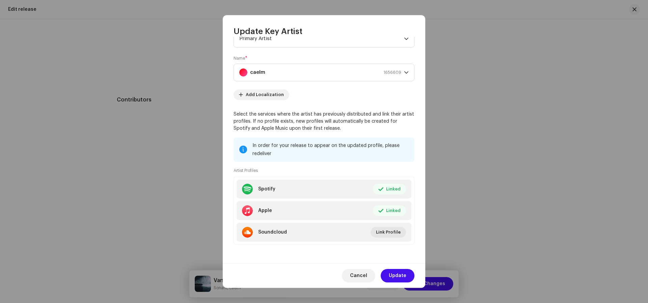
click at [365, 276] on span "Cancel" at bounding box center [358, 275] width 17 height 13
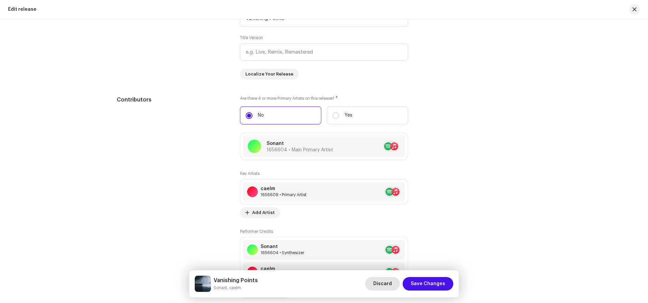
click at [391, 284] on span "Discard" at bounding box center [382, 283] width 19 height 13
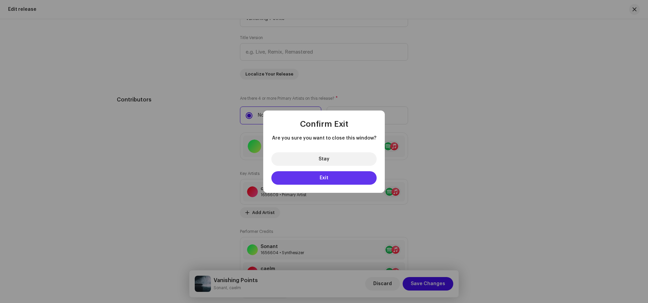
click at [324, 176] on span "Exit" at bounding box center [324, 178] width 9 height 5
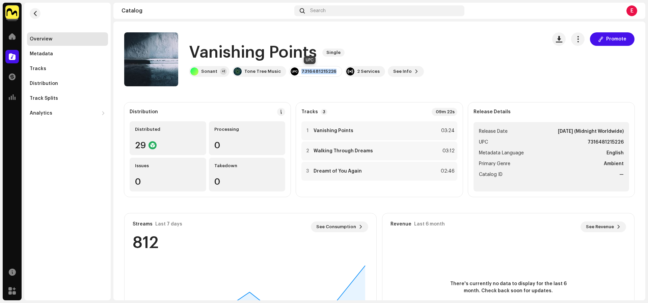
drag, startPoint x: 330, startPoint y: 71, endPoint x: 301, endPoint y: 68, distance: 29.2
click at [301, 68] on div "7316481215226" at bounding box center [315, 71] width 53 height 11
copy div "7316481215226"
click at [33, 14] on span "button" at bounding box center [35, 13] width 5 height 5
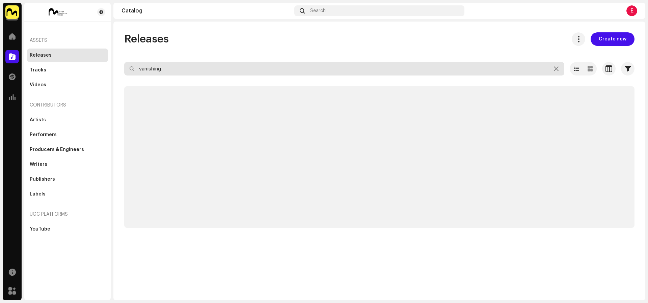
click at [187, 72] on input "vanishing" at bounding box center [344, 68] width 440 height 13
click at [187, 71] on input "vanishing" at bounding box center [344, 68] width 440 height 13
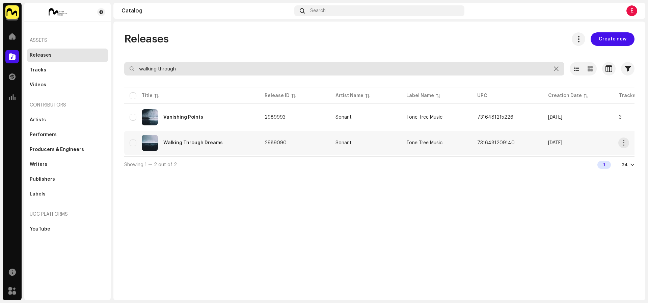
type input "walking through"
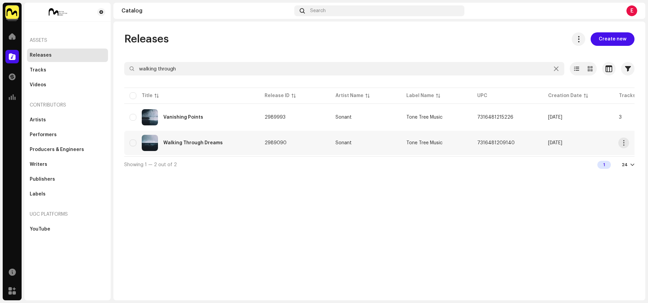
click at [217, 149] on div "Walking Through Dreams" at bounding box center [192, 143] width 124 height 16
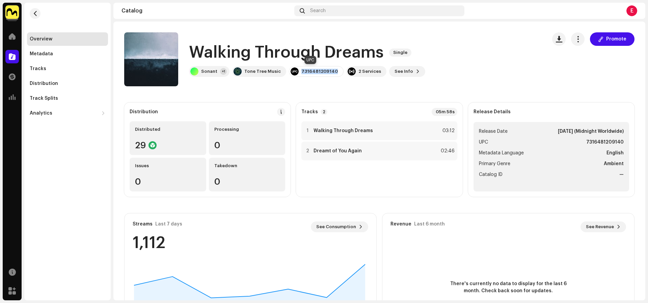
drag, startPoint x: 330, startPoint y: 71, endPoint x: 295, endPoint y: 68, distance: 35.5
click at [295, 68] on div "7316481209140" at bounding box center [316, 71] width 55 height 11
copy div "7316481209140"
click at [214, 75] on div "Sonant +1" at bounding box center [209, 71] width 40 height 11
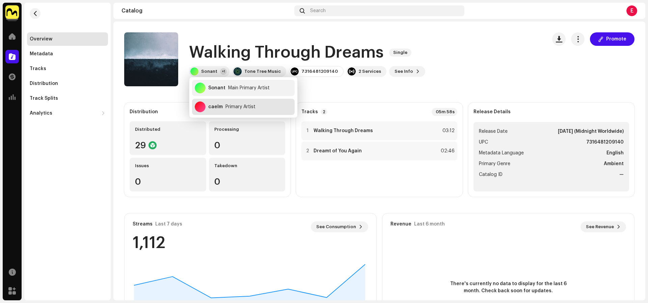
click at [228, 107] on div "Primary Artist" at bounding box center [240, 106] width 30 height 5
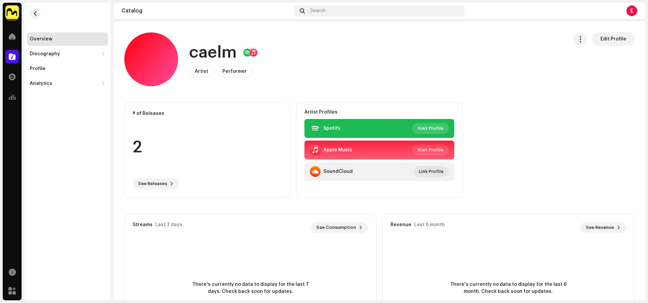
click at [428, 128] on span "Visit Profile" at bounding box center [430, 128] width 26 height 13
drag, startPoint x: 30, startPoint y: 10, endPoint x: 34, endPoint y: 11, distance: 4.1
click at [30, 10] on re-m-nav-back at bounding box center [35, 18] width 16 height 30
click at [34, 11] on span "button" at bounding box center [35, 13] width 5 height 5
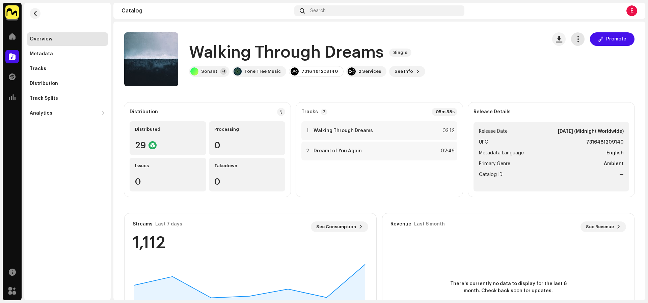
click at [576, 38] on span "button" at bounding box center [578, 38] width 6 height 5
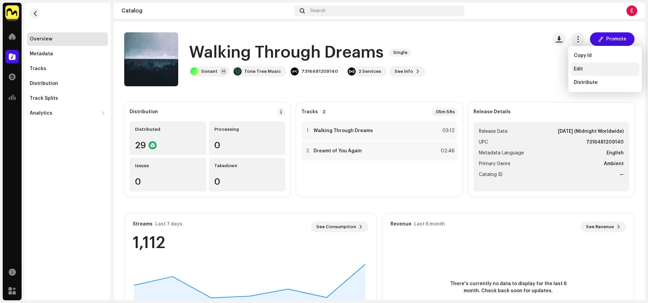
click at [574, 71] on span "Edit" at bounding box center [578, 68] width 9 height 5
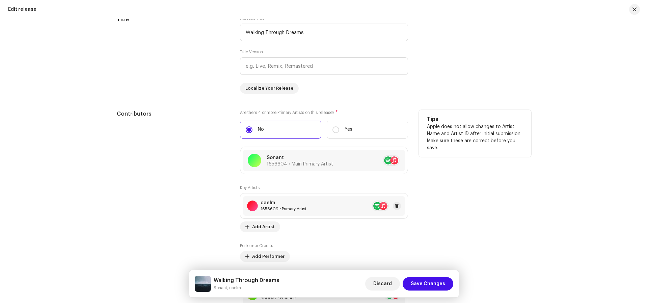
scroll to position [544, 0]
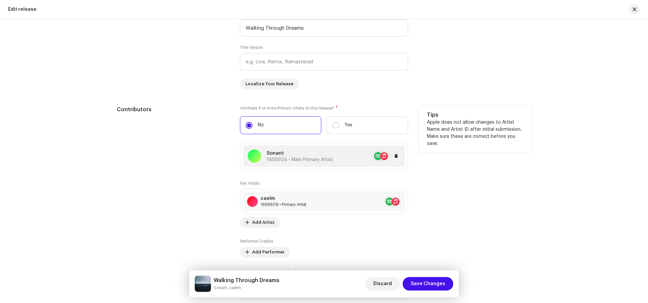
click at [326, 158] on span "1656604 • Main Primary Artist" at bounding box center [300, 160] width 66 height 5
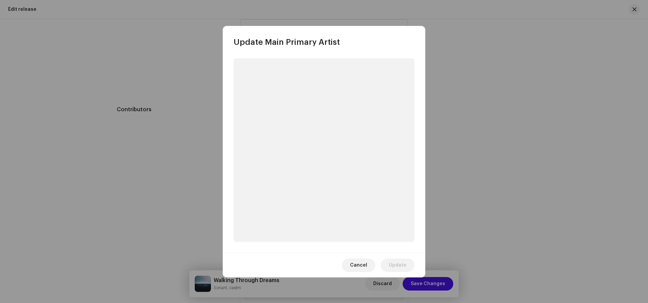
click at [362, 262] on div "Cancel Update" at bounding box center [324, 265] width 202 height 25
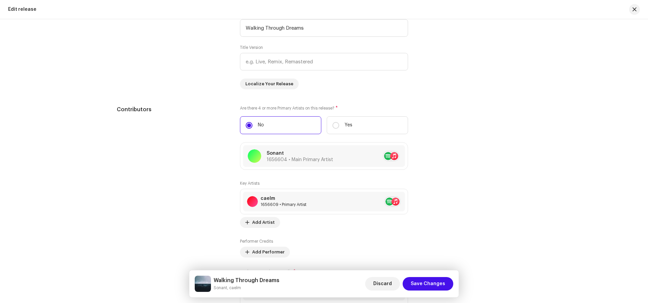
click at [529, 199] on div "Update Main Primary Artist Artist Name * Sonant 1656604 Add Localization Select…" at bounding box center [324, 151] width 648 height 303
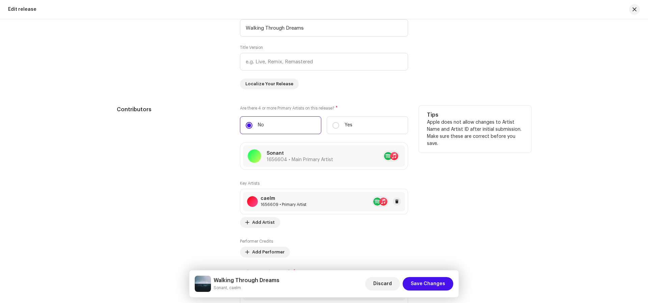
click at [343, 203] on div "caelm 1656609 • Primary Artist" at bounding box center [324, 202] width 162 height 20
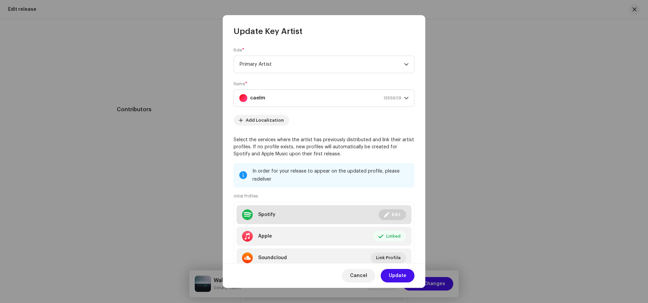
click at [384, 213] on span at bounding box center [386, 214] width 5 height 5
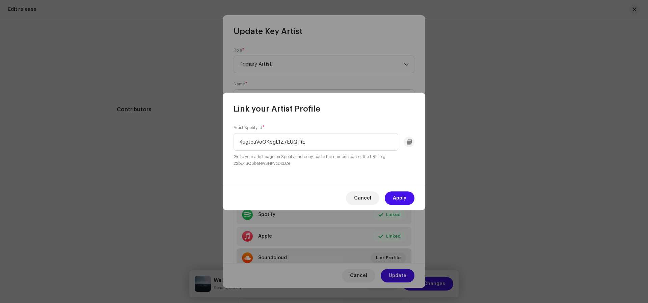
drag, startPoint x: 369, startPoint y: 198, endPoint x: 361, endPoint y: 252, distance: 55.2
click at [369, 198] on span "Cancel" at bounding box center [362, 198] width 17 height 13
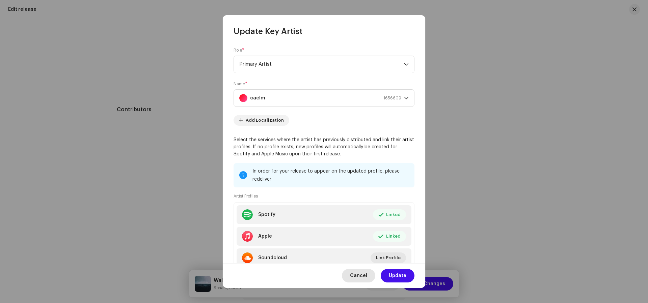
click at [363, 279] on span "Cancel" at bounding box center [358, 275] width 17 height 13
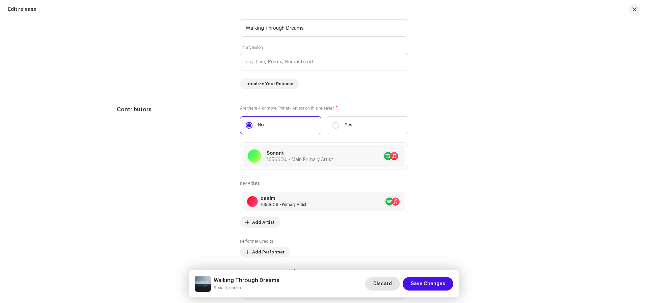
click at [385, 280] on span "Discard" at bounding box center [382, 283] width 19 height 13
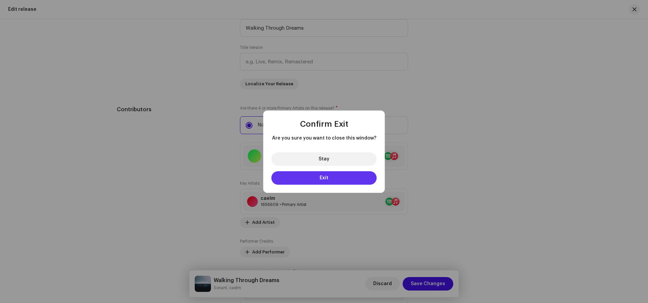
click at [330, 174] on button "Exit" at bounding box center [323, 177] width 105 height 13
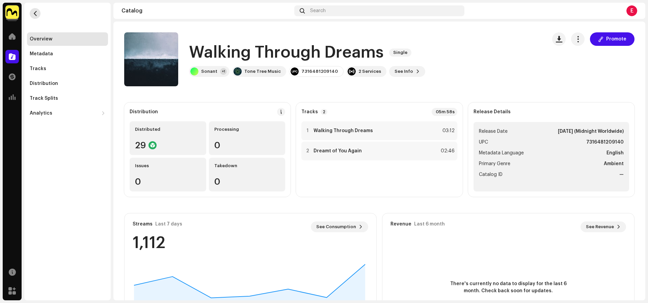
click at [30, 12] on button "button" at bounding box center [35, 13] width 11 height 11
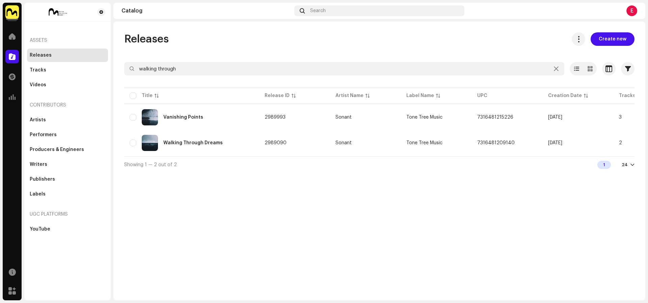
click at [34, 13] on img at bounding box center [58, 12] width 57 height 8
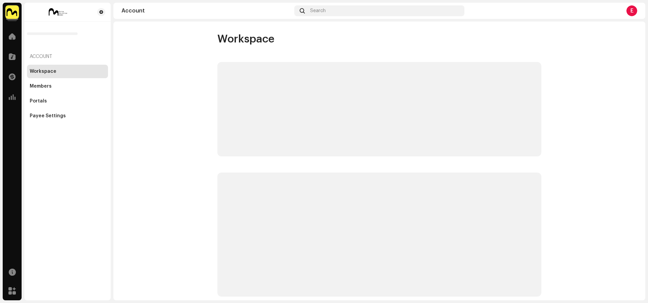
click at [181, 71] on account-workspace "Workspace" at bounding box center [379, 164] width 532 height 265
click at [180, 70] on account-workspace "Workspace" at bounding box center [379, 164] width 532 height 265
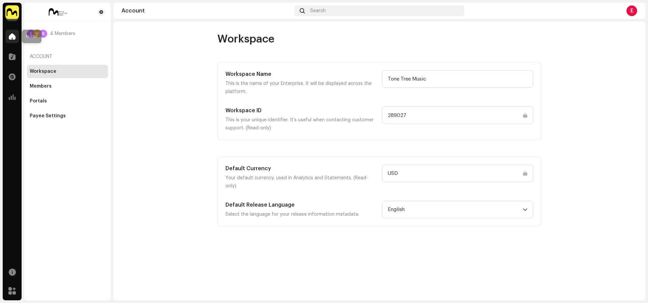
click at [15, 37] on span at bounding box center [12, 36] width 7 height 5
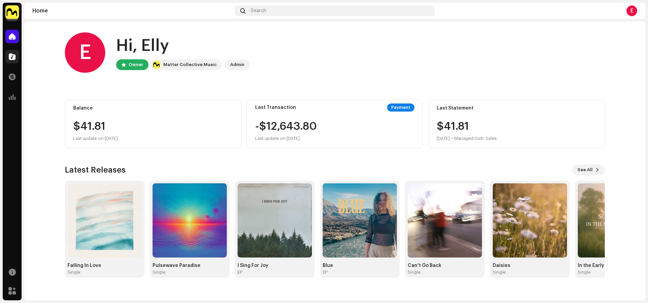
click at [12, 53] on div at bounding box center [11, 56] width 13 height 13
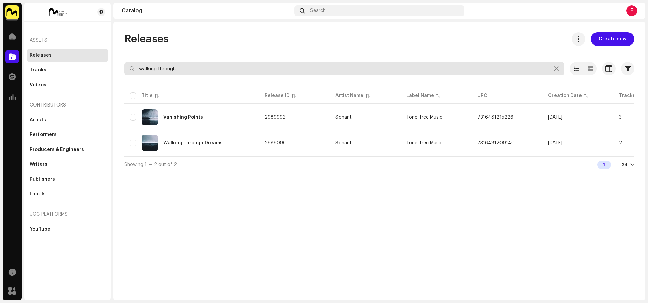
click at [159, 69] on input "walking through" at bounding box center [344, 68] width 440 height 13
type input "eldam"
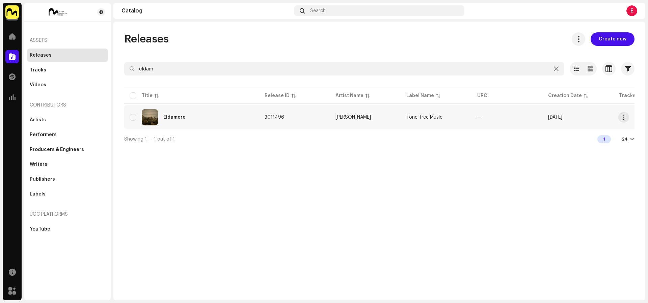
click at [220, 110] on div "Eldamere" at bounding box center [192, 117] width 124 height 16
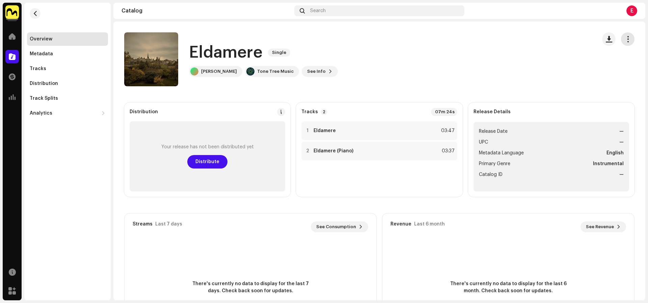
click at [621, 40] on button "button" at bounding box center [627, 38] width 13 height 13
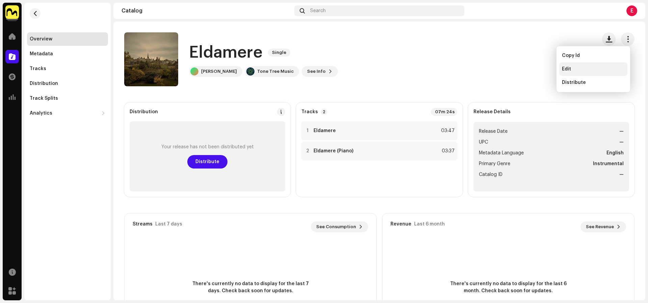
click at [607, 72] on div "Edit" at bounding box center [593, 68] width 68 height 13
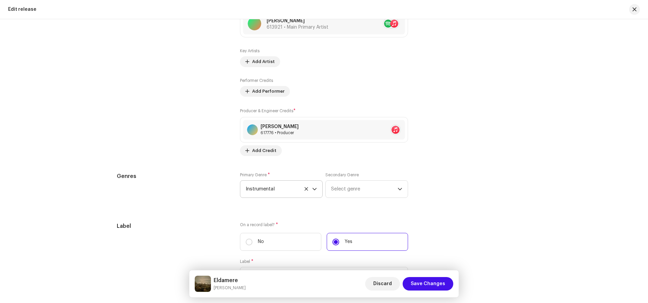
scroll to position [804, 0]
click at [305, 185] on icon at bounding box center [306, 187] width 4 height 4
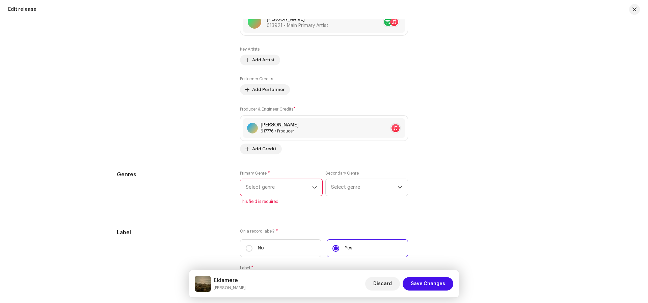
click at [286, 185] on span "Select genre" at bounding box center [279, 187] width 66 height 17
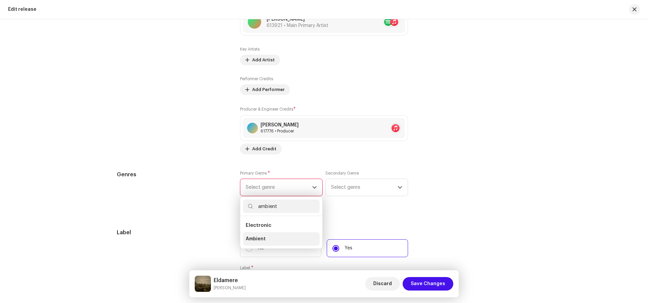
type input "ambient"
click at [270, 236] on li "Ambient" at bounding box center [281, 239] width 77 height 13
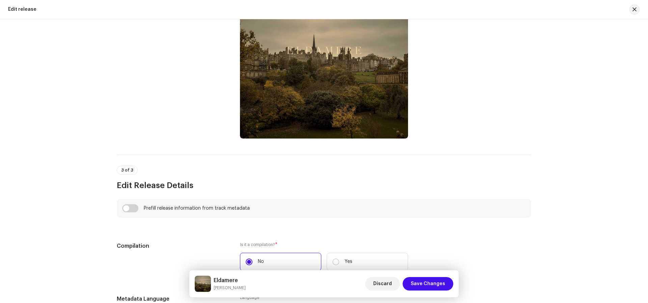
scroll to position [25, 0]
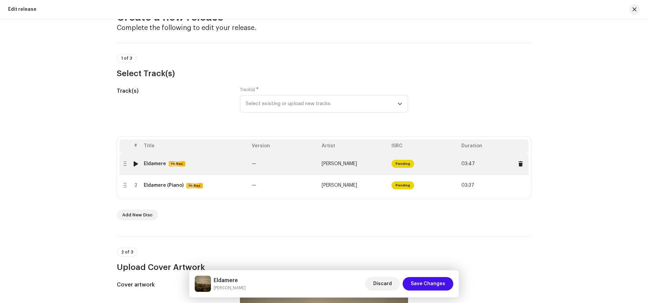
click at [197, 172] on td "Eldamere Hi-Res" at bounding box center [195, 164] width 108 height 22
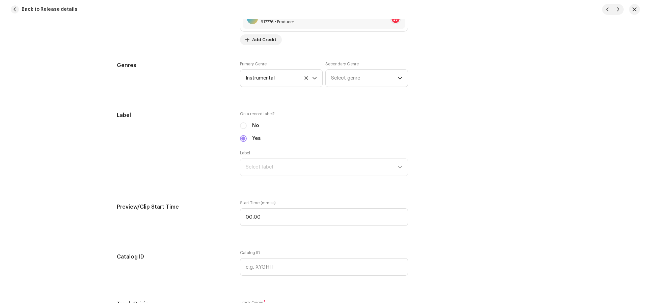
scroll to position [612, 0]
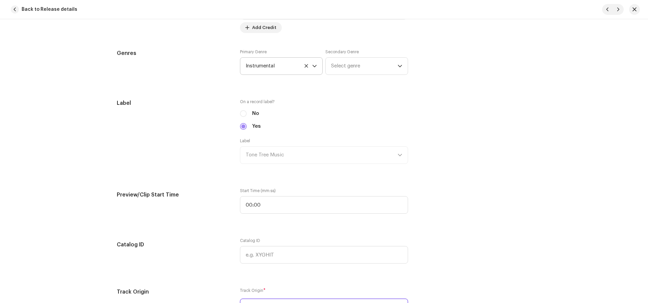
click at [306, 64] on icon at bounding box center [305, 65] width 3 height 3
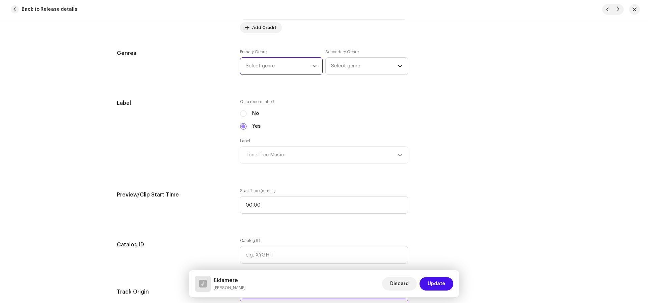
click at [291, 65] on span "Select genre" at bounding box center [279, 66] width 66 height 17
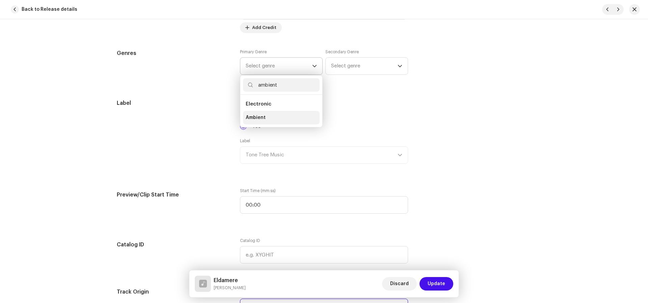
type input "ambient"
click at [280, 112] on li "Ambient" at bounding box center [281, 117] width 77 height 13
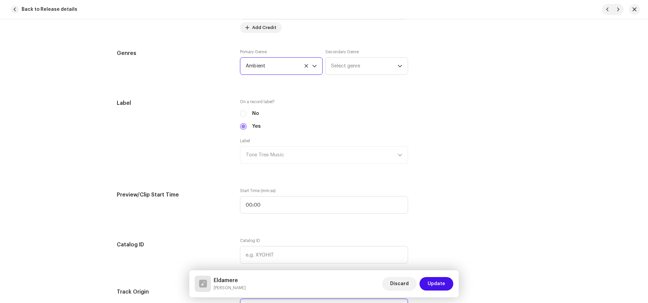
click at [437, 285] on span "Update" at bounding box center [437, 283] width 18 height 13
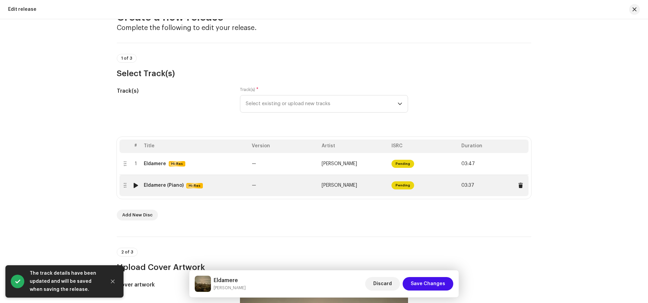
click at [230, 193] on td "Eldamere (Piano) Hi-Res" at bounding box center [195, 186] width 108 height 22
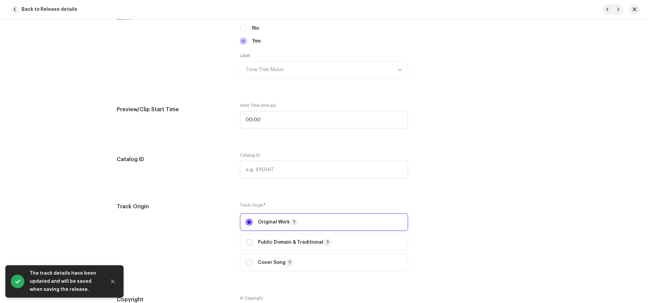
scroll to position [618, 0]
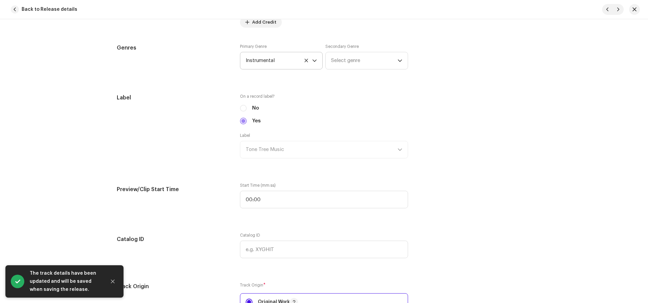
click at [305, 58] on icon at bounding box center [306, 60] width 4 height 4
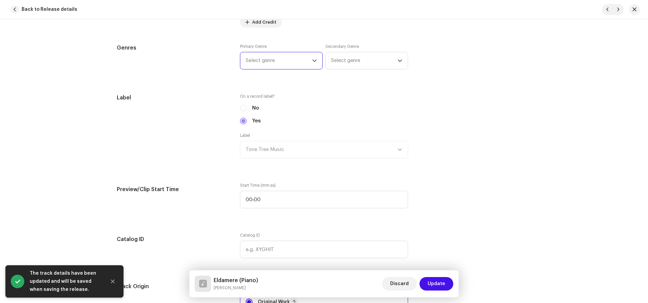
click at [285, 59] on span "Select genre" at bounding box center [279, 60] width 66 height 17
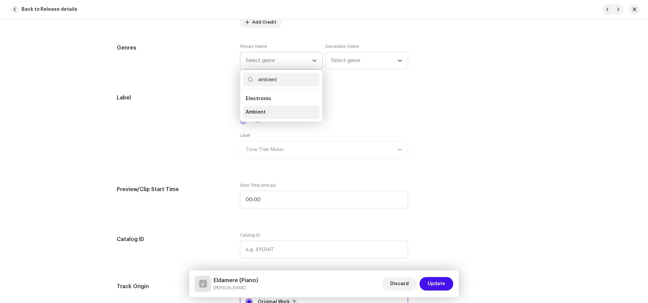
type input "ambient"
click at [290, 111] on li "Ambient" at bounding box center [281, 112] width 77 height 13
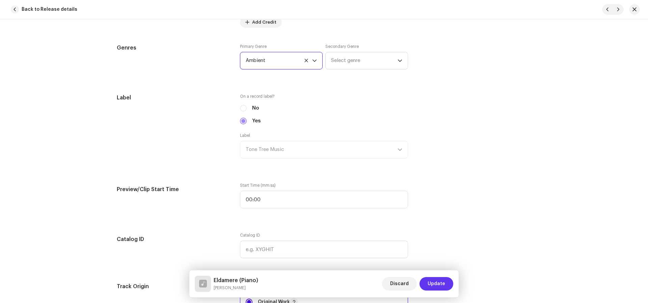
click at [437, 281] on span "Update" at bounding box center [437, 283] width 18 height 13
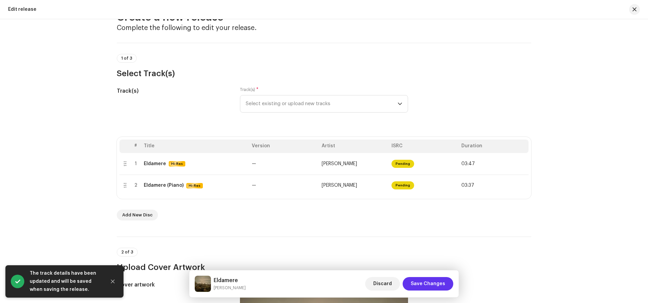
click at [442, 287] on span "Save Changes" at bounding box center [428, 283] width 34 height 13
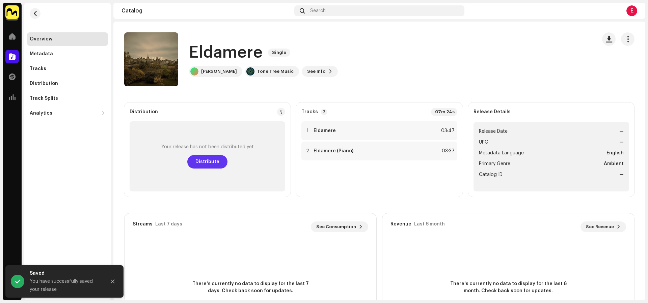
click at [201, 160] on span "Distribute" at bounding box center [207, 161] width 24 height 13
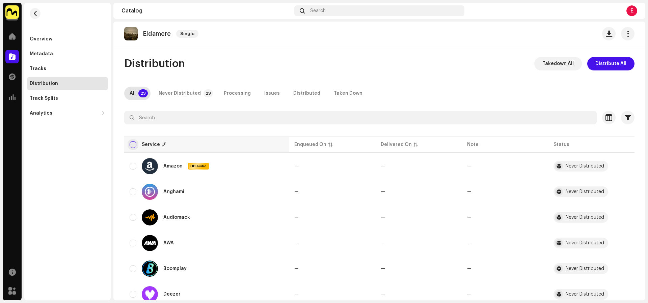
click at [133, 147] on input "checkbox" at bounding box center [133, 144] width 7 height 7
checkbox input "true"
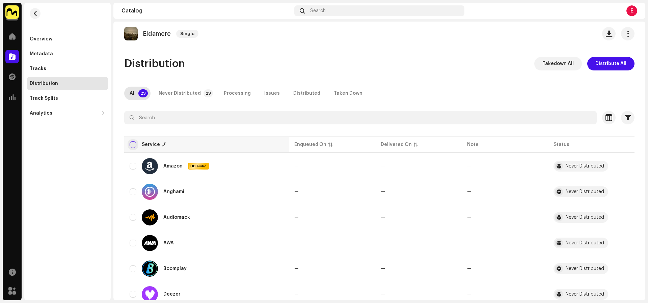
checkbox input "true"
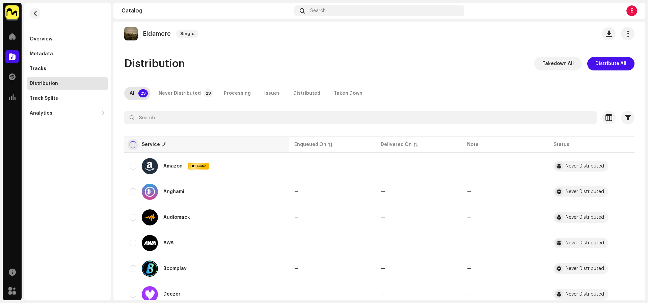
checkbox input "true"
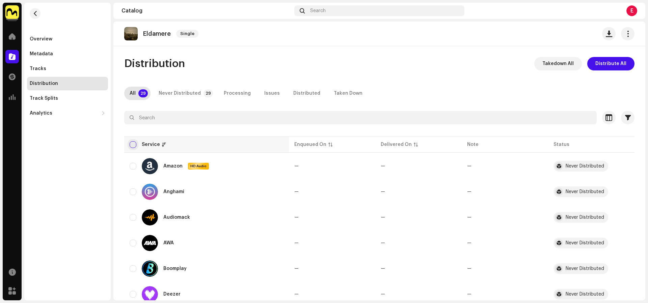
checkbox input "true"
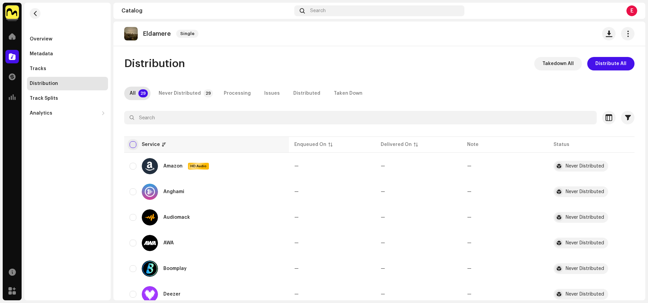
checkbox input "true"
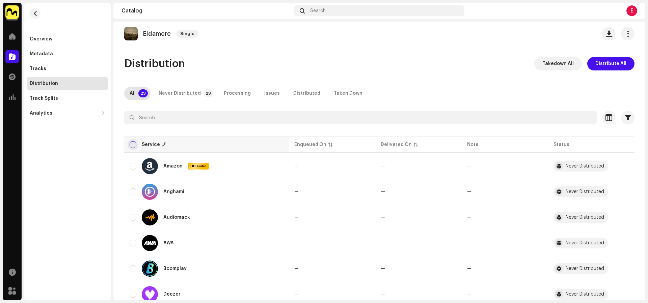
checkbox input "true"
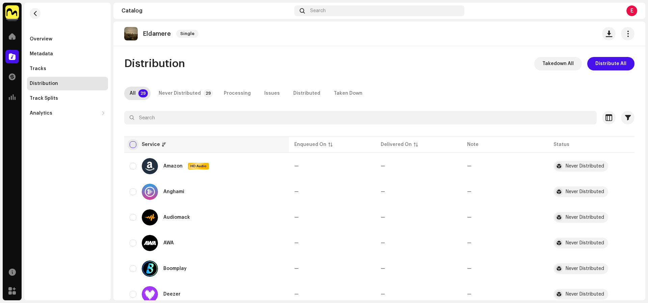
checkbox input "true"
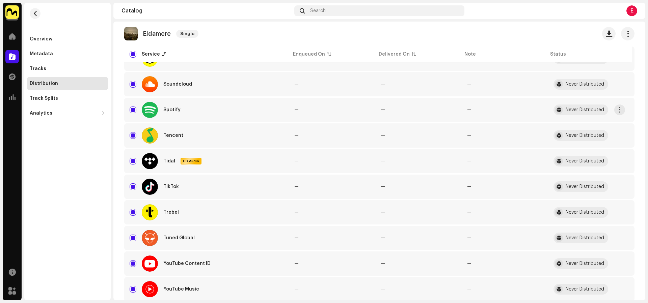
scroll to position [615, 0]
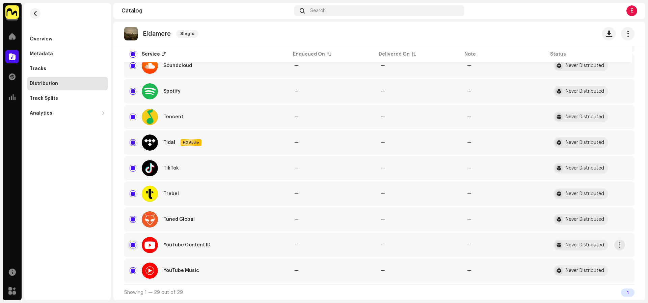
click at [135, 244] on input "Row Selected" at bounding box center [133, 245] width 7 height 7
checkbox input "false"
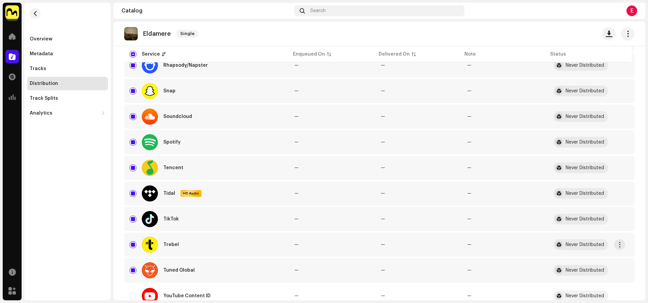
scroll to position [560, 0]
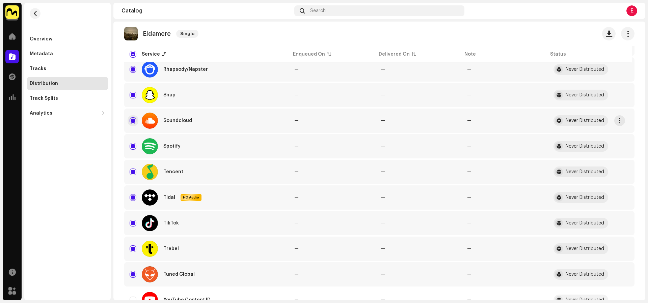
click at [132, 121] on input "Row Selected" at bounding box center [133, 120] width 7 height 7
click at [132, 120] on input "Row Unselected" at bounding box center [133, 120] width 7 height 7
checkbox input "true"
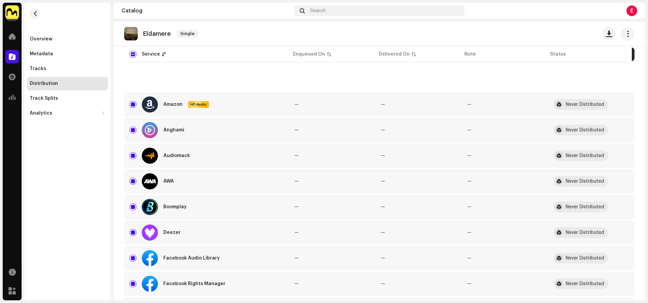
scroll to position [0, 0]
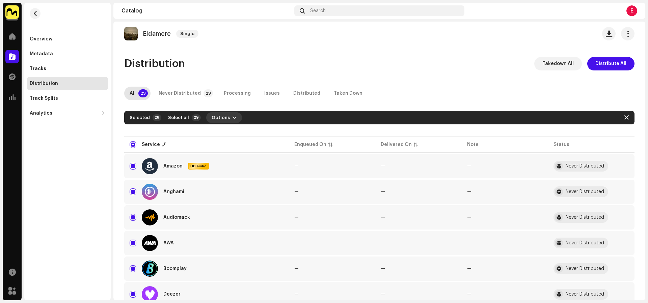
click at [224, 123] on span "Options" at bounding box center [221, 117] width 18 height 13
click at [227, 135] on span "Distribute" at bounding box center [220, 132] width 24 height 5
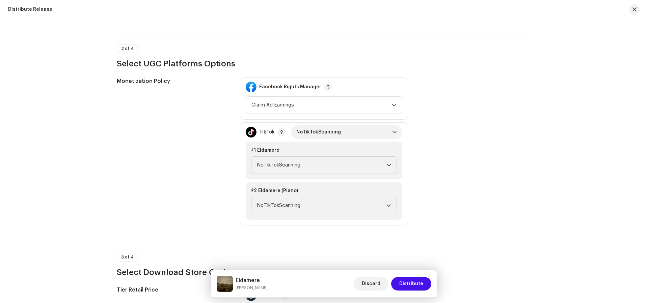
scroll to position [694, 0]
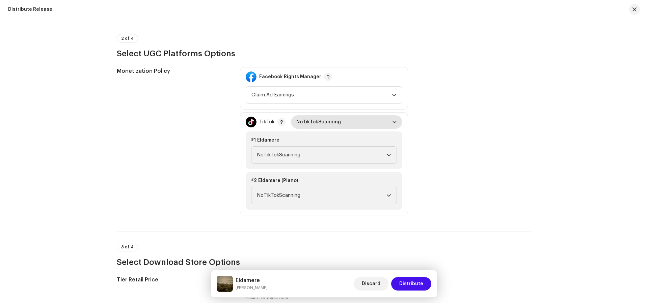
click at [343, 119] on span "NoTikTokScanning" at bounding box center [344, 121] width 96 height 13
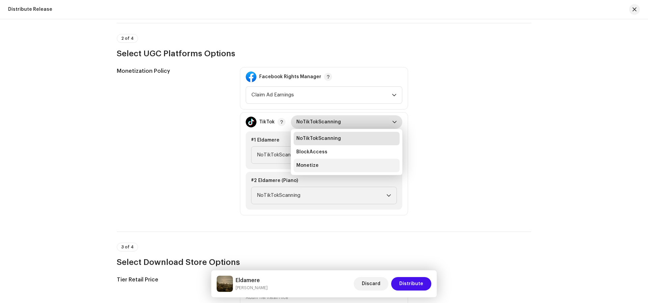
click at [348, 165] on li "Monetize" at bounding box center [347, 165] width 106 height 13
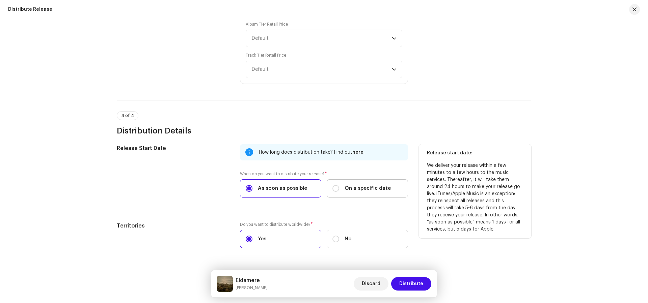
scroll to position [1067, 0]
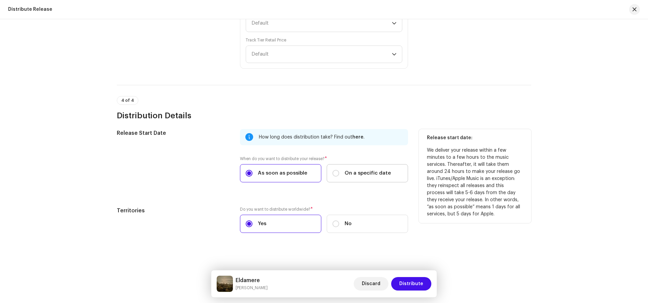
click at [375, 178] on label "On a specific date" at bounding box center [367, 173] width 81 height 18
click at [339, 177] on input "On a specific date" at bounding box center [335, 173] width 7 height 7
radio input "true"
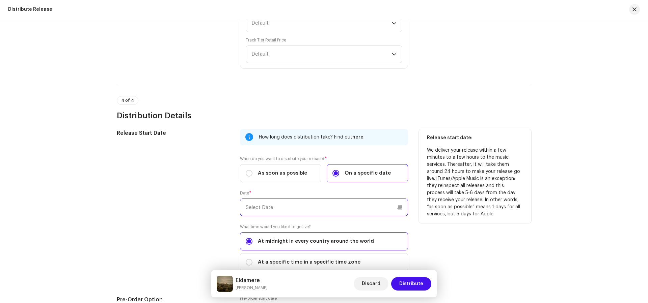
click at [386, 205] on input "text" at bounding box center [324, 208] width 168 height 18
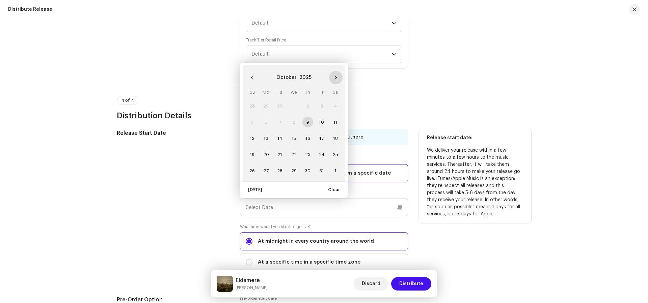
click at [331, 73] on button "Next Month" at bounding box center [335, 77] width 13 height 13
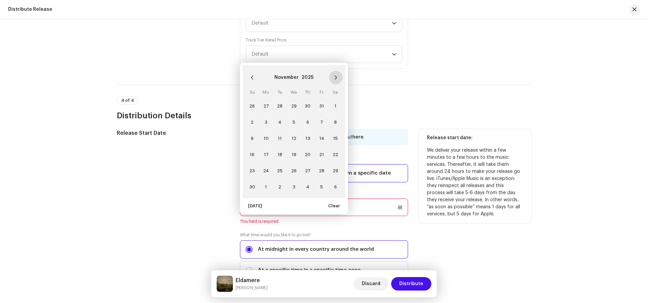
click at [331, 73] on button "Next Month" at bounding box center [335, 77] width 13 height 13
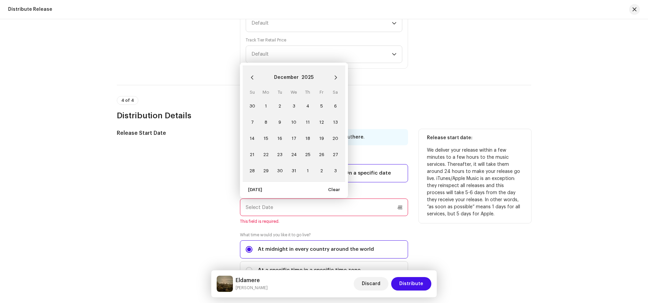
click at [331, 73] on button "Next Month" at bounding box center [335, 77] width 13 height 13
click at [306, 165] on span "29" at bounding box center [307, 170] width 11 height 11
type input "01/29/2026"
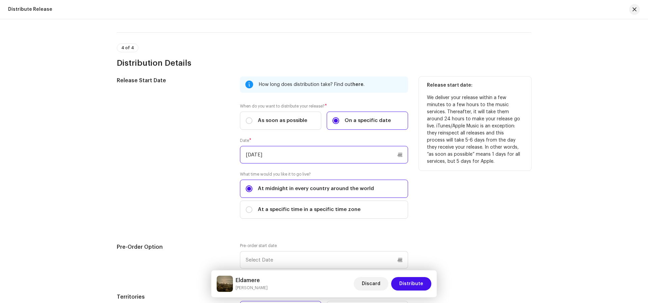
scroll to position [1206, 0]
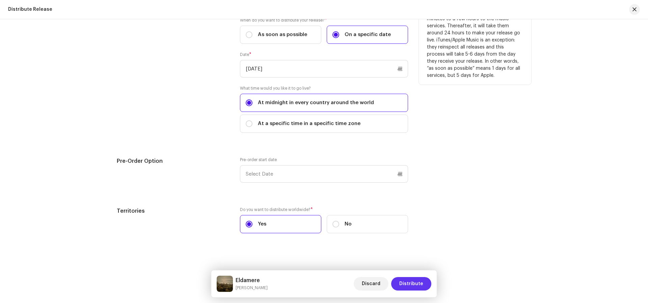
click at [426, 278] on button "Distribute" at bounding box center [411, 283] width 40 height 13
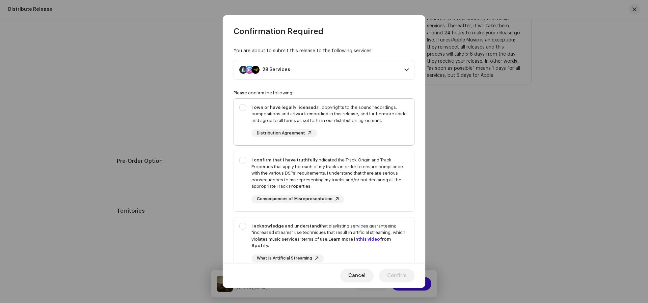
click at [365, 110] on div "I own or have legally licensed all copyrights to the sound recordings, composit…" at bounding box center [329, 114] width 157 height 20
checkbox input "true"
click at [383, 176] on div "I confirm that I have truthfully indicated the Track Origin and Track Propertie…" at bounding box center [329, 173] width 157 height 33
checkbox input "true"
click at [391, 237] on div "I acknowledge and understand that playlisting services guaranteeing "increased …" at bounding box center [329, 236] width 157 height 26
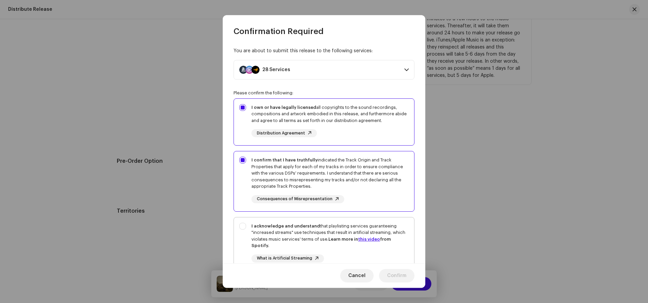
checkbox input "true"
click at [398, 267] on div "Cancel Confirm" at bounding box center [324, 276] width 202 height 25
click at [400, 273] on span "Confirm" at bounding box center [396, 275] width 19 height 13
